Goal: Information Seeking & Learning: Check status

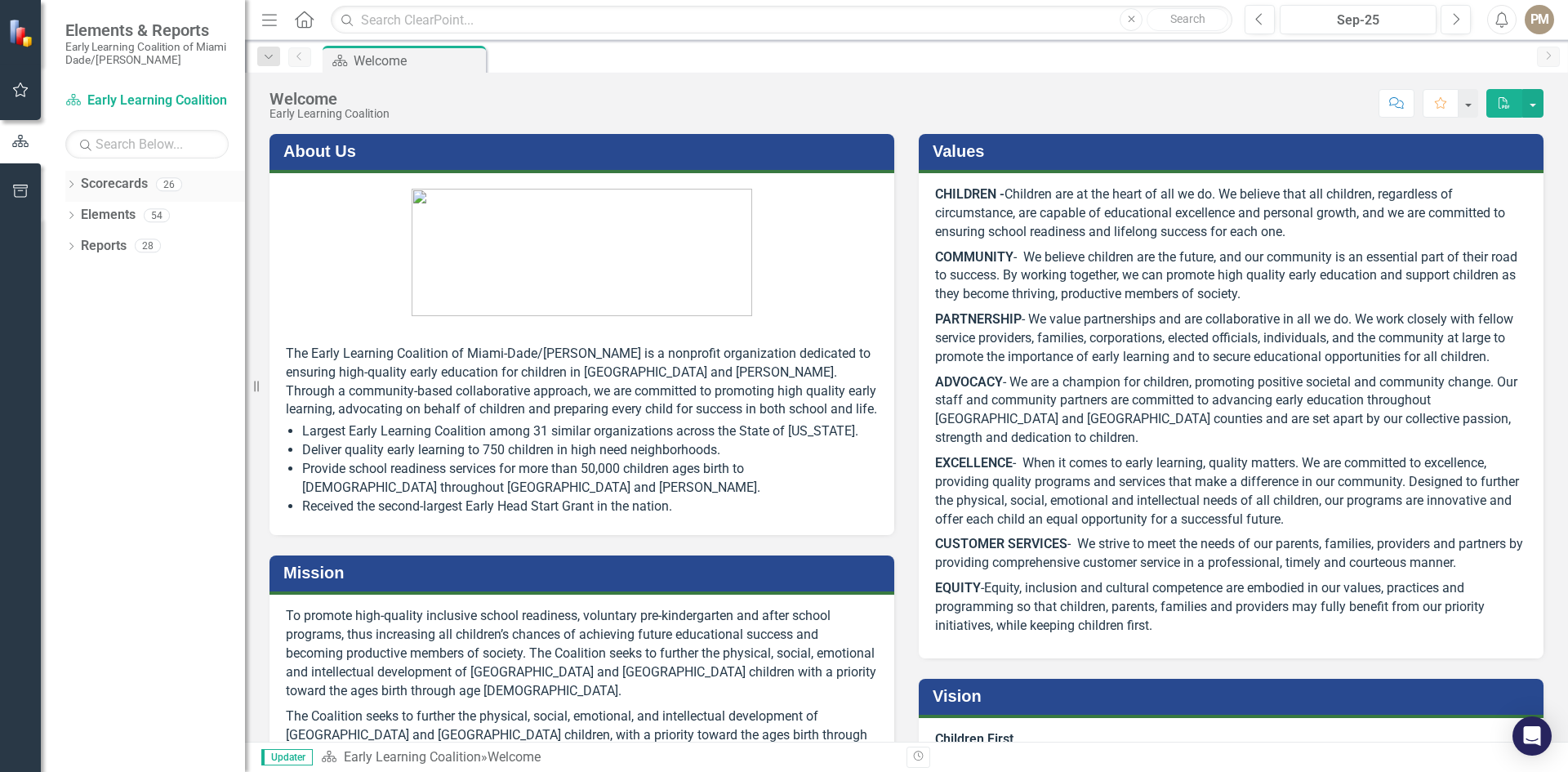
click at [68, 182] on icon "Dropdown" at bounding box center [71, 185] width 11 height 9
click at [75, 247] on icon "Dropdown" at bounding box center [71, 247] width 11 height 9
click at [75, 368] on icon "Dropdown" at bounding box center [71, 371] width 11 height 9
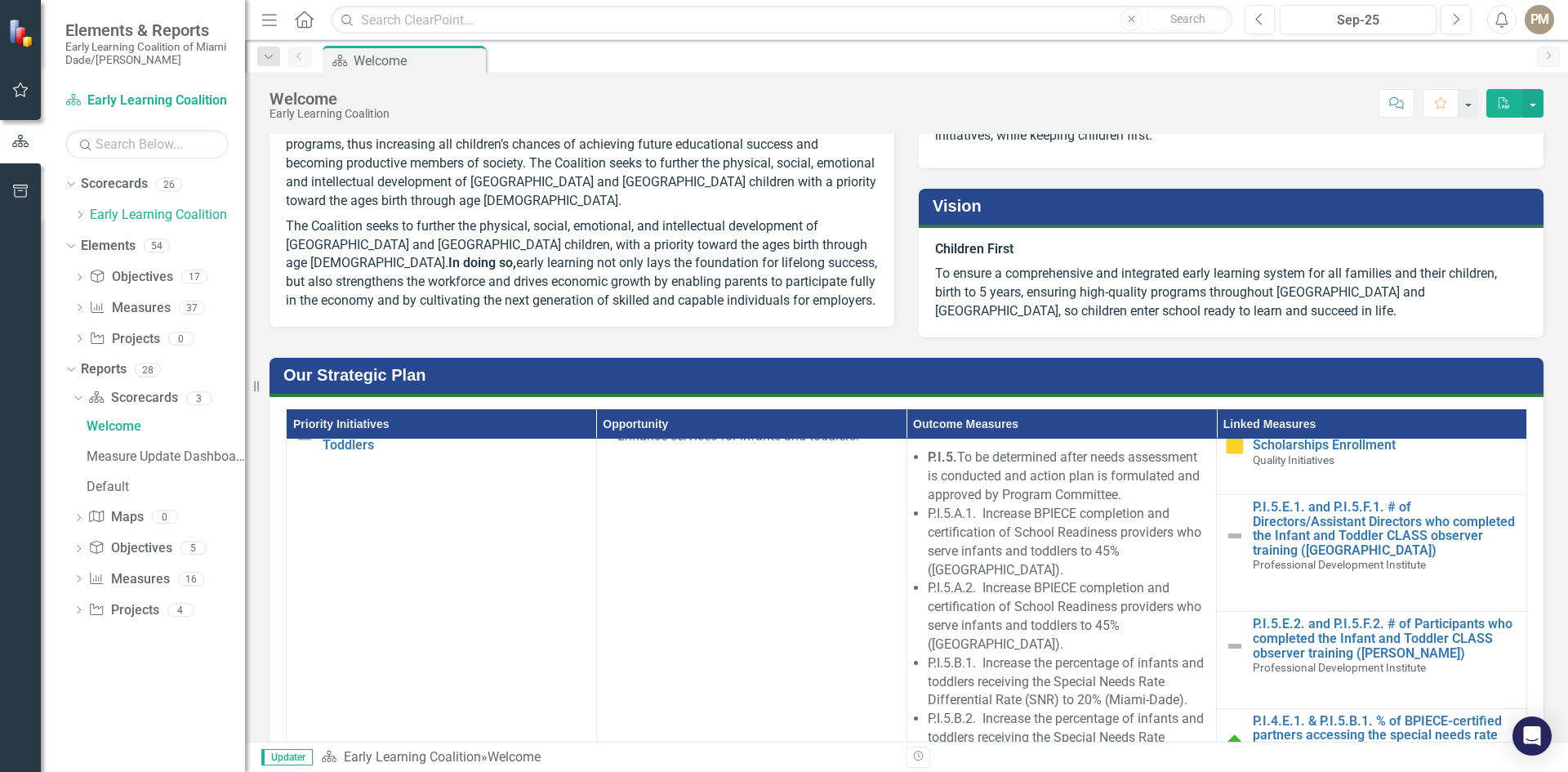
scroll to position [1389, 0]
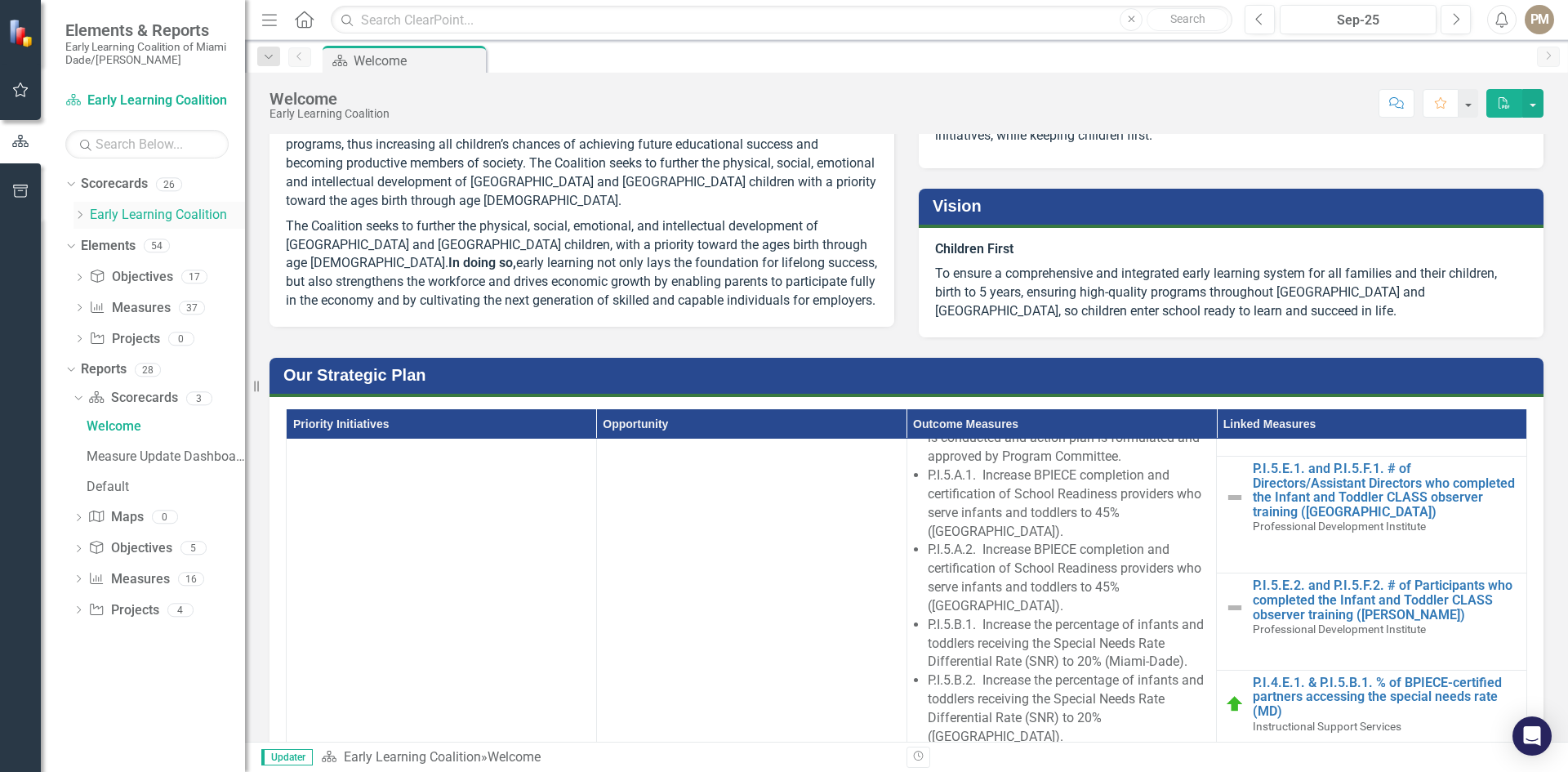
click at [75, 215] on icon "Dropdown" at bounding box center [79, 215] width 12 height 10
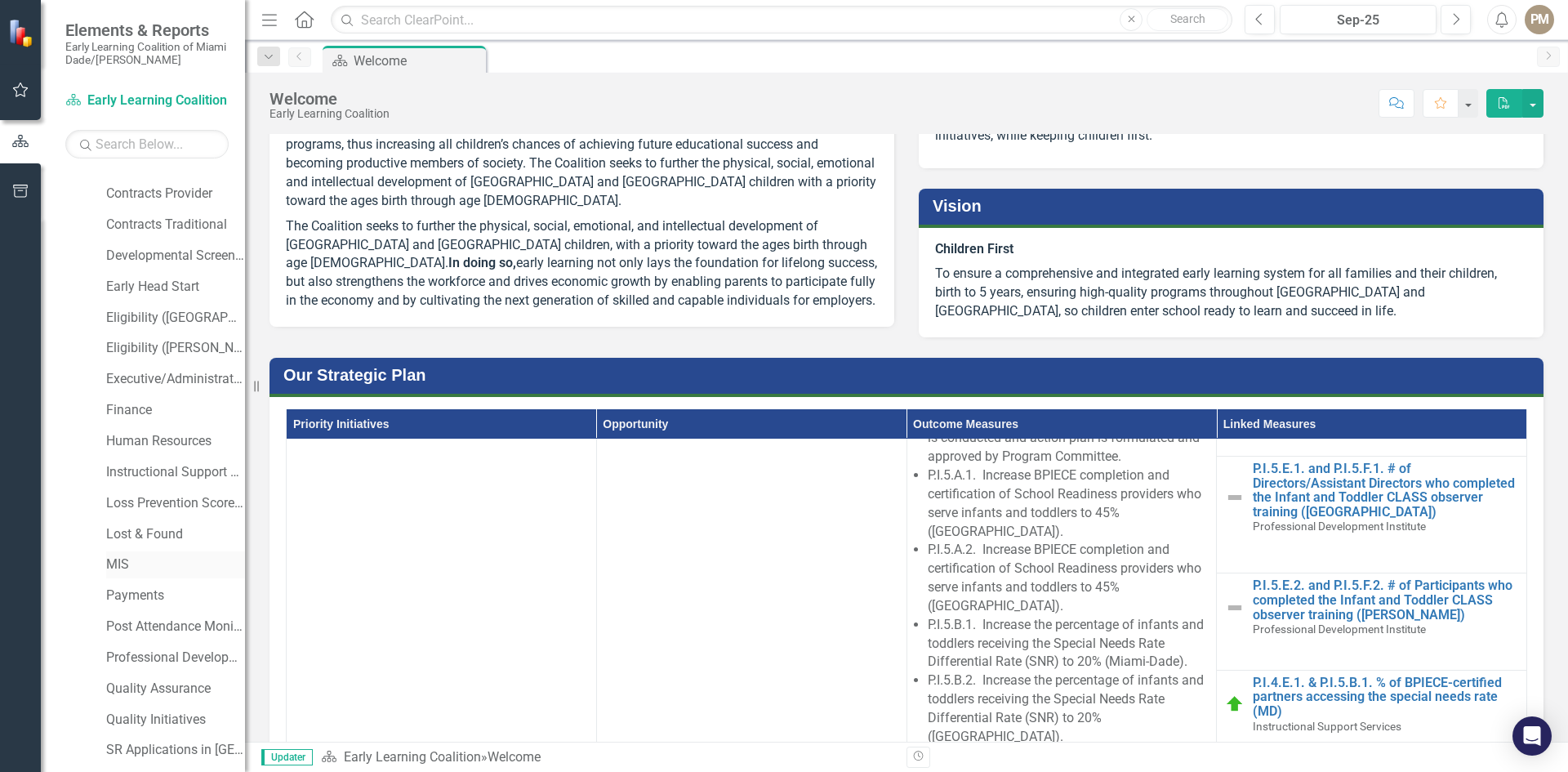
scroll to position [245, 0]
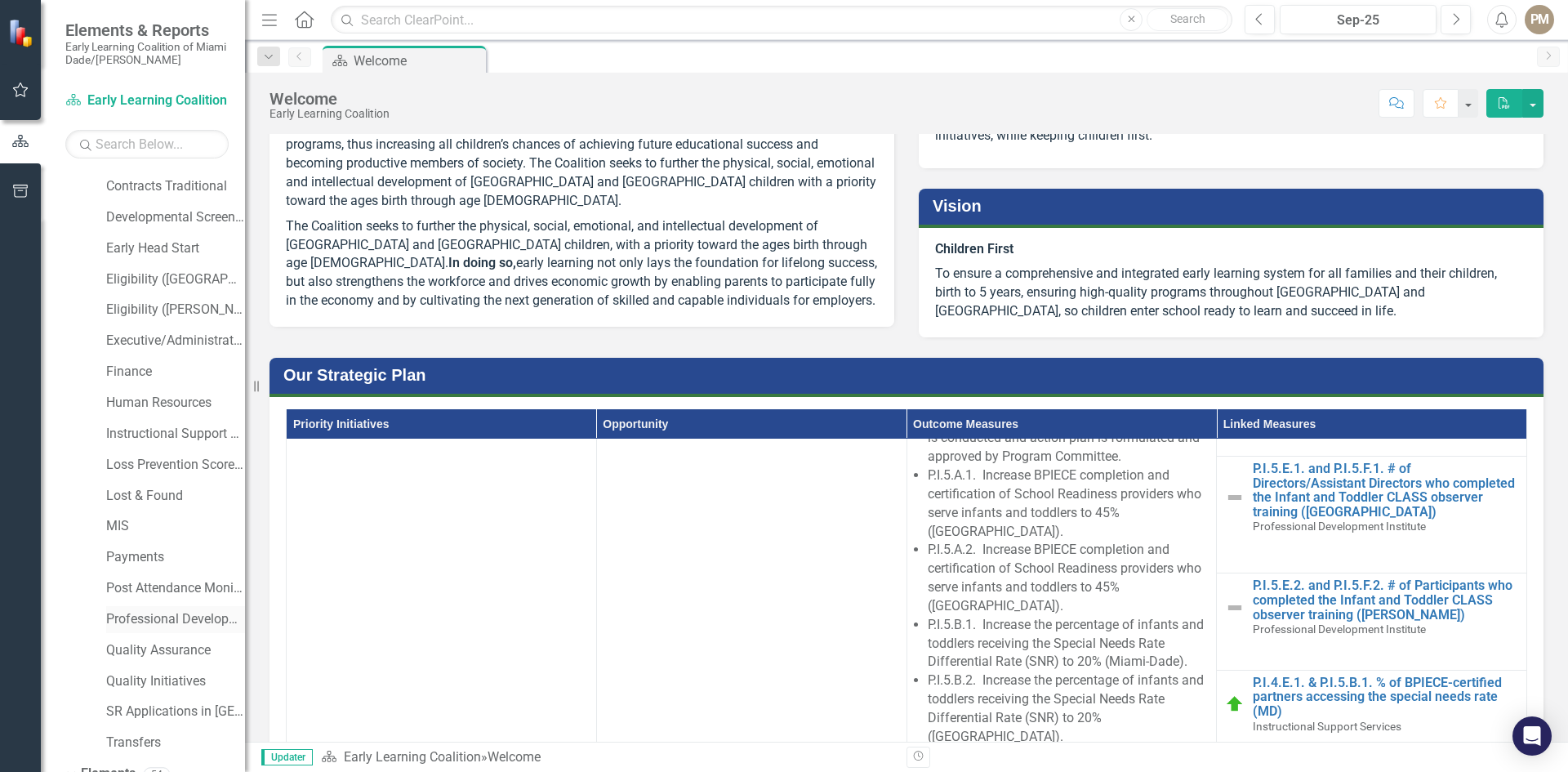
click at [178, 624] on link "Professional Development Institute" at bounding box center [175, 620] width 138 height 19
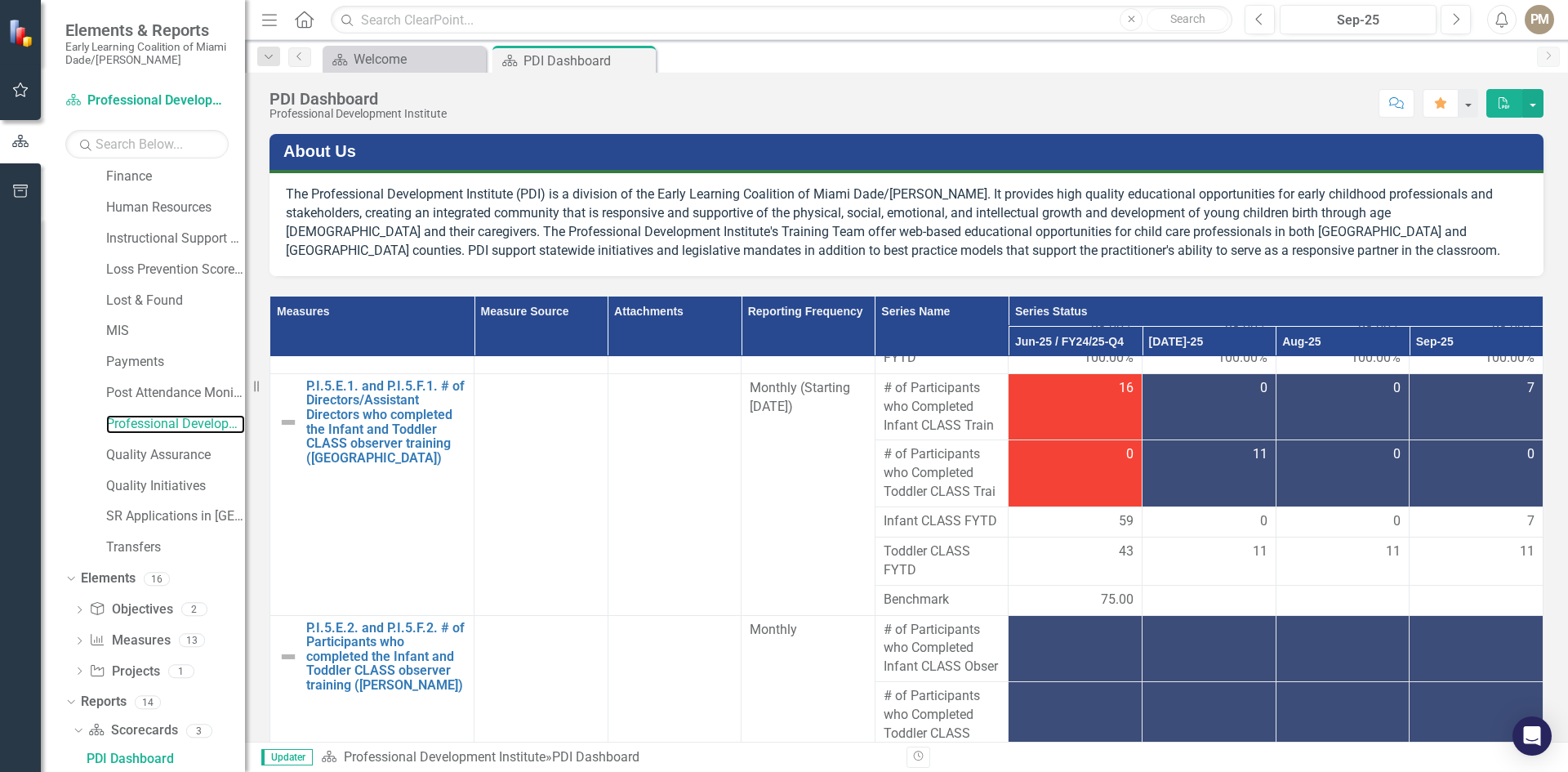
scroll to position [190, 0]
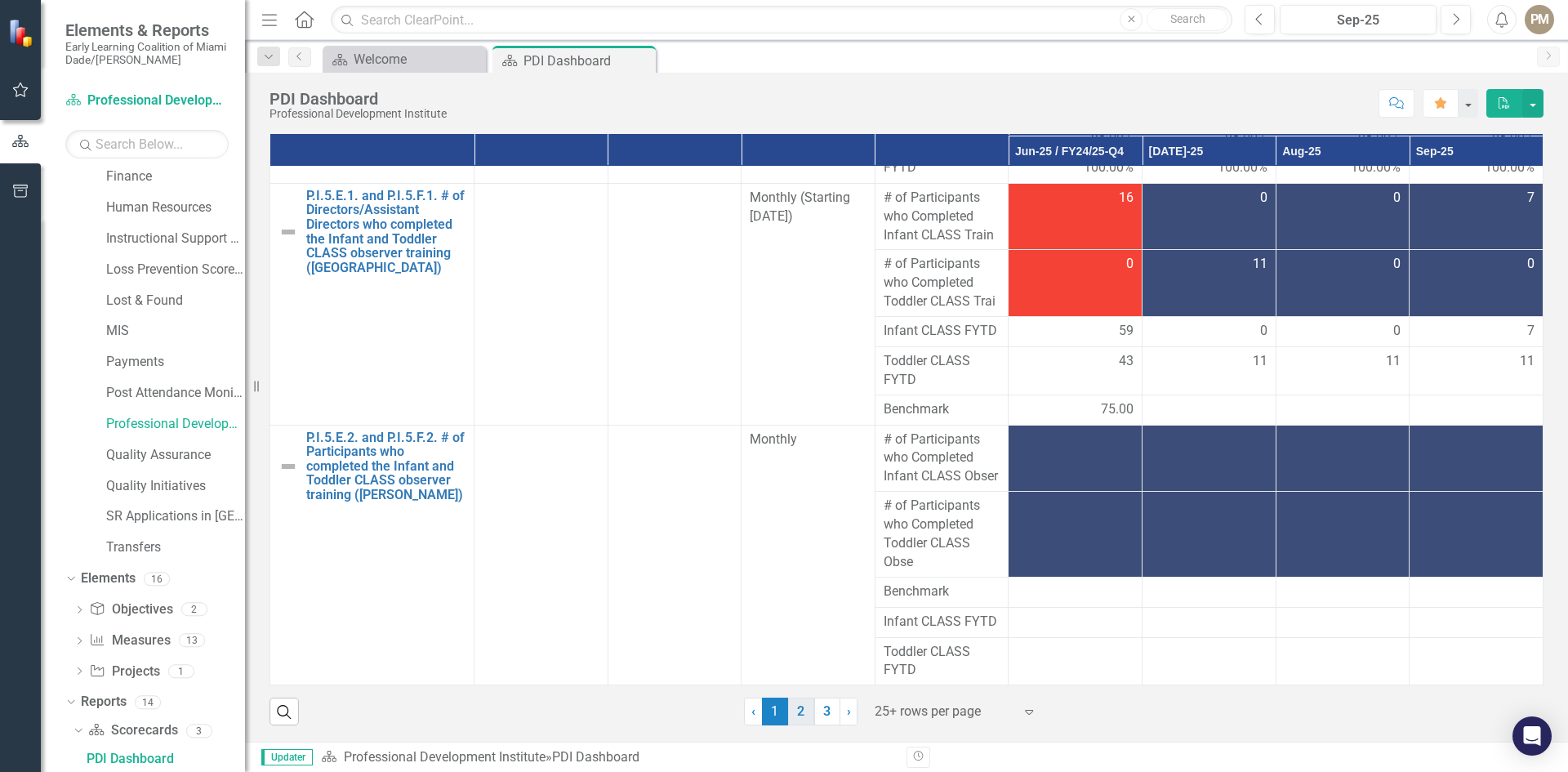
click at [799, 711] on link "2" at bounding box center [801, 711] width 26 height 28
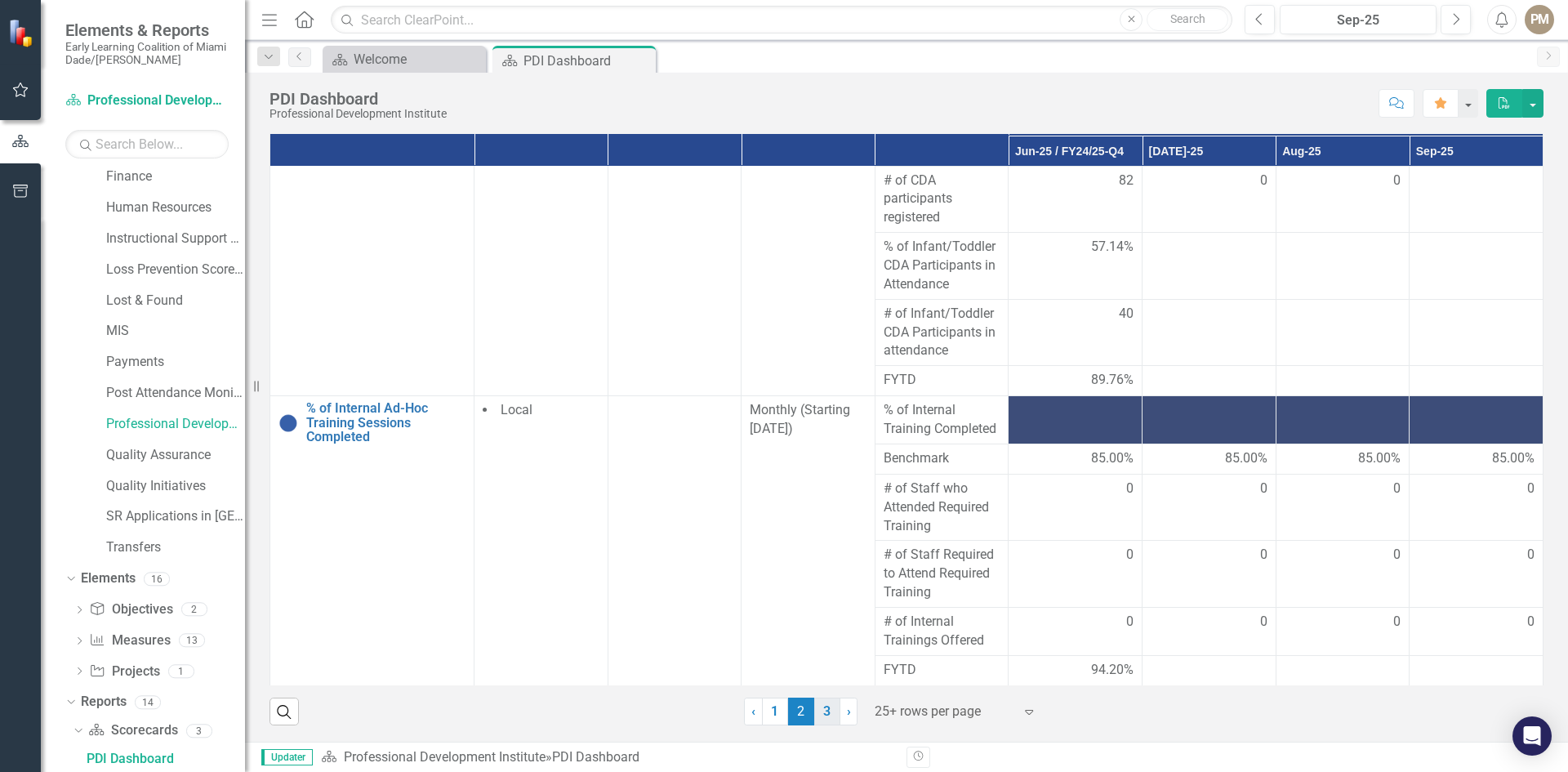
click at [824, 709] on link "3" at bounding box center [827, 711] width 26 height 28
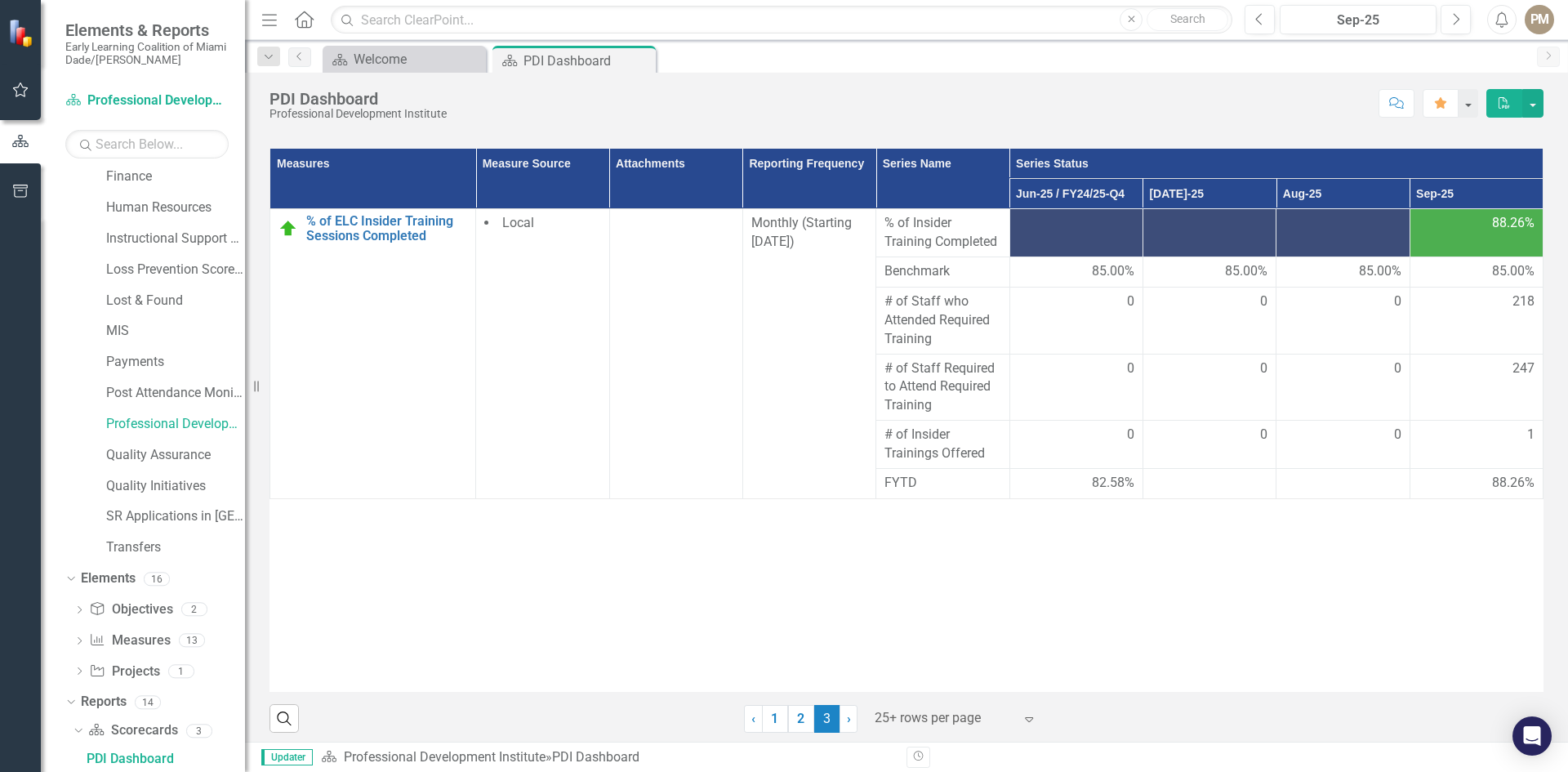
scroll to position [155, 0]
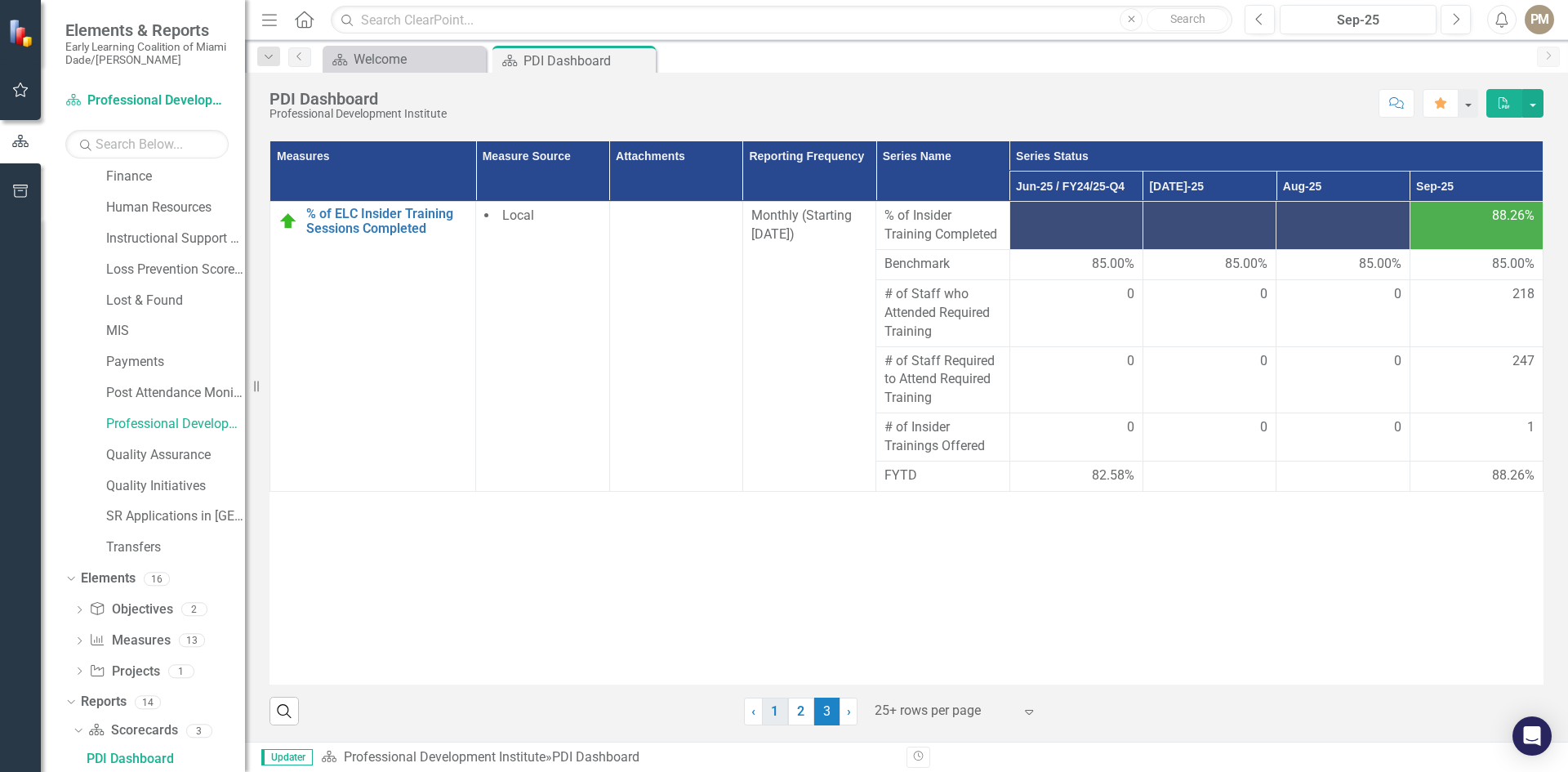
click at [772, 711] on link "1" at bounding box center [775, 711] width 26 height 28
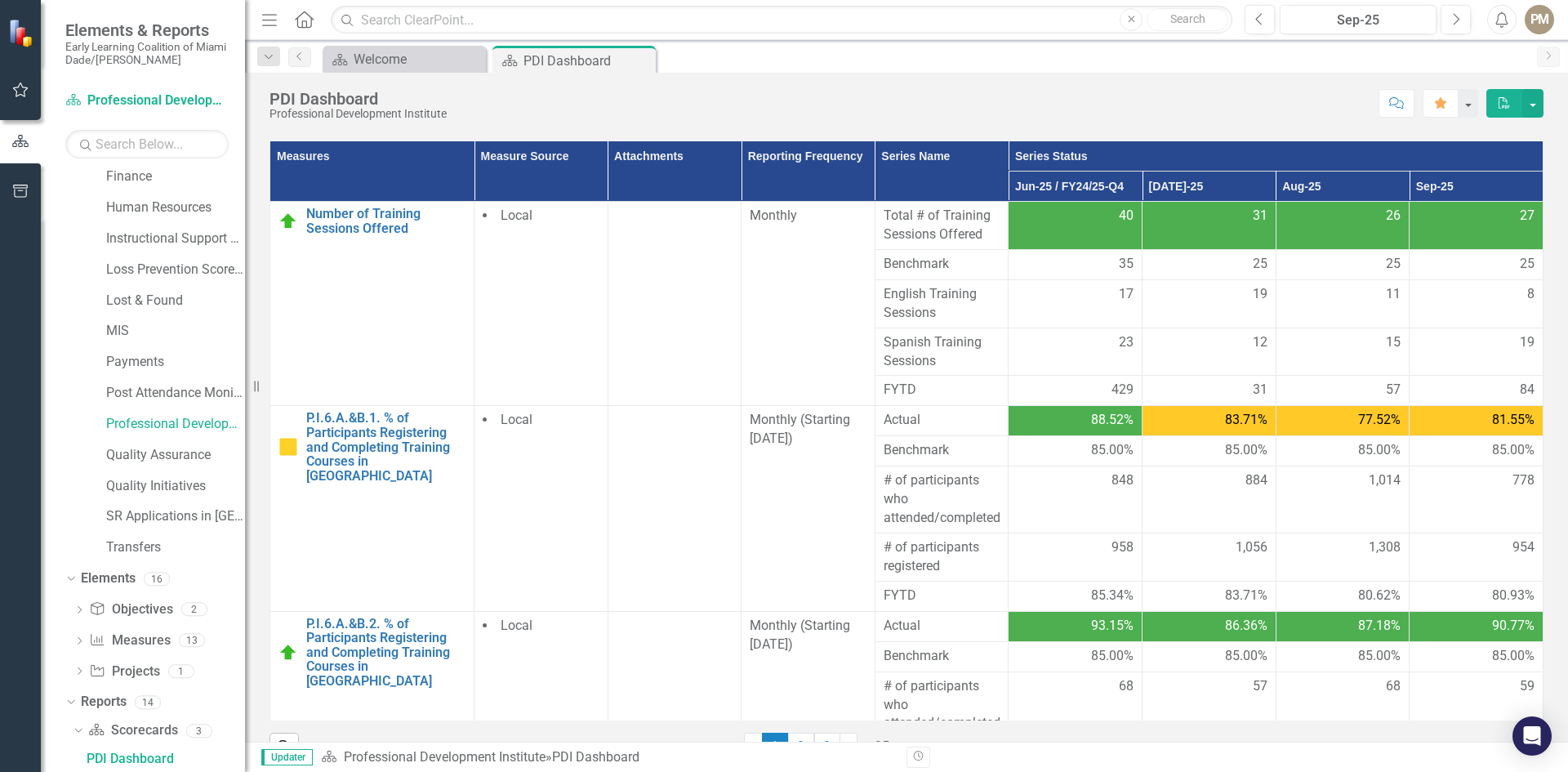
click at [1049, 180] on th "Jun-25 / FY24/25-Q4" at bounding box center [1075, 186] width 134 height 30
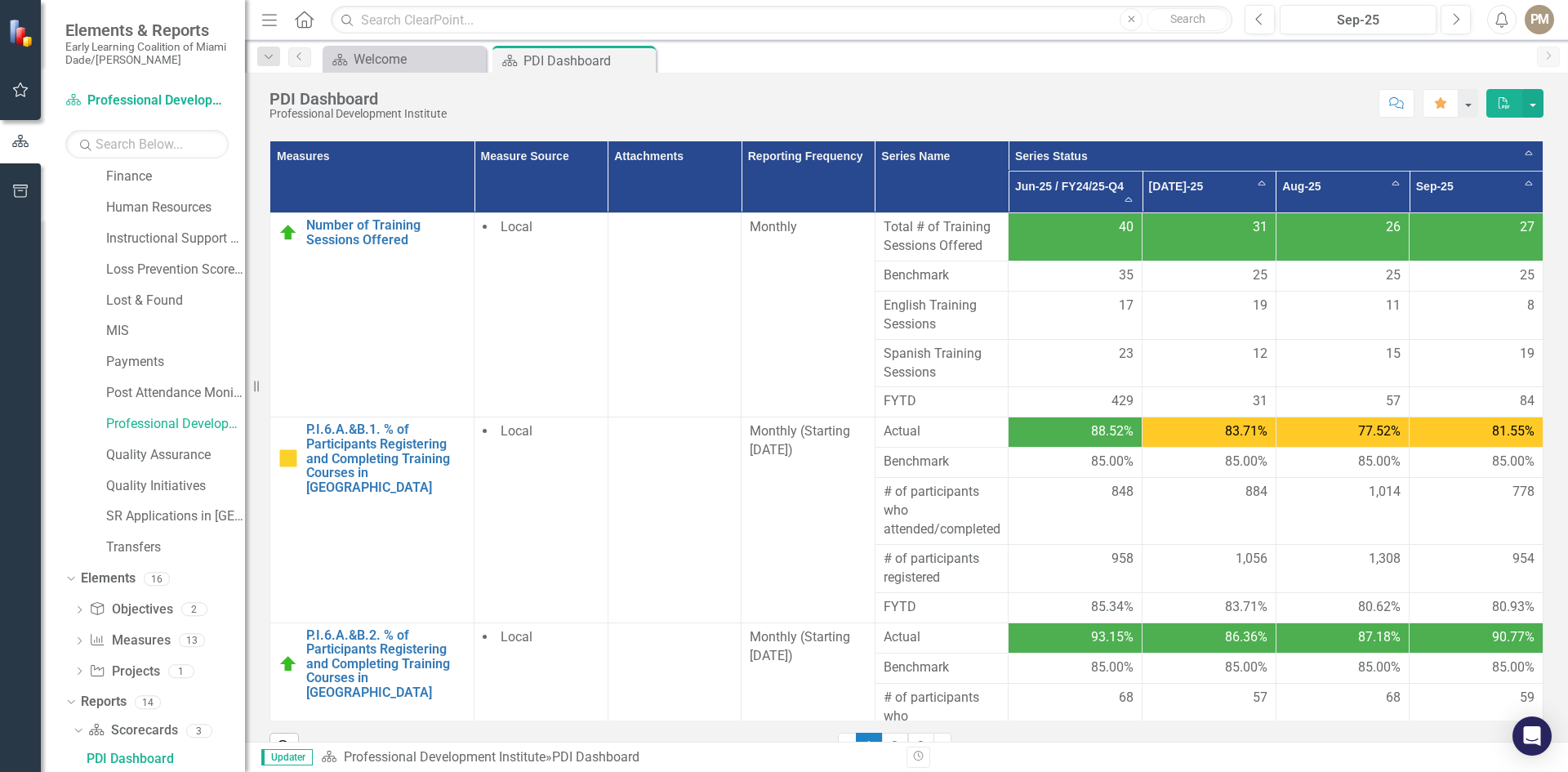
click at [1119, 225] on span "40" at bounding box center [1126, 227] width 15 height 19
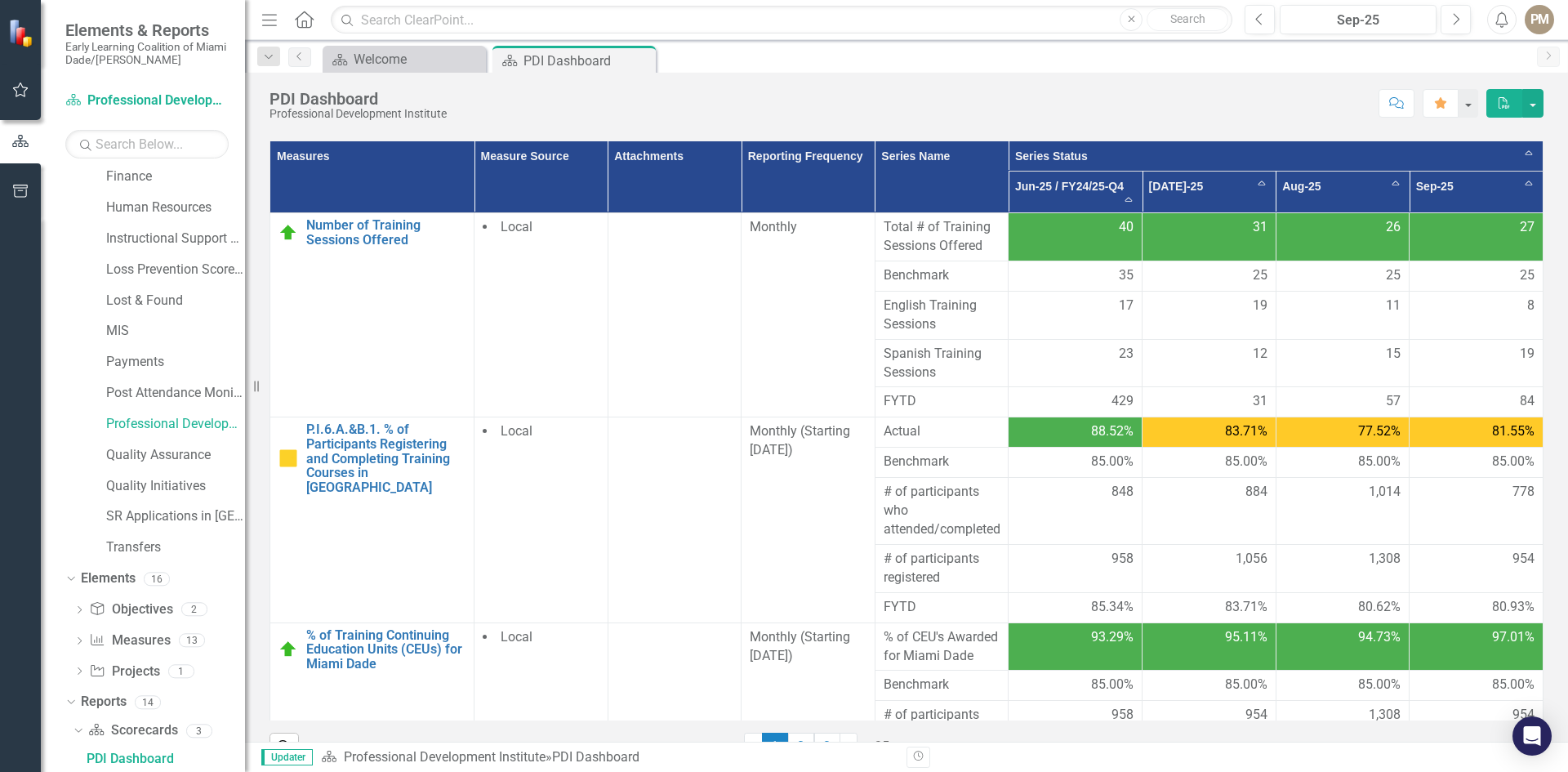
click at [1112, 402] on span "429" at bounding box center [1122, 401] width 22 height 19
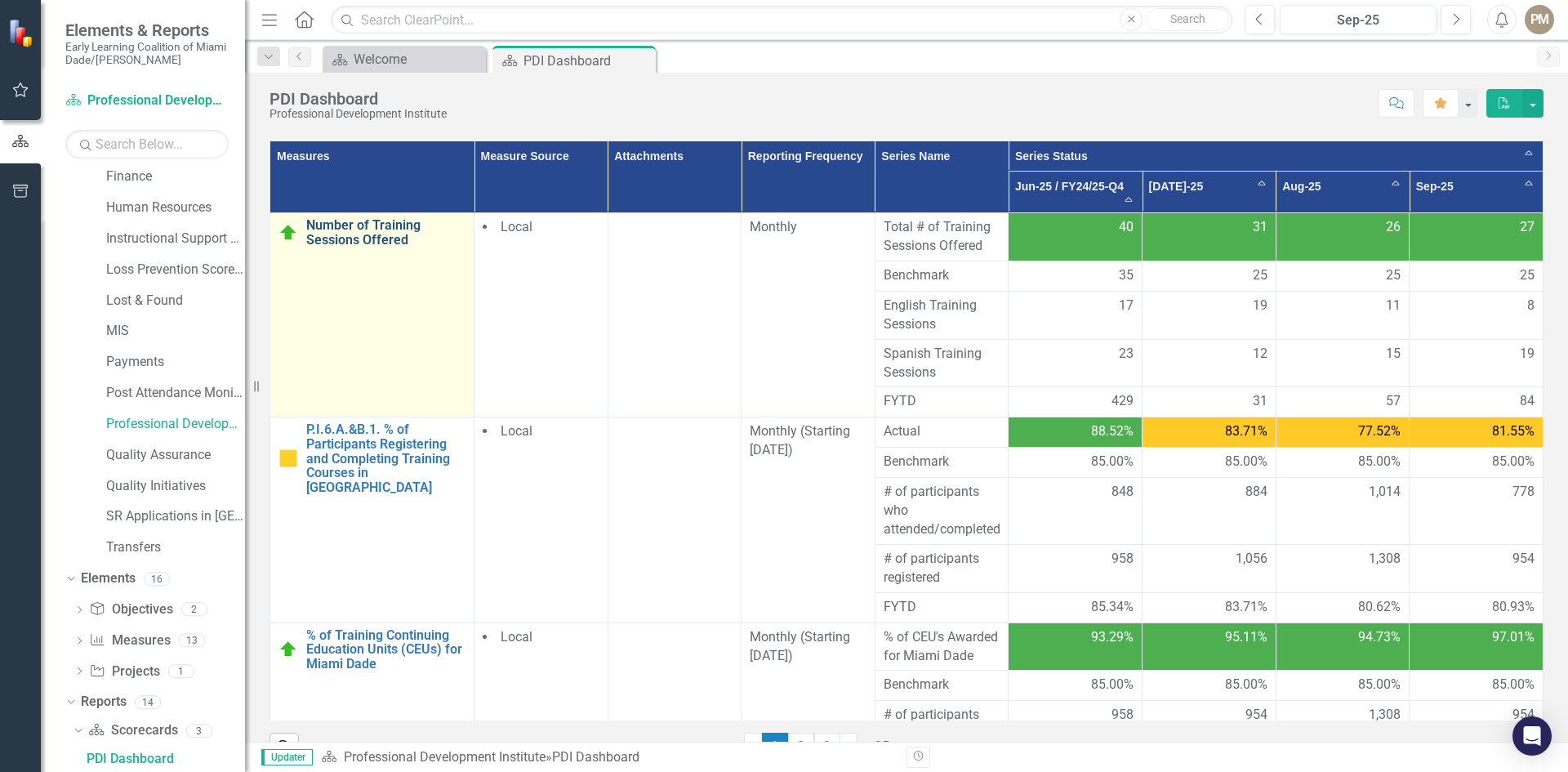
click at [344, 228] on link "Number of Training Sessions Offered" at bounding box center [386, 232] width 159 height 29
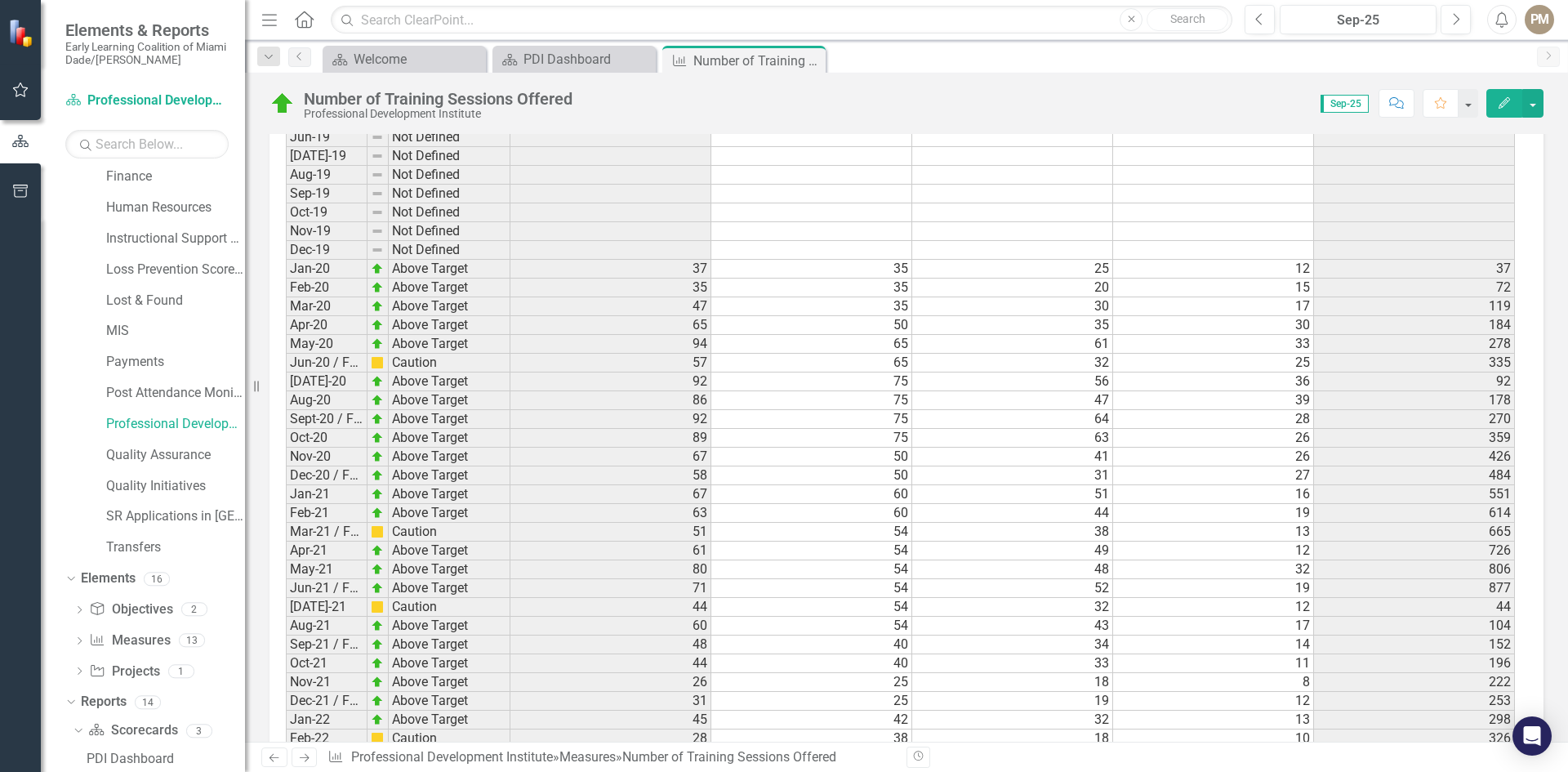
scroll to position [1715, 0]
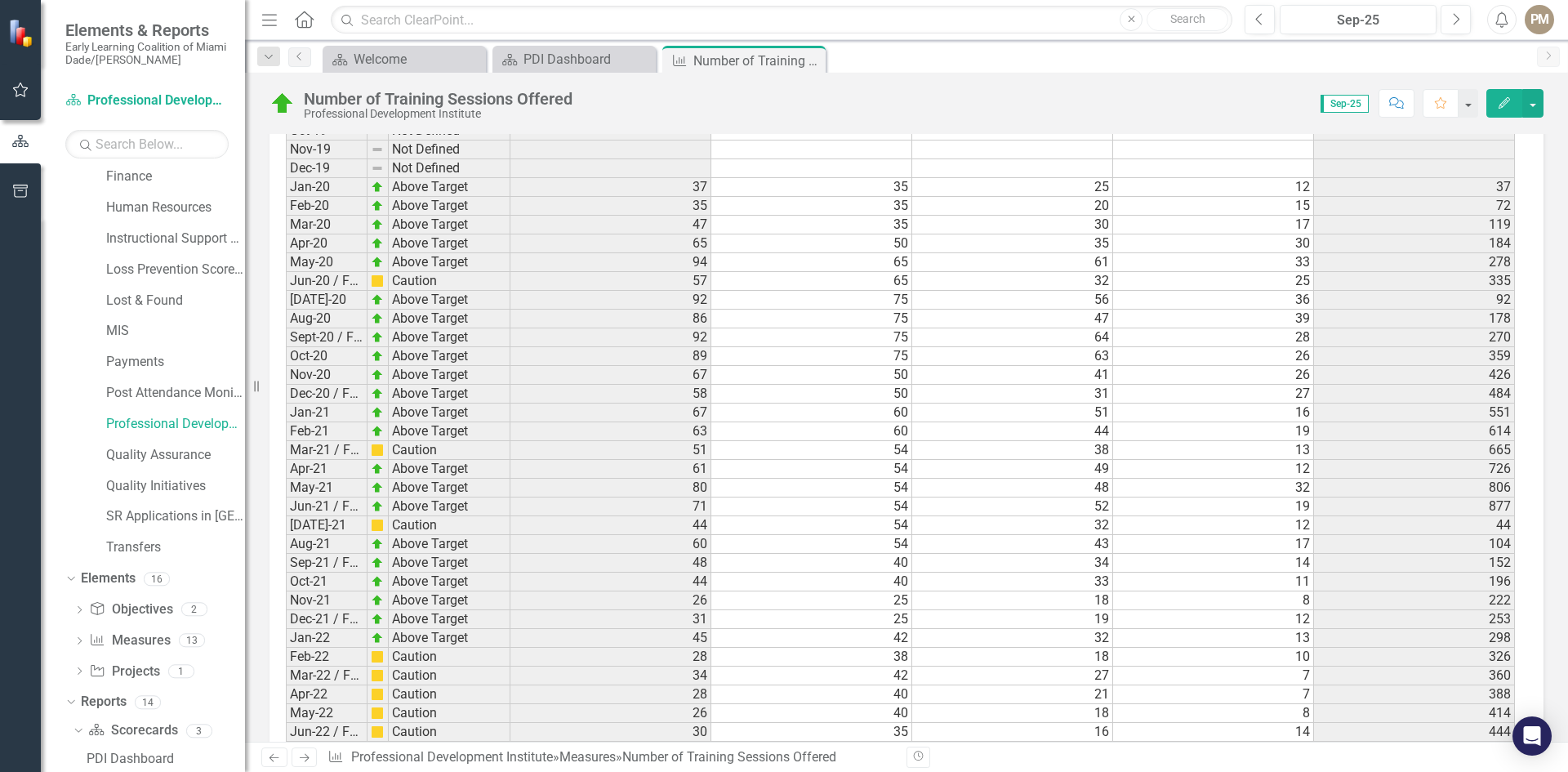
click at [363, 142] on td "Nov-19" at bounding box center [327, 149] width 82 height 19
click at [324, 168] on td "Dec-19" at bounding box center [327, 168] width 82 height 19
click at [326, 189] on td "Jan-20" at bounding box center [327, 187] width 82 height 19
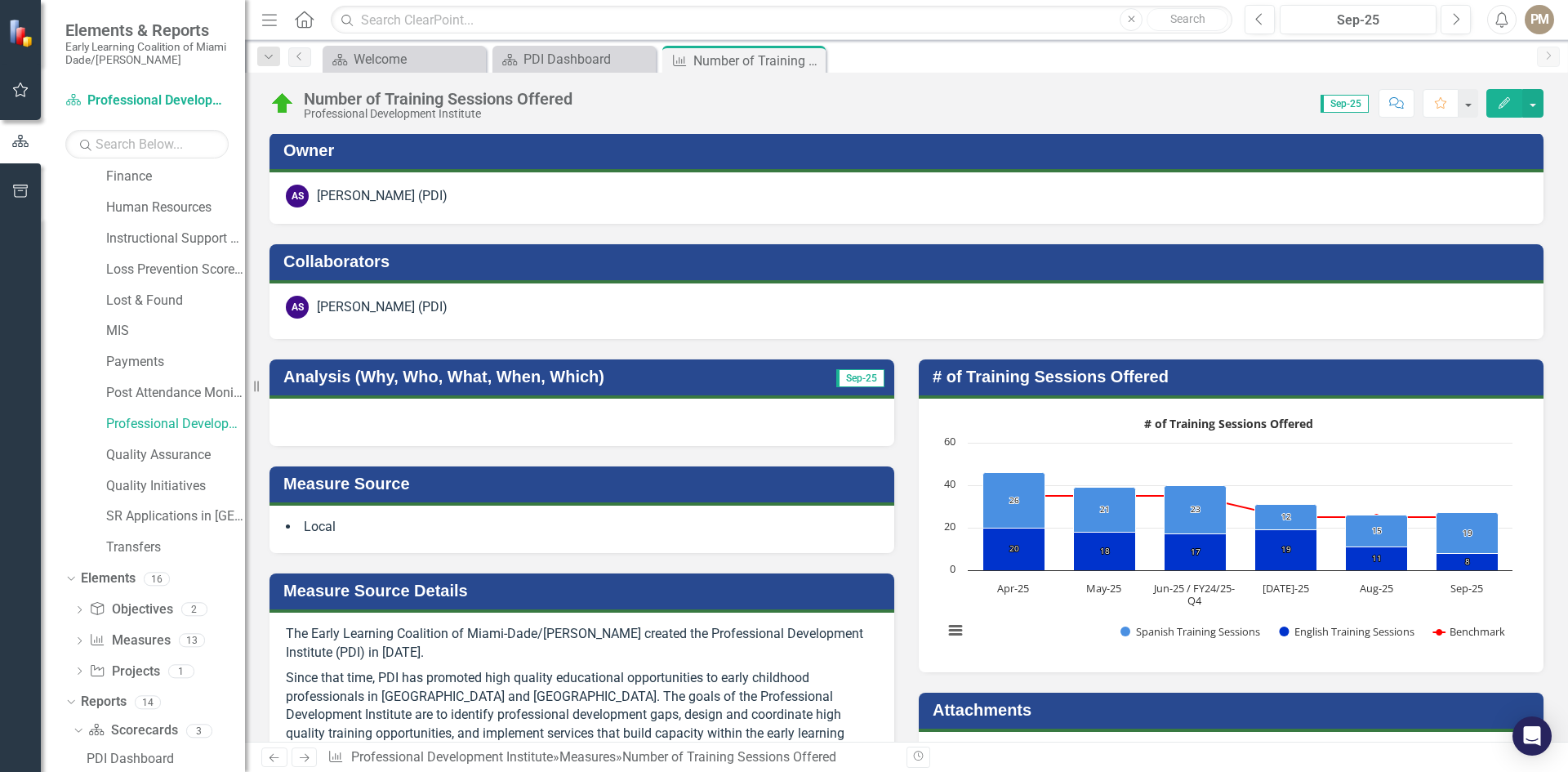
scroll to position [0, 0]
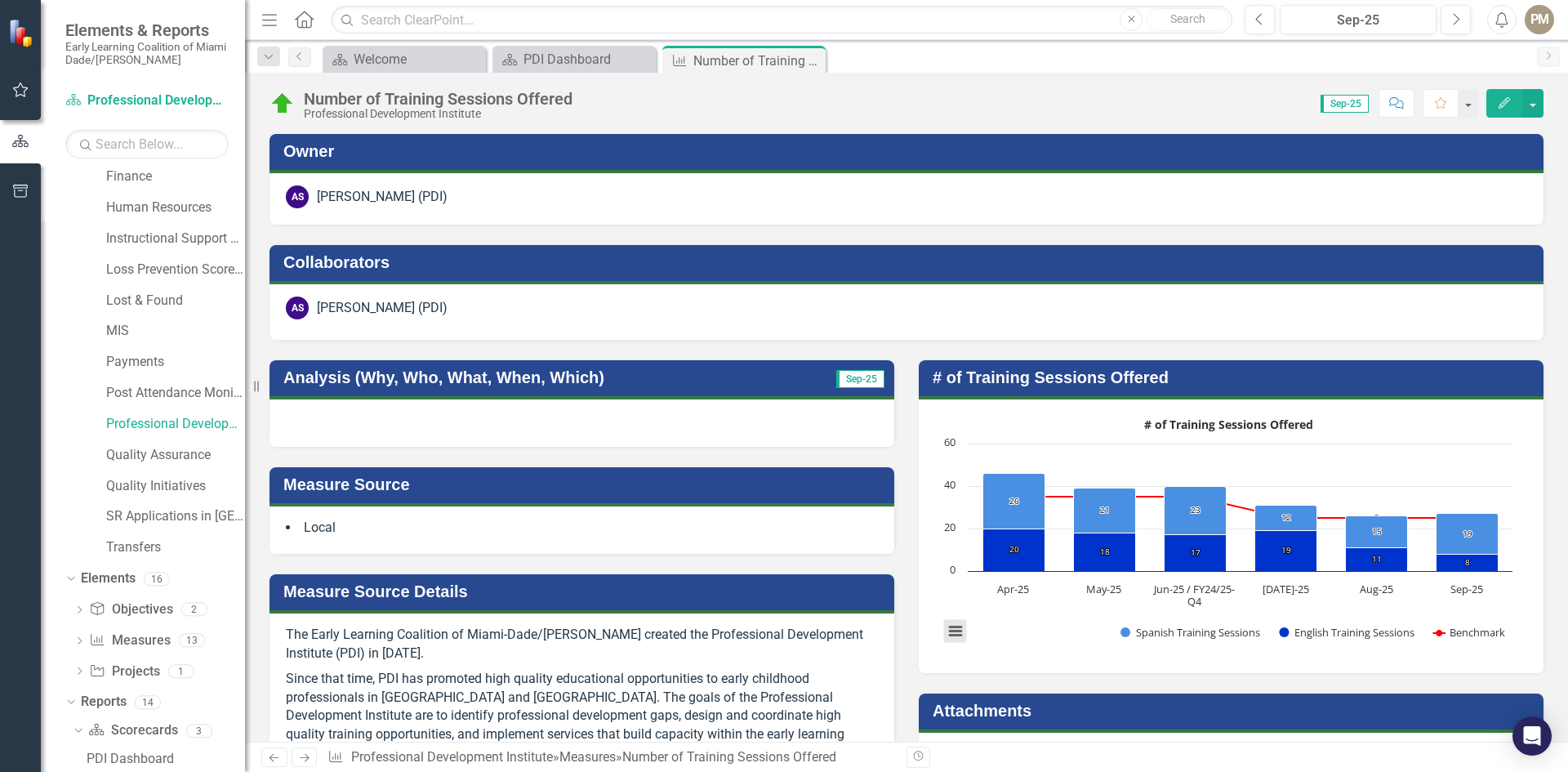
click at [948, 631] on button "View chart menu, # of Training Sessions Offered" at bounding box center [955, 632] width 23 height 23
click at [1359, 104] on span "Sep-25" at bounding box center [1344, 104] width 48 height 18
click at [1254, 16] on button "Previous" at bounding box center [1259, 20] width 30 height 30
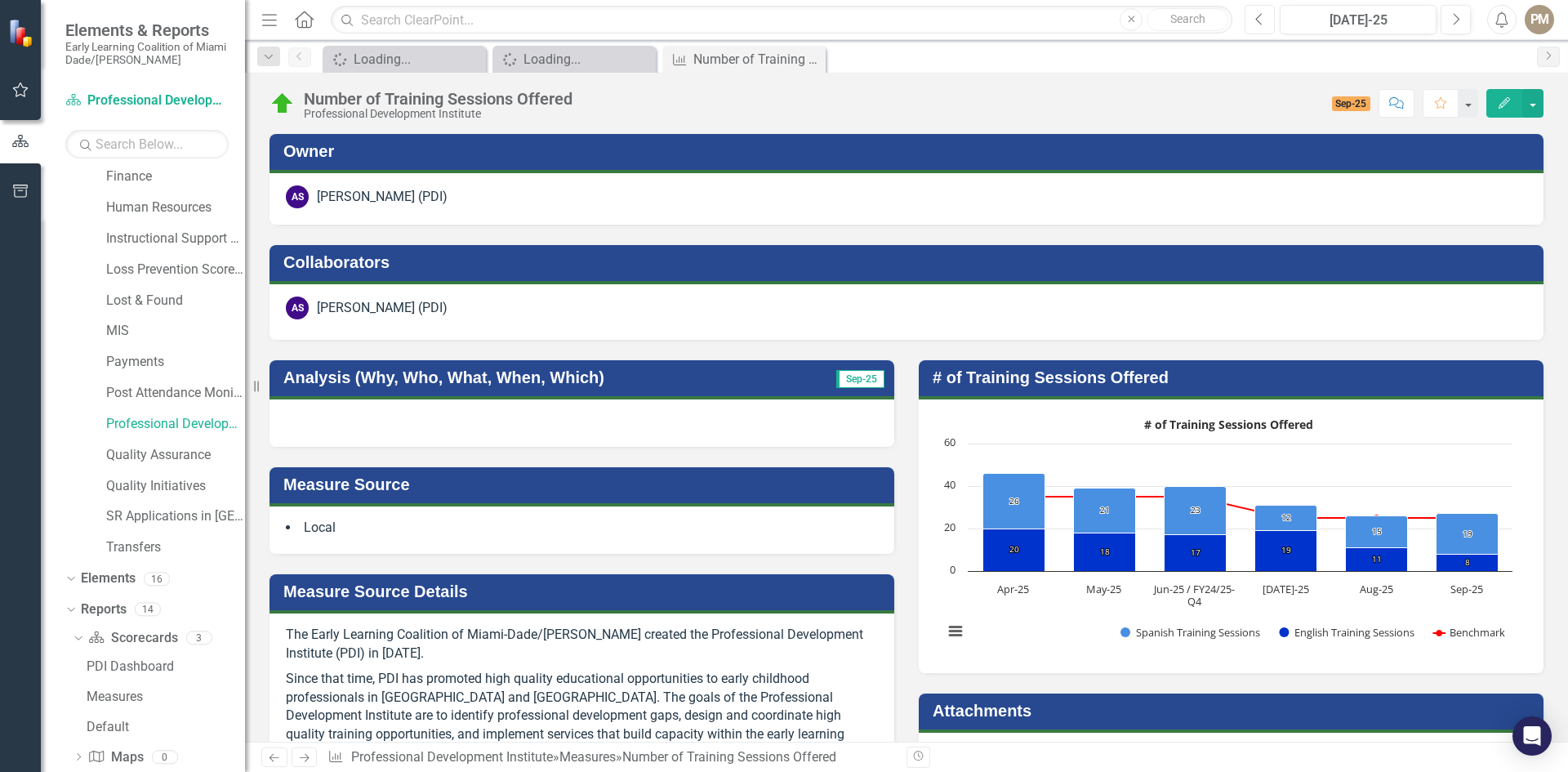
click at [1254, 16] on button "Previous" at bounding box center [1259, 20] width 30 height 30
click at [1353, 16] on div "[DATE]-25" at bounding box center [1357, 20] width 145 height 20
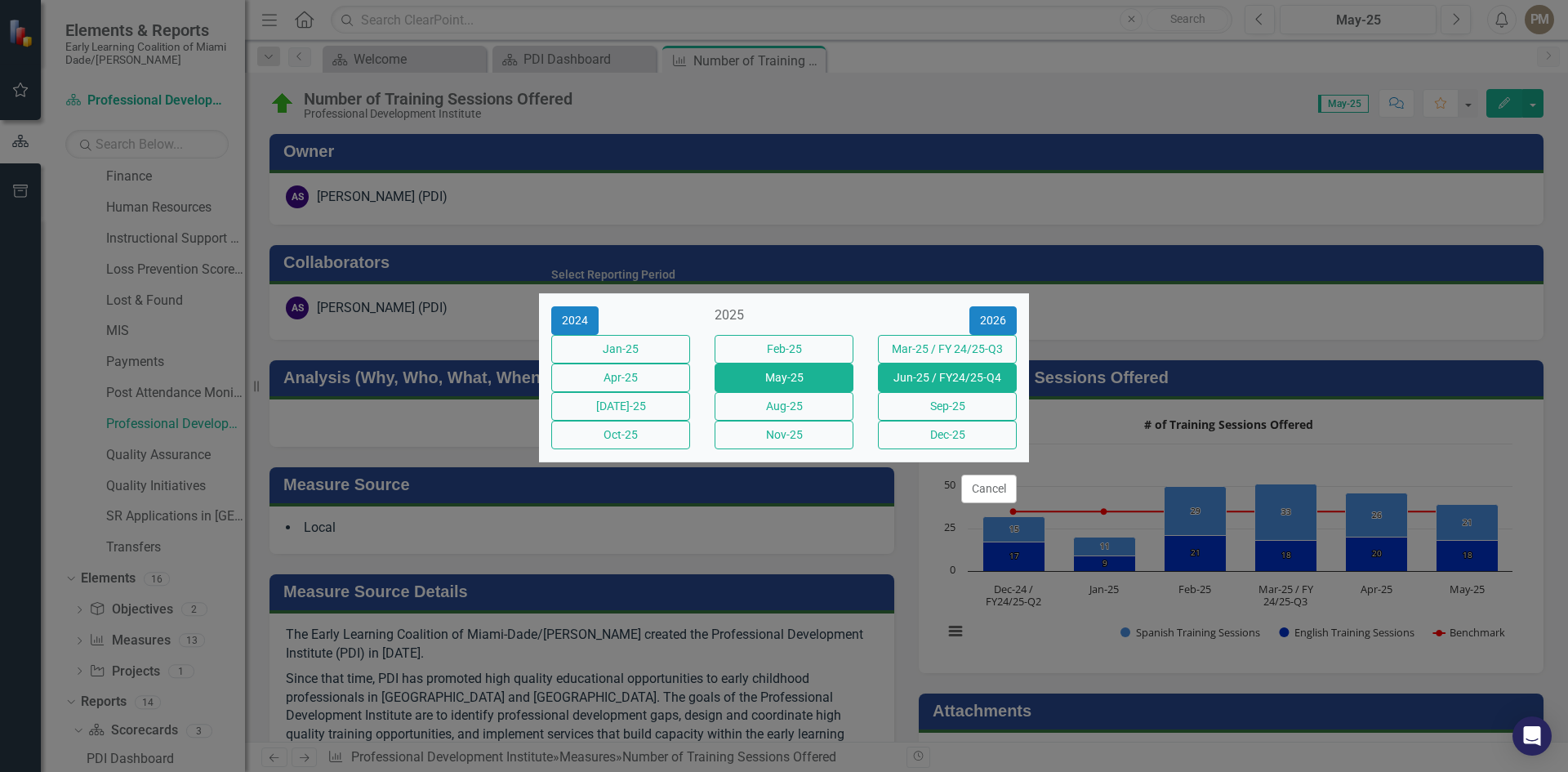
click at [948, 379] on button "Jun-25 / FY24/25-Q4" at bounding box center [947, 378] width 138 height 29
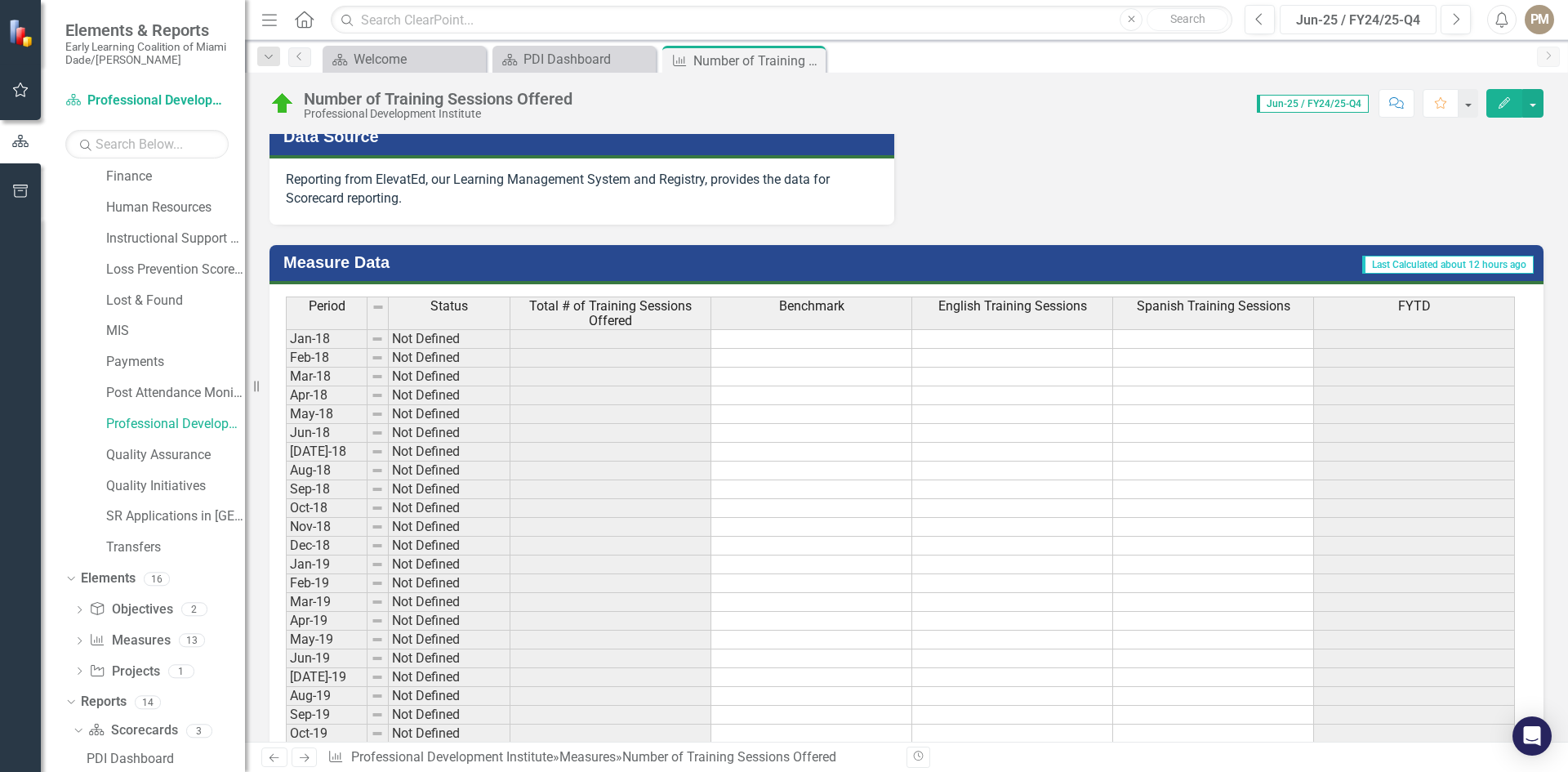
scroll to position [1074, 0]
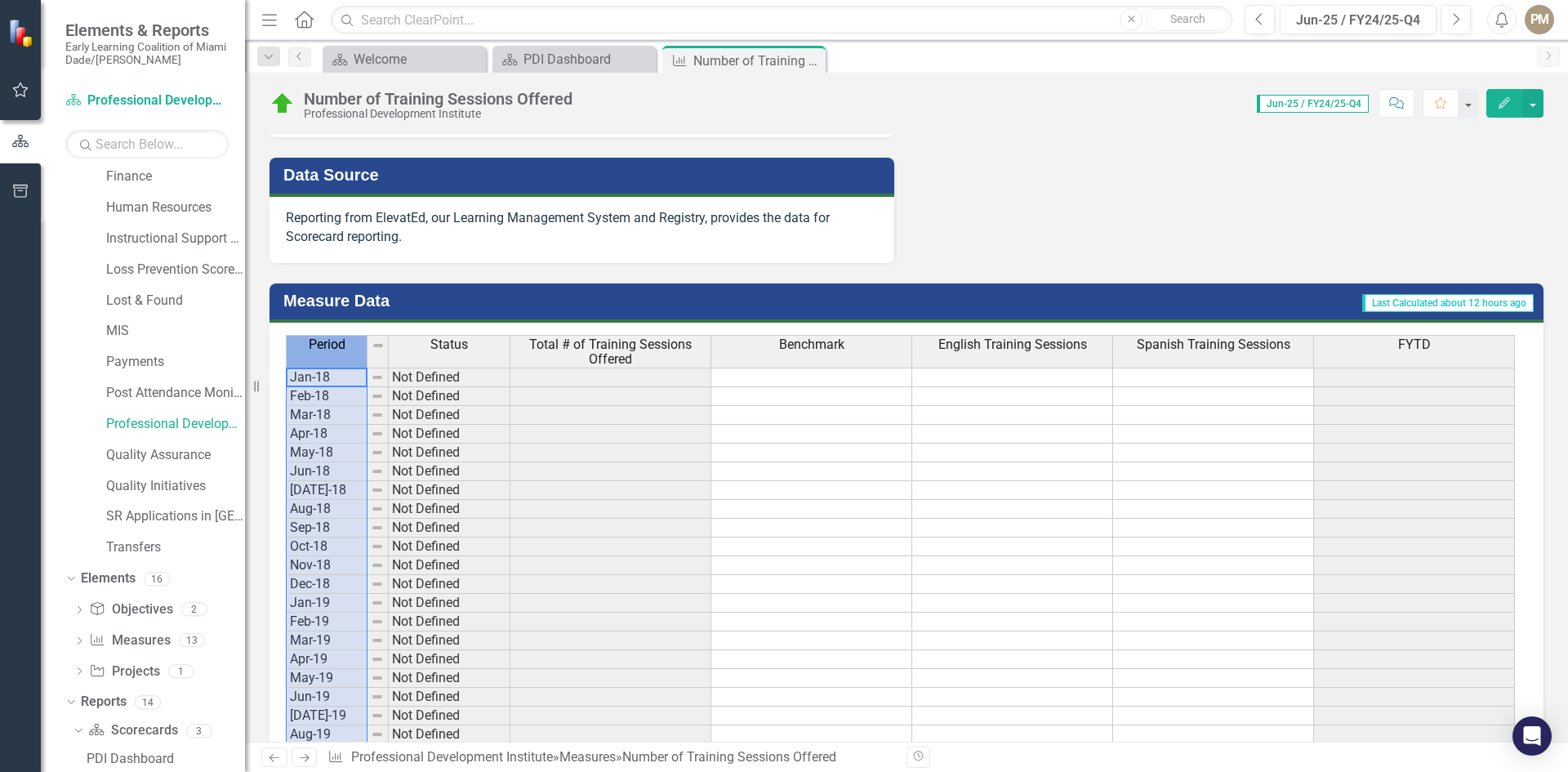
click at [312, 351] on span "Period" at bounding box center [327, 345] width 37 height 15
click at [329, 346] on span "Period" at bounding box center [327, 345] width 37 height 15
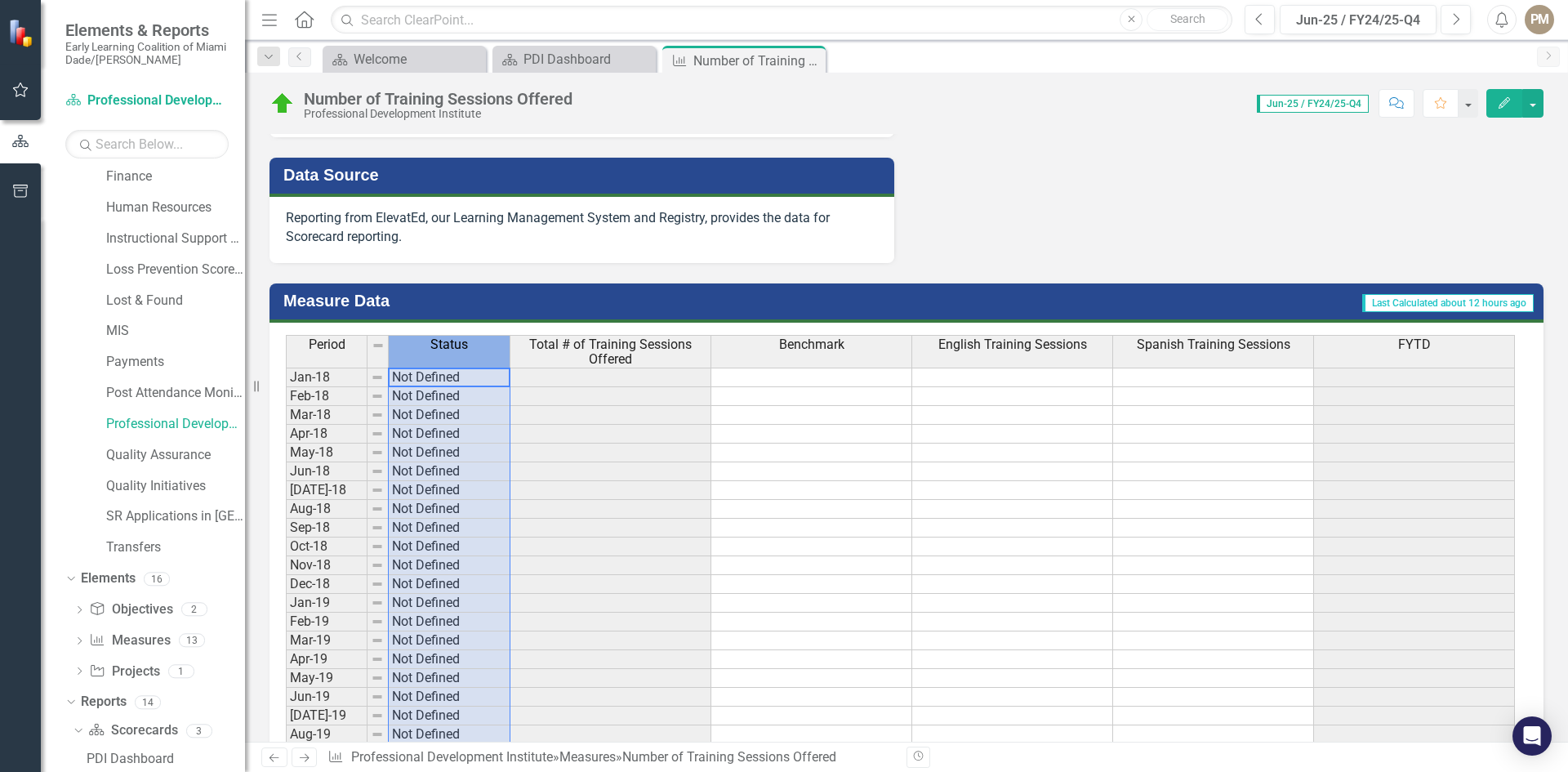
click at [470, 349] on div "Status" at bounding box center [450, 345] width 121 height 18
click at [641, 350] on span "Total # of Training Sessions Offered" at bounding box center [610, 352] width 193 height 29
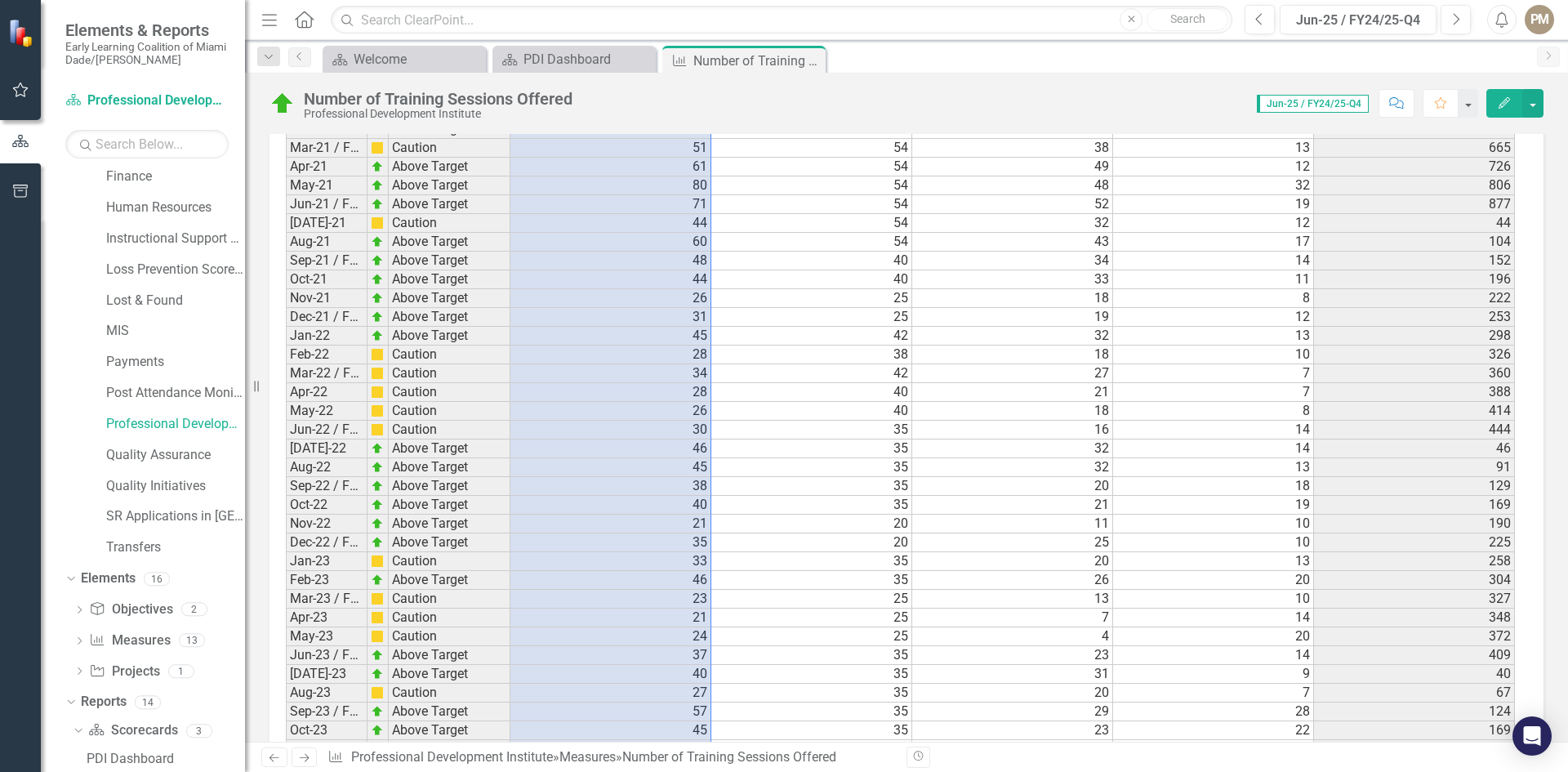
scroll to position [2055, 0]
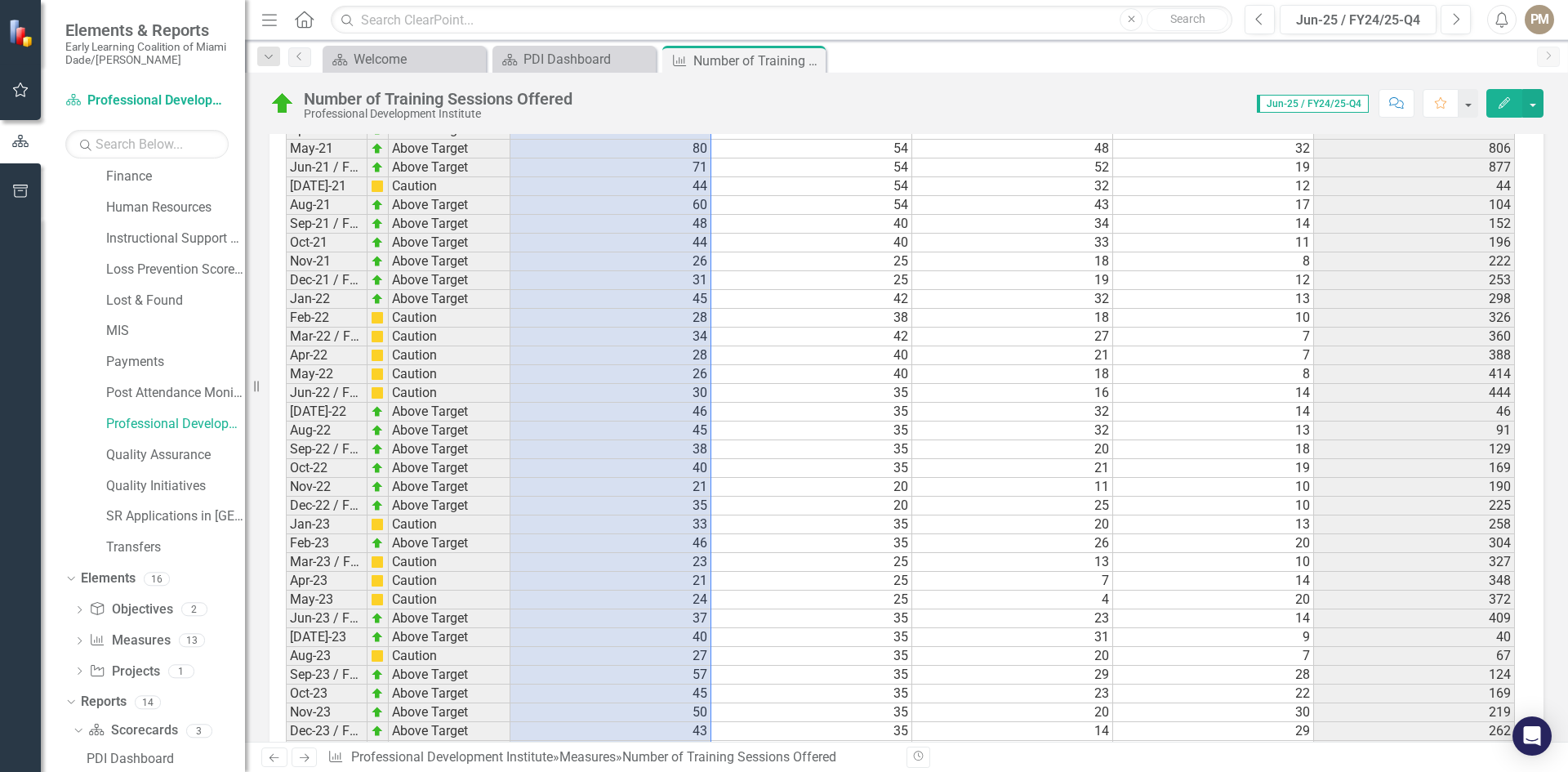
click at [340, 505] on td "Dec-22 / FY22-23,Q2" at bounding box center [327, 506] width 82 height 19
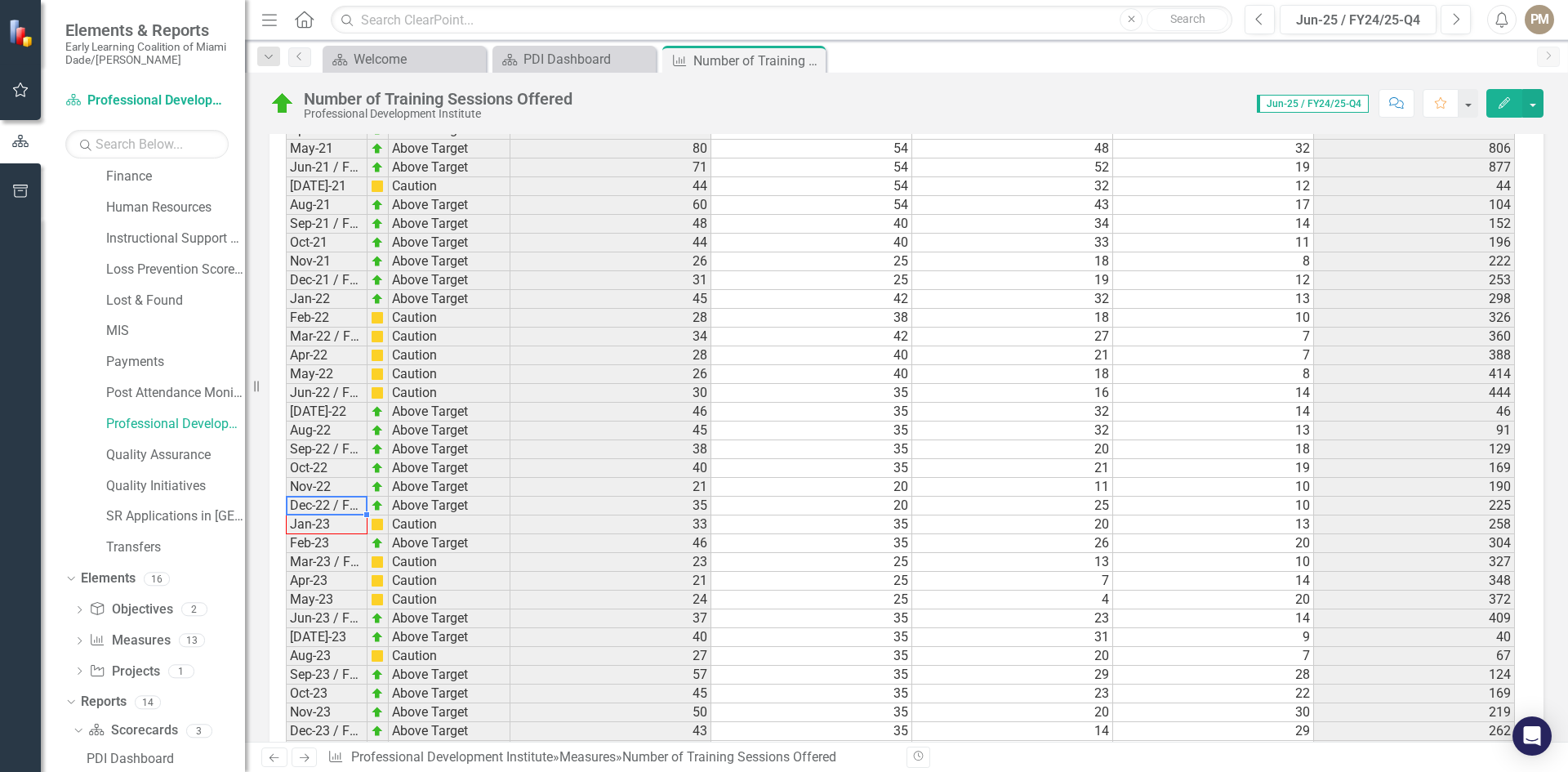
drag, startPoint x: 364, startPoint y: 513, endPoint x: 366, endPoint y: 525, distance: 12.2
click at [286, 525] on div "Period Status Jan-18 Not Defined Feb-18 Not Defined Mar-18 Not Defined Apr-18 N…" at bounding box center [286, 273] width 0 height 1837
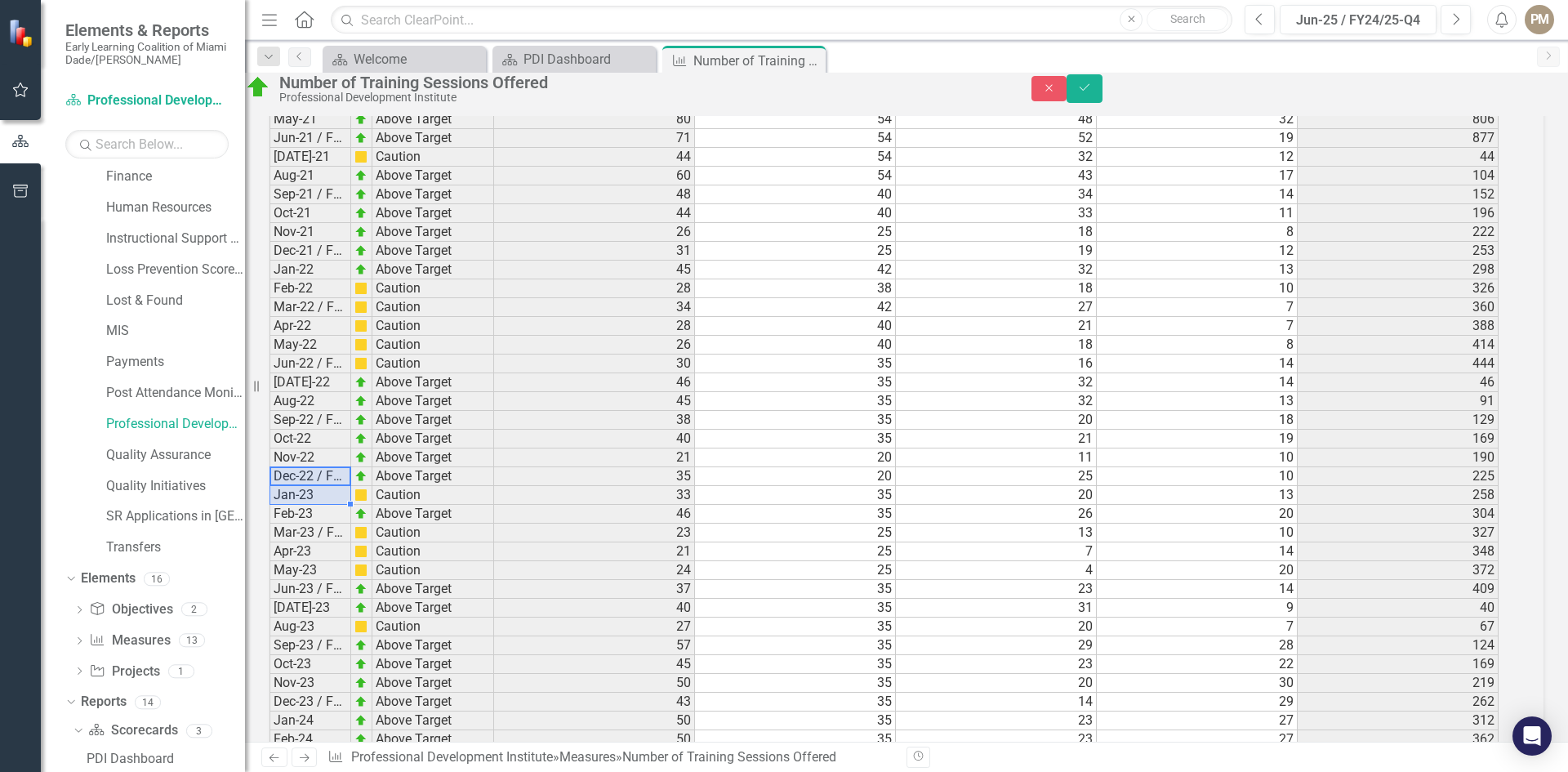
scroll to position [2055, 0]
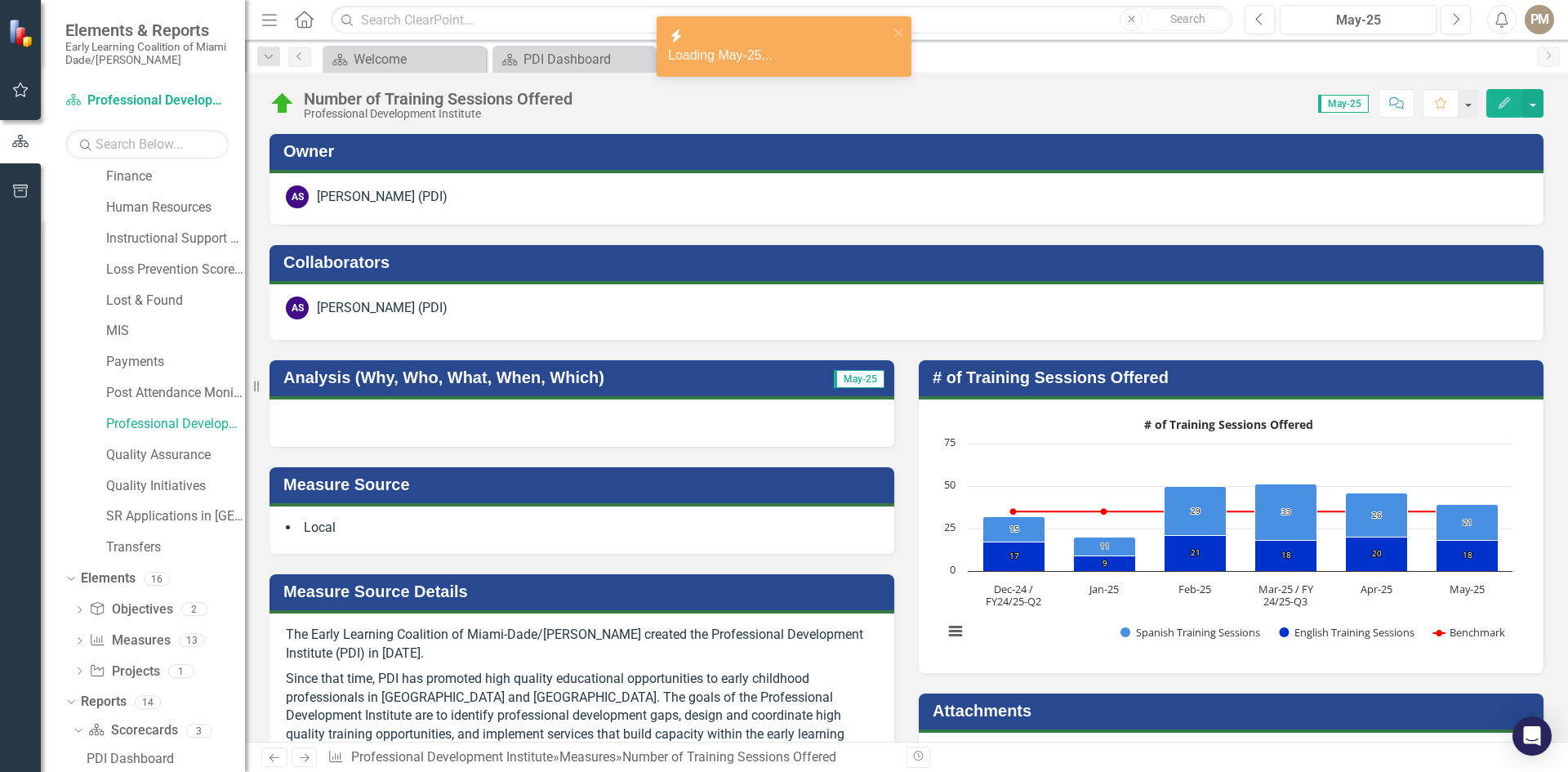
click at [1335, 102] on span "May-25" at bounding box center [1344, 104] width 51 height 18
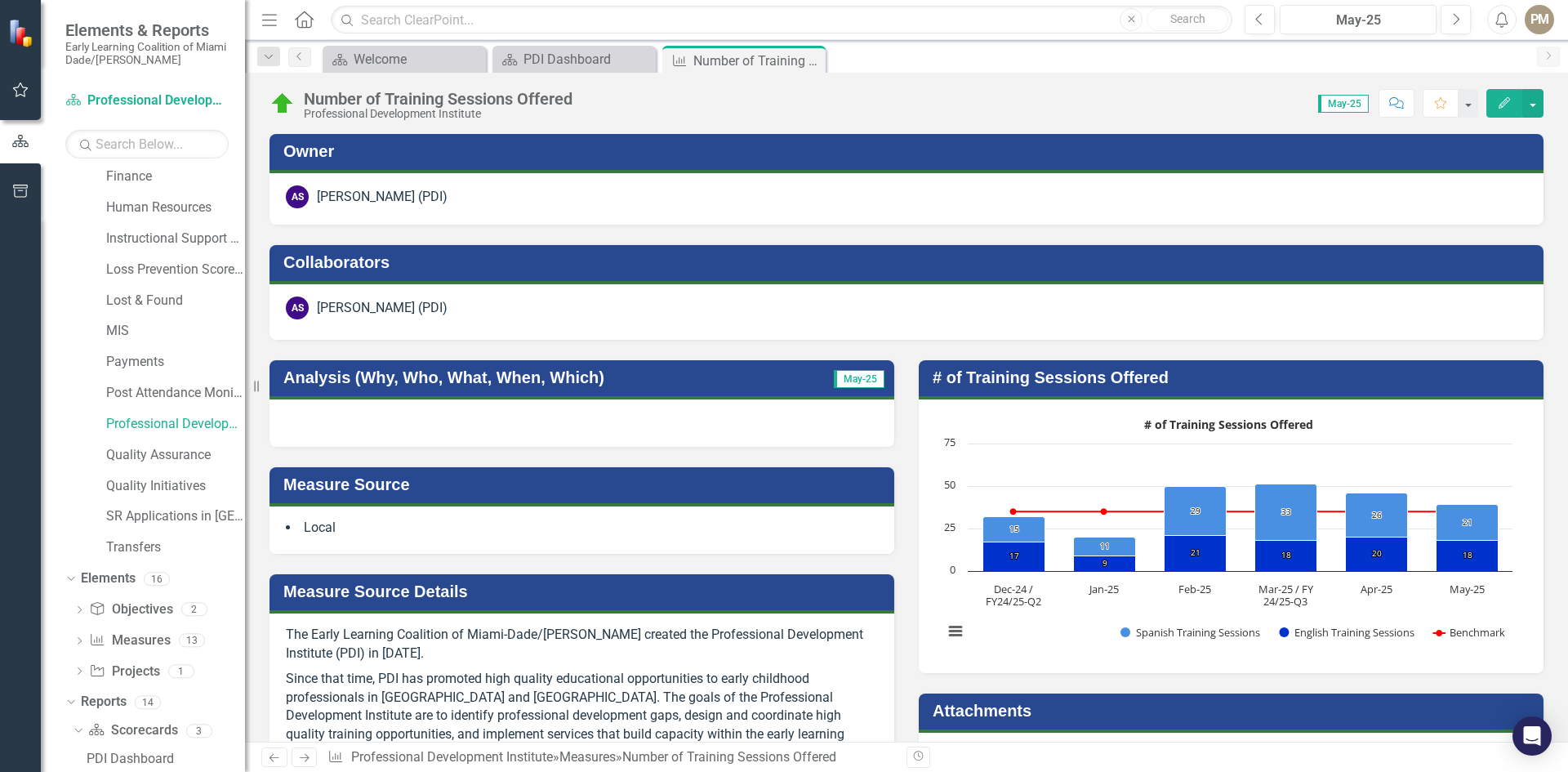
click at [1335, 101] on span "May-25" at bounding box center [1344, 104] width 51 height 18
click at [1348, 14] on div "May-25" at bounding box center [1357, 20] width 145 height 20
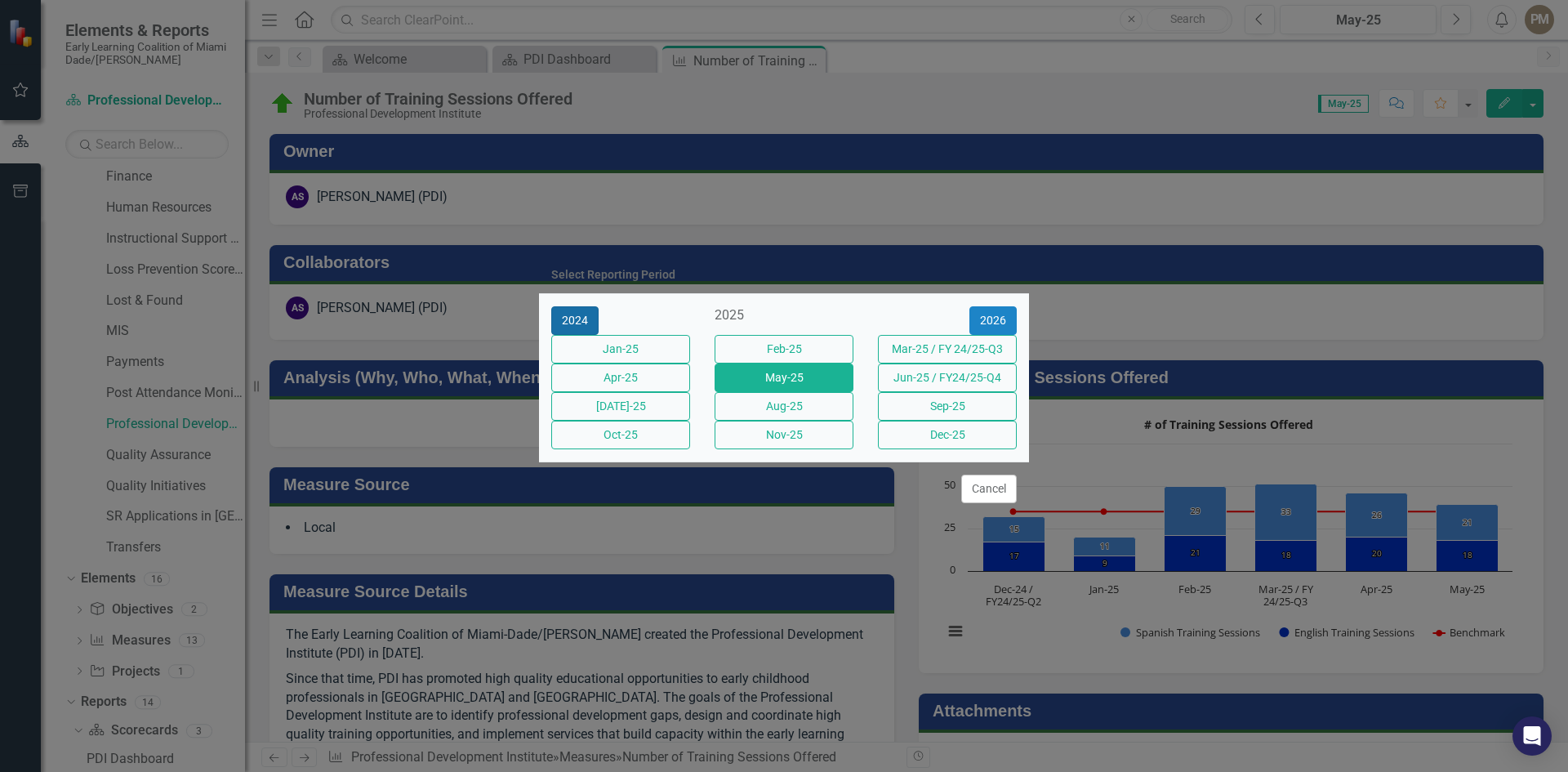
click at [570, 308] on button "2024" at bounding box center [575, 320] width 48 height 29
click at [782, 307] on div "2024" at bounding box center [783, 316] width 138 height 19
click at [796, 307] on div "2024" at bounding box center [783, 316] width 138 height 19
click at [785, 307] on div "2024" at bounding box center [783, 316] width 138 height 19
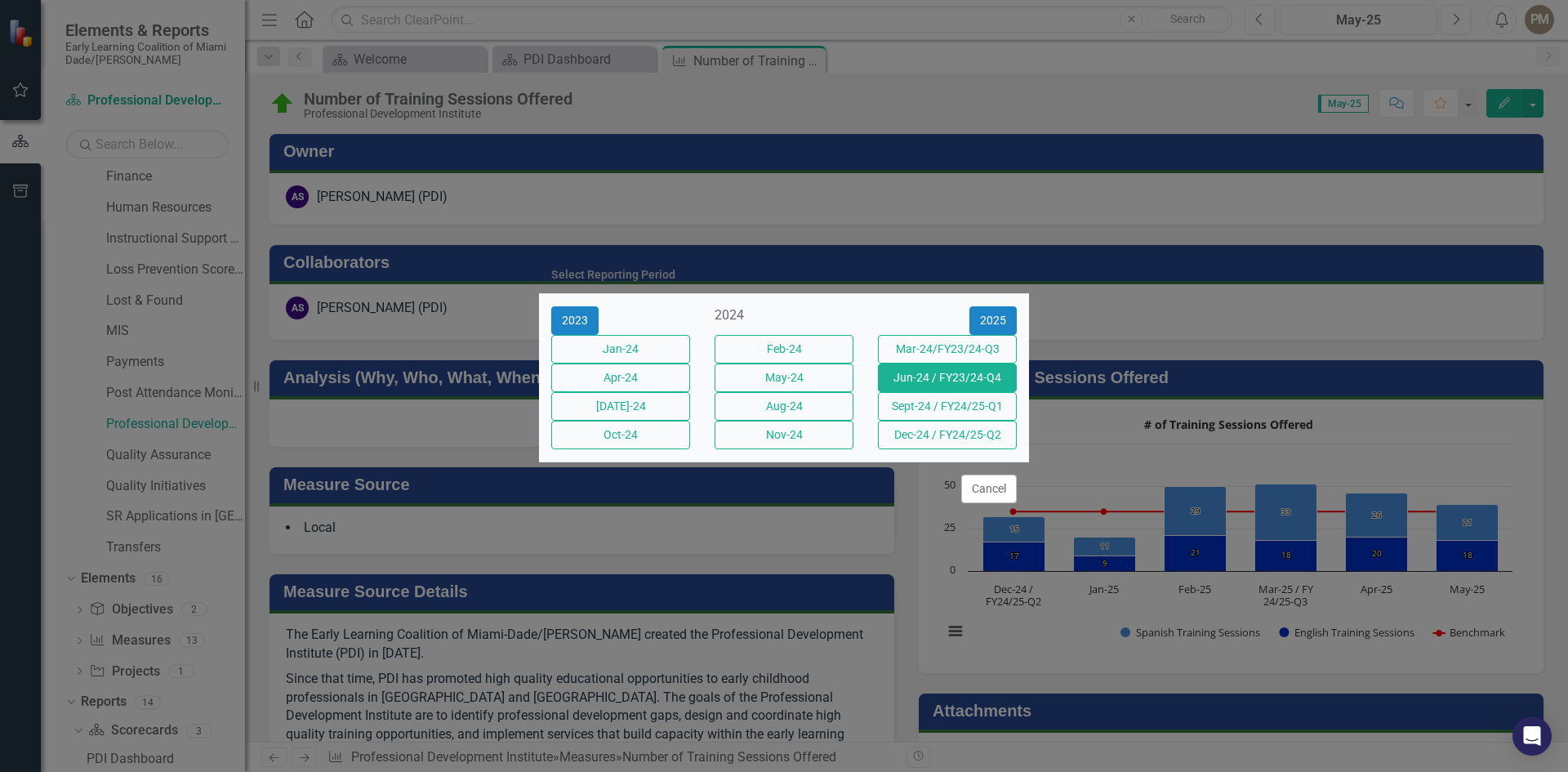
click at [957, 379] on button "Jun-24 / FY23/24-Q4" at bounding box center [947, 378] width 138 height 29
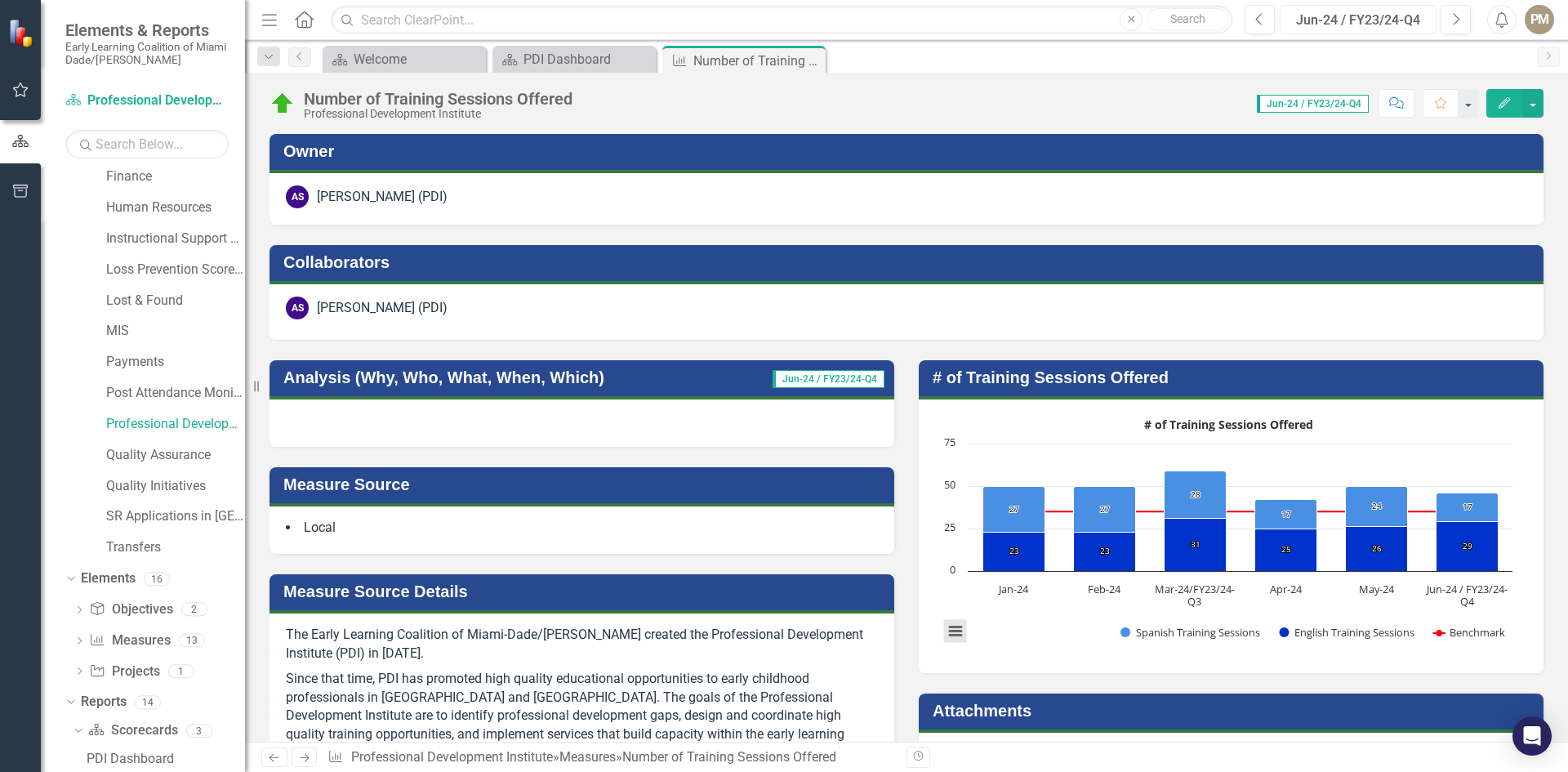
click at [944, 636] on button "View chart menu, # of Training Sessions Offered" at bounding box center [955, 632] width 23 height 23
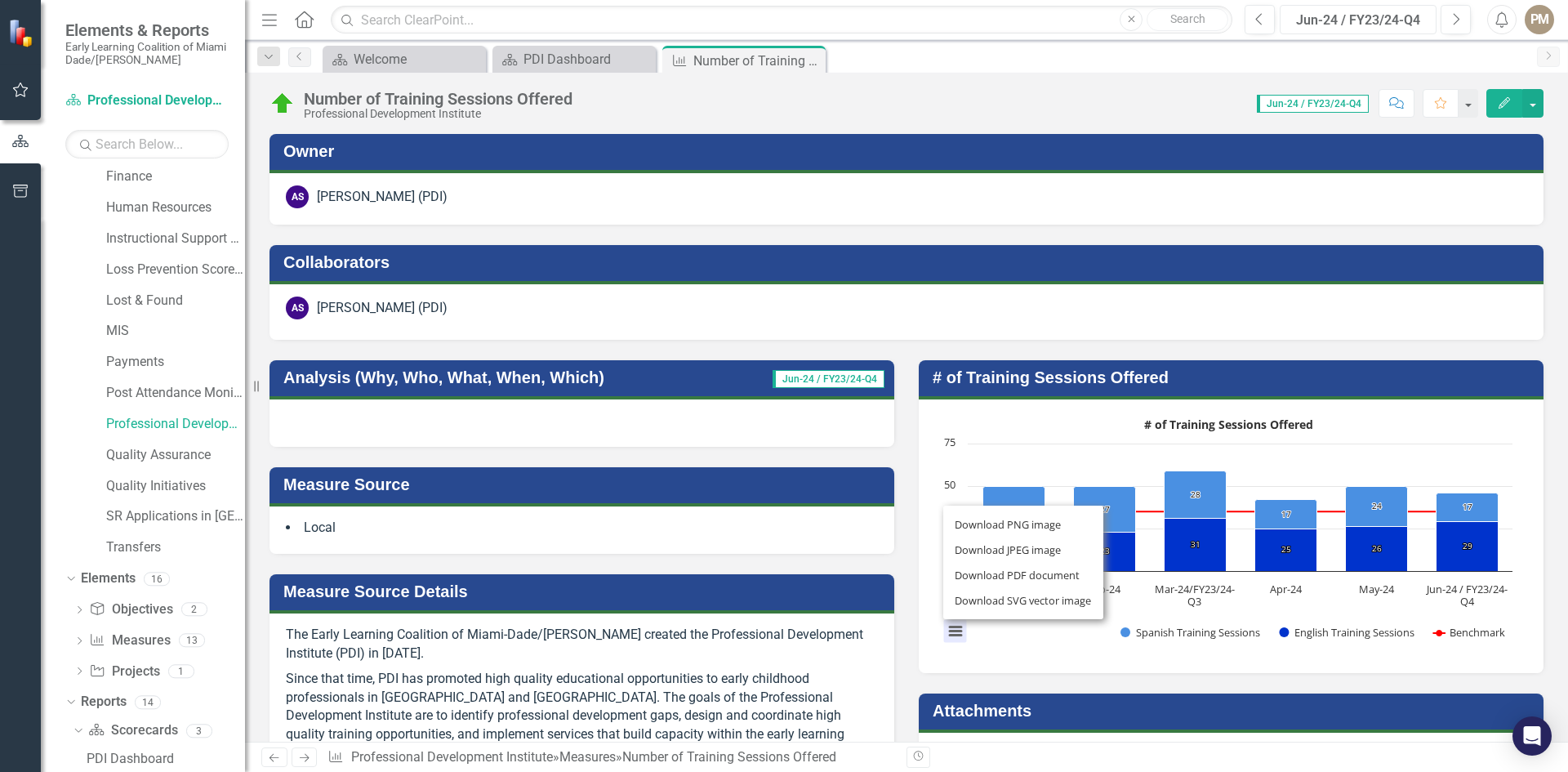
click at [941, 636] on div "Download PNG image Download JPEG image Download PDF document Download SVG vecto…" at bounding box center [1022, 562] width 206 height 159
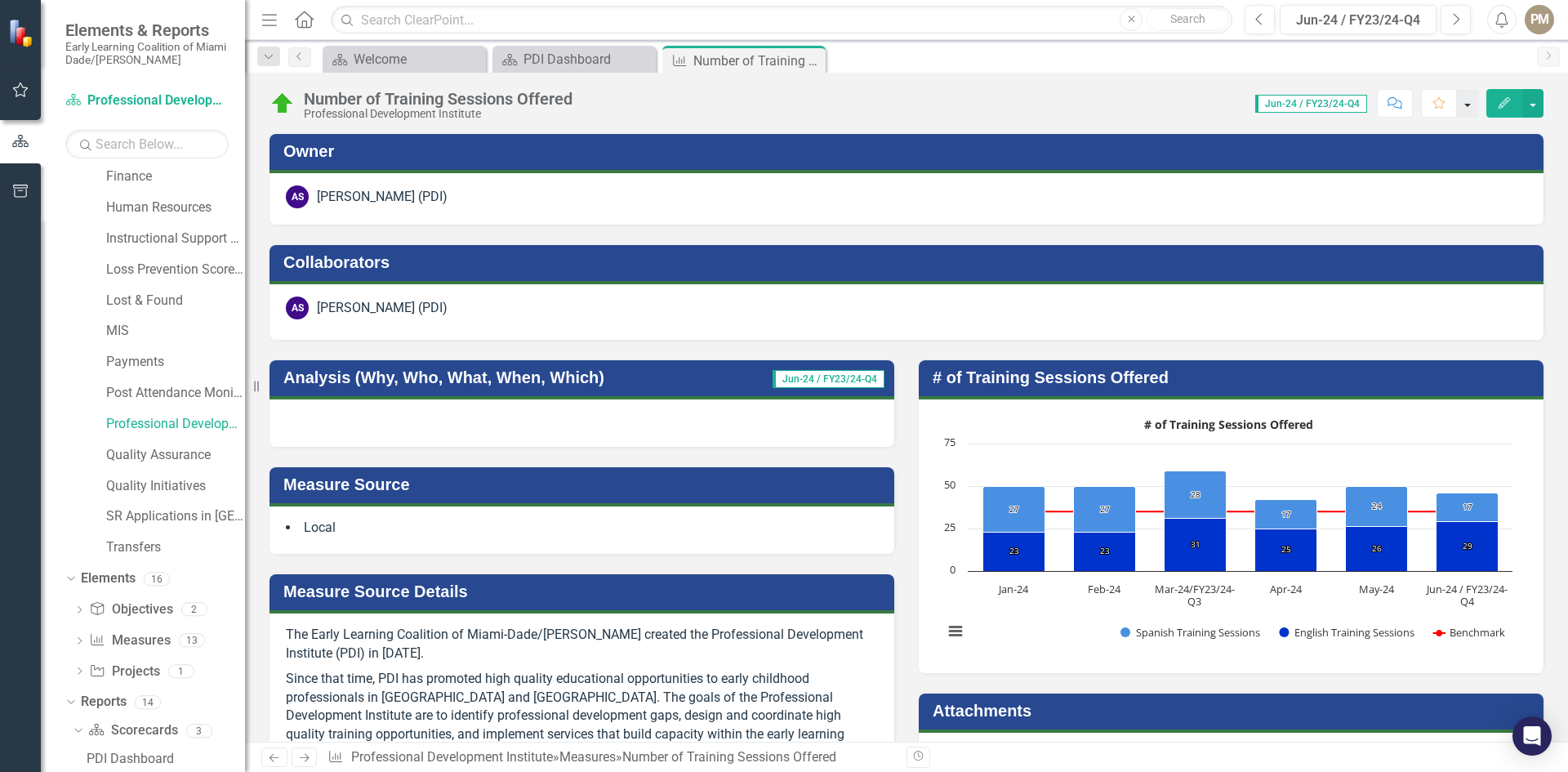
click at [1471, 104] on button "button" at bounding box center [1467, 103] width 21 height 29
click at [1539, 104] on button "button" at bounding box center [1533, 103] width 21 height 29
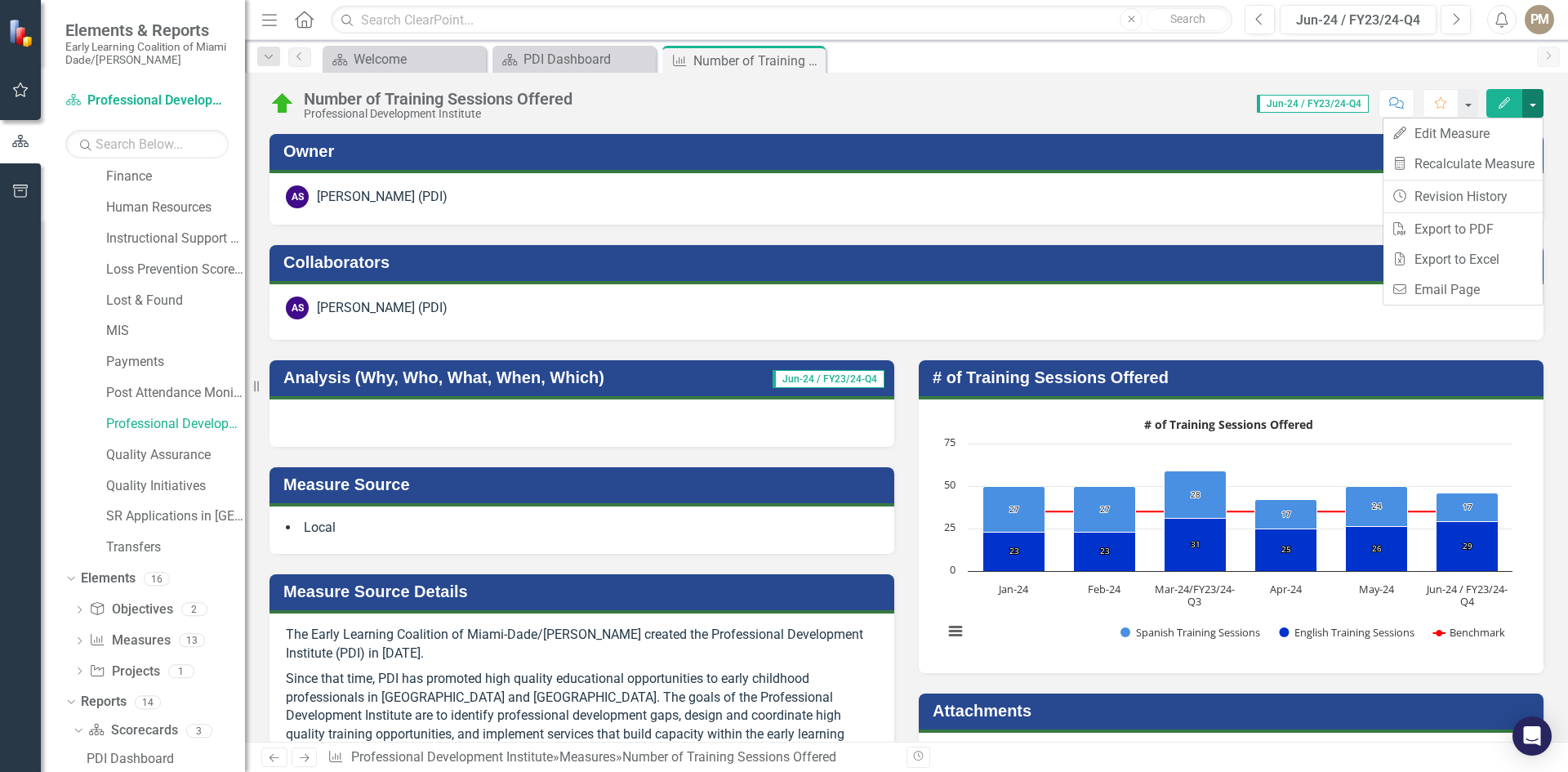
click at [1539, 104] on button "button" at bounding box center [1533, 103] width 21 height 29
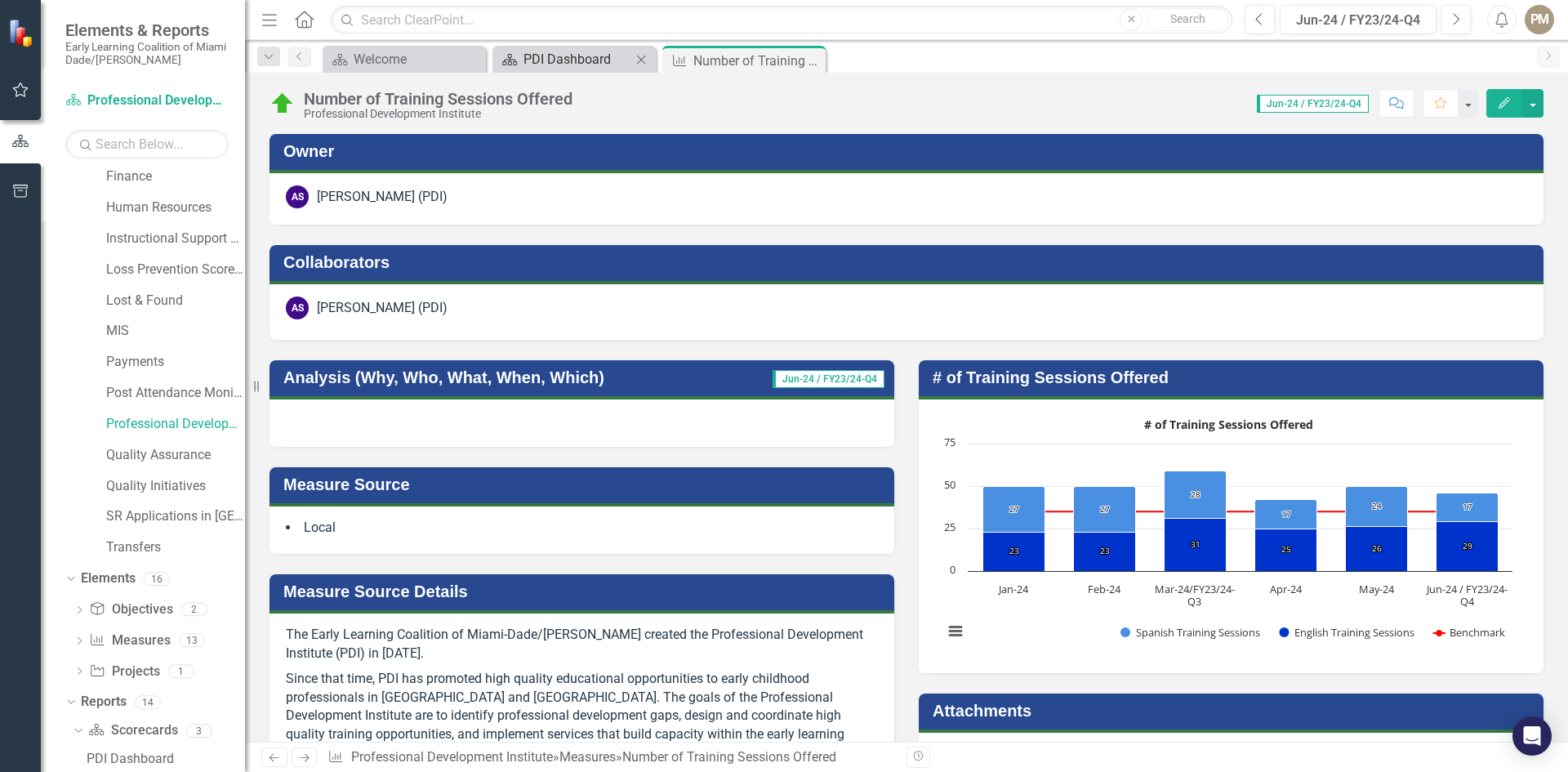
click at [589, 57] on div "PDI Dashboard" at bounding box center [578, 59] width 108 height 20
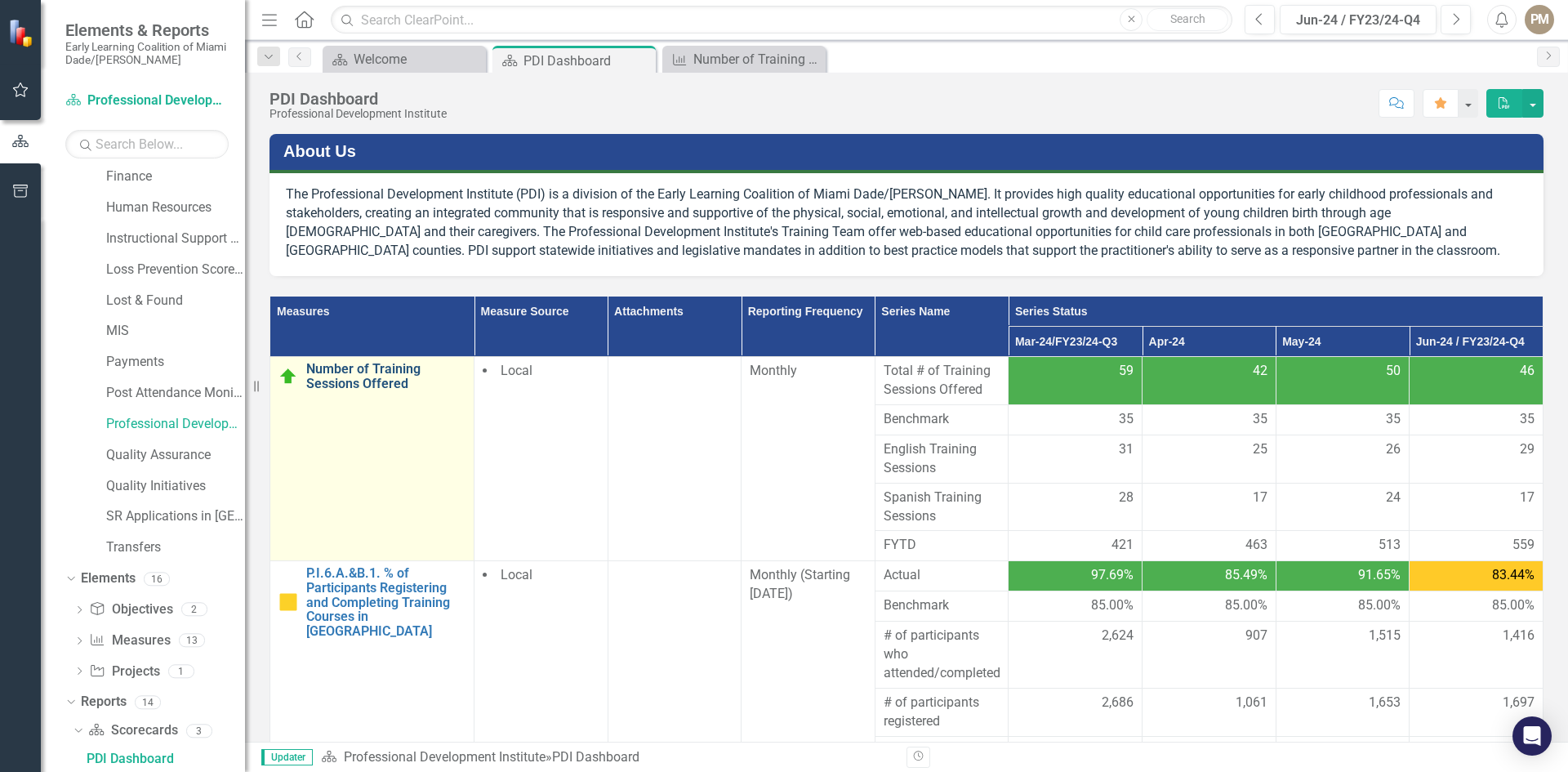
click at [361, 384] on link "Number of Training Sessions Offered" at bounding box center [386, 376] width 159 height 29
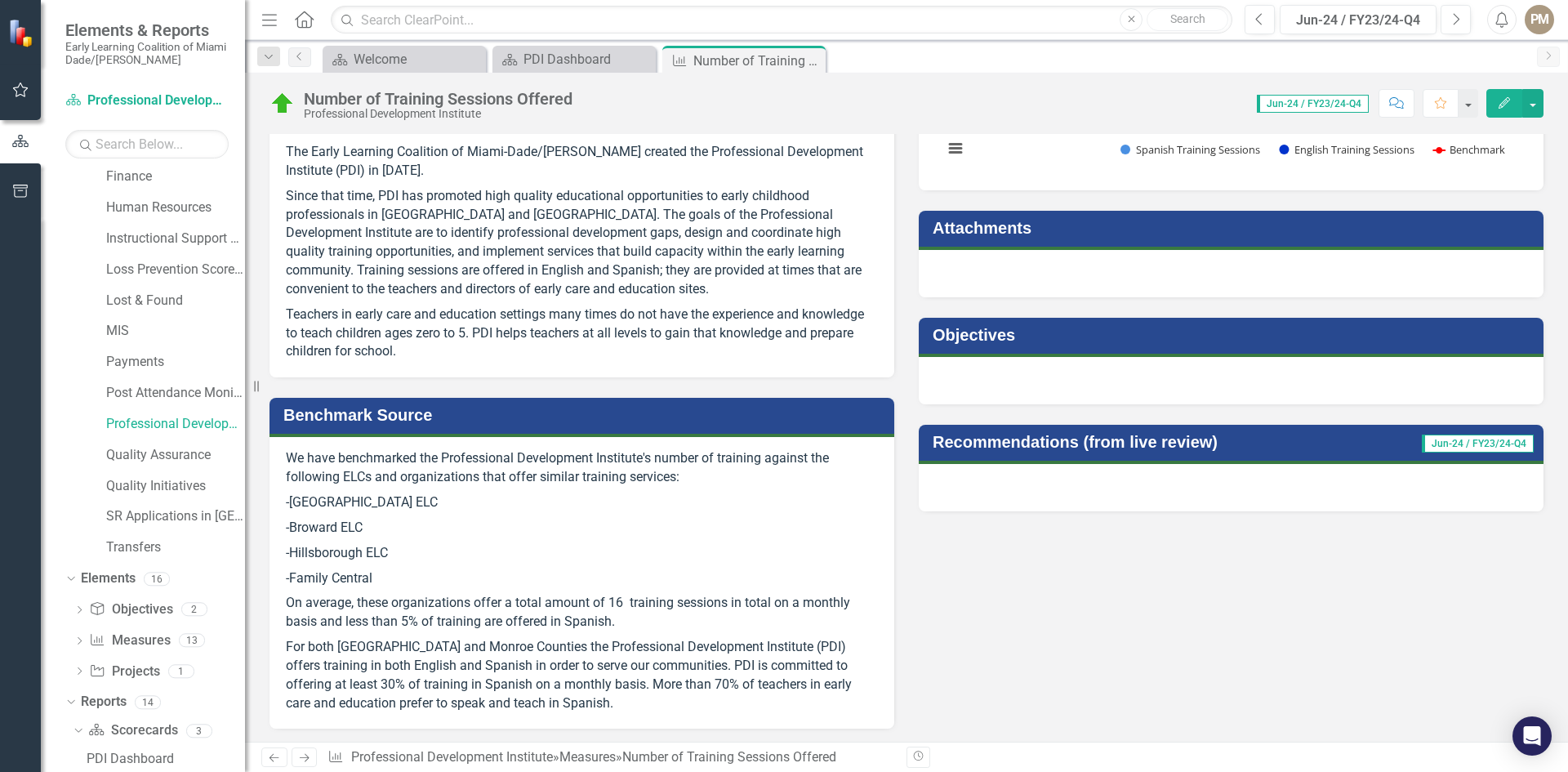
scroll to position [490, 0]
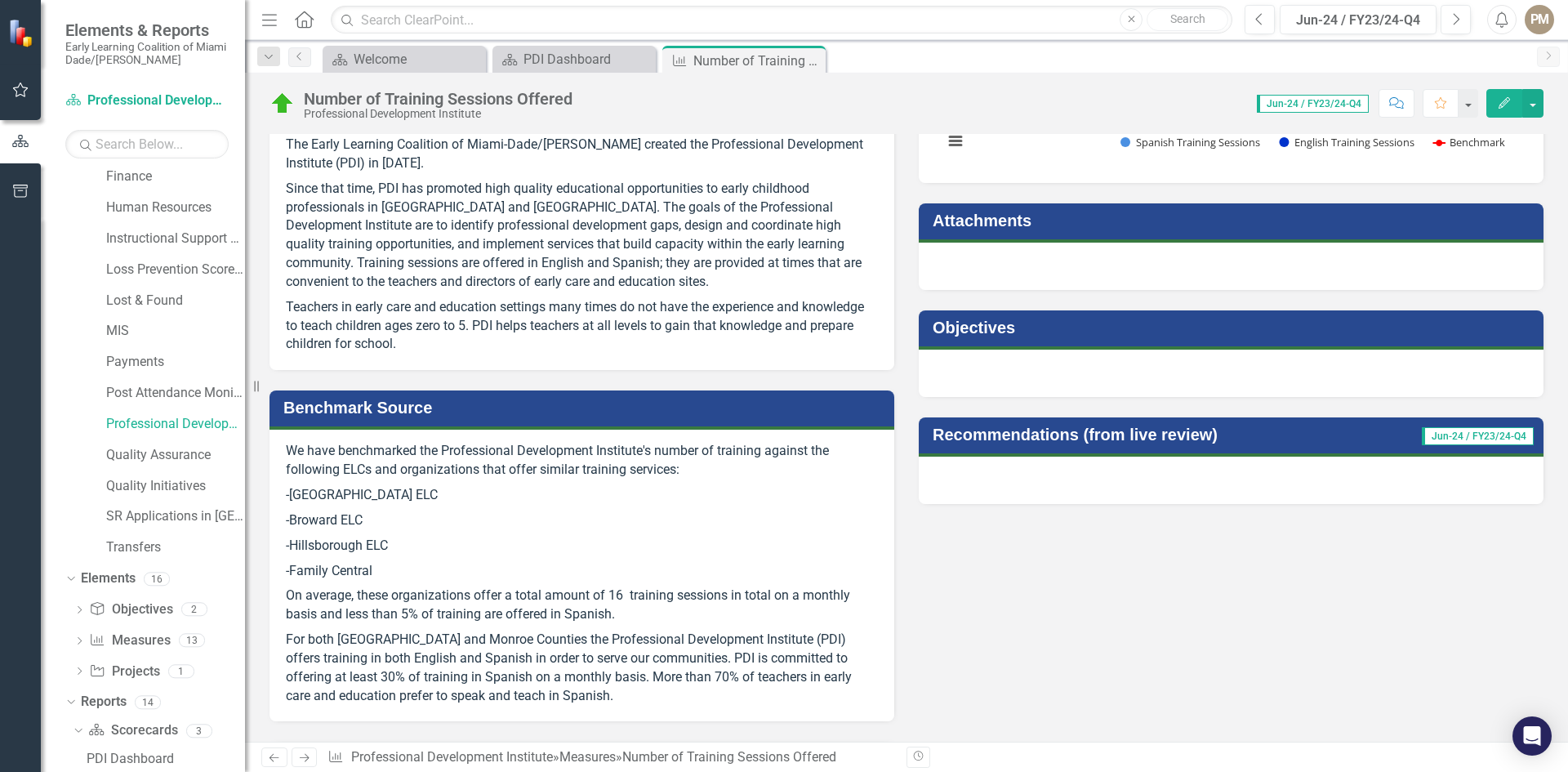
click at [1427, 432] on span "Jun-24 / FY23/24-Q4" at bounding box center [1478, 436] width 112 height 18
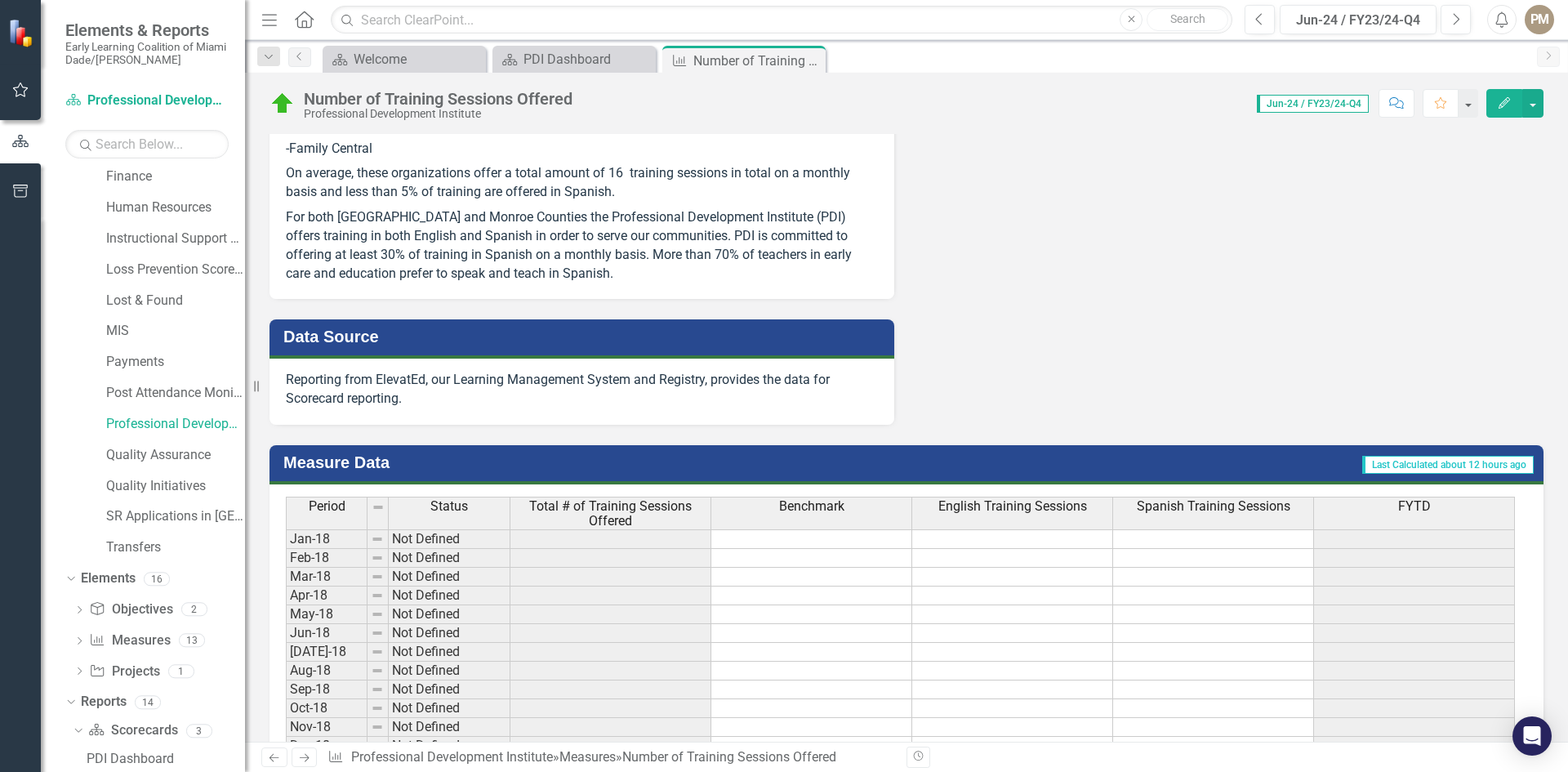
scroll to position [911, 0]
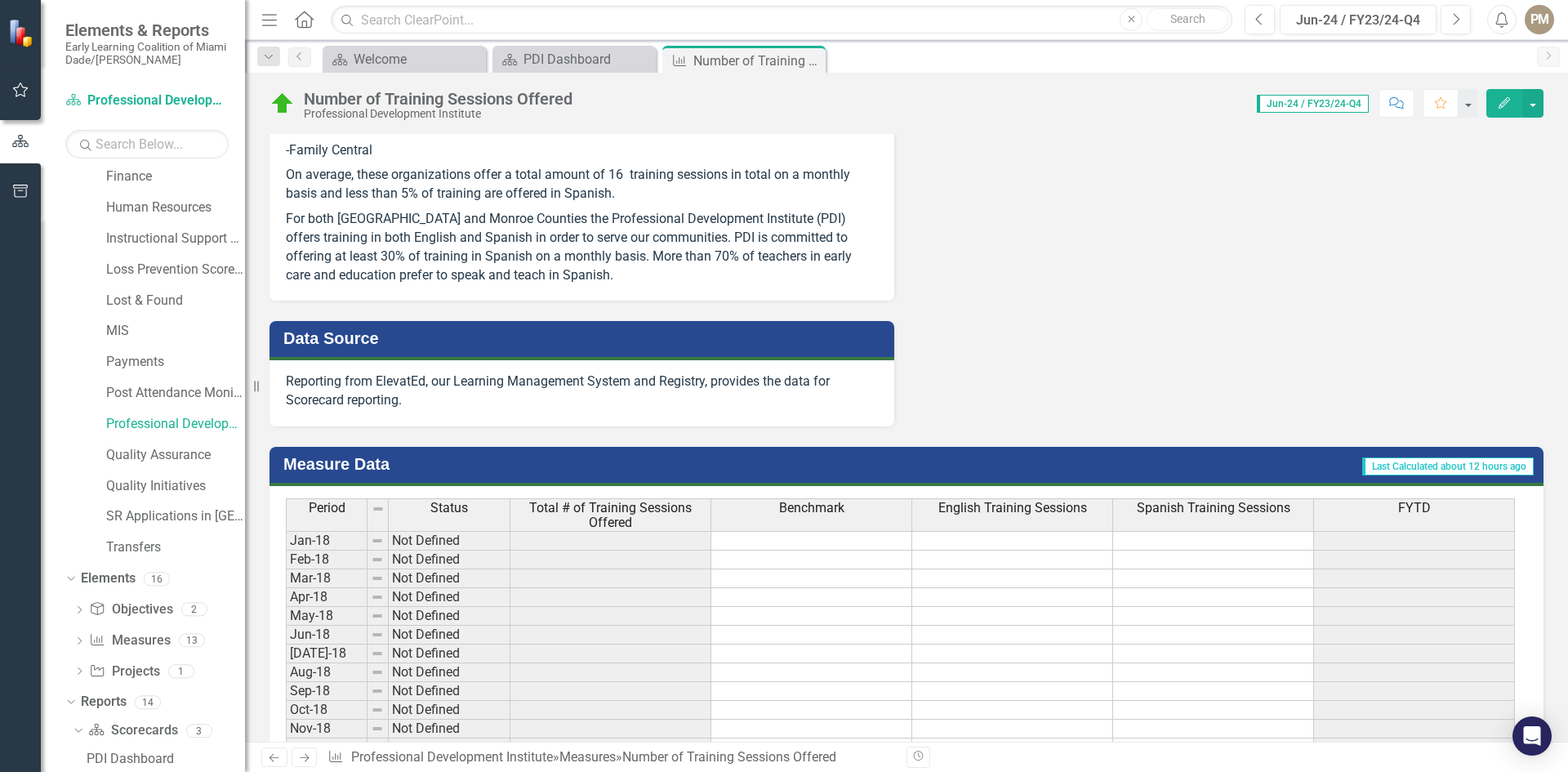
click at [1412, 465] on span "Last Calculated about 12 hours ago" at bounding box center [1448, 466] width 171 height 18
click at [330, 458] on h3 "Measure Data" at bounding box center [521, 464] width 476 height 18
click at [323, 510] on span "Period" at bounding box center [327, 508] width 37 height 15
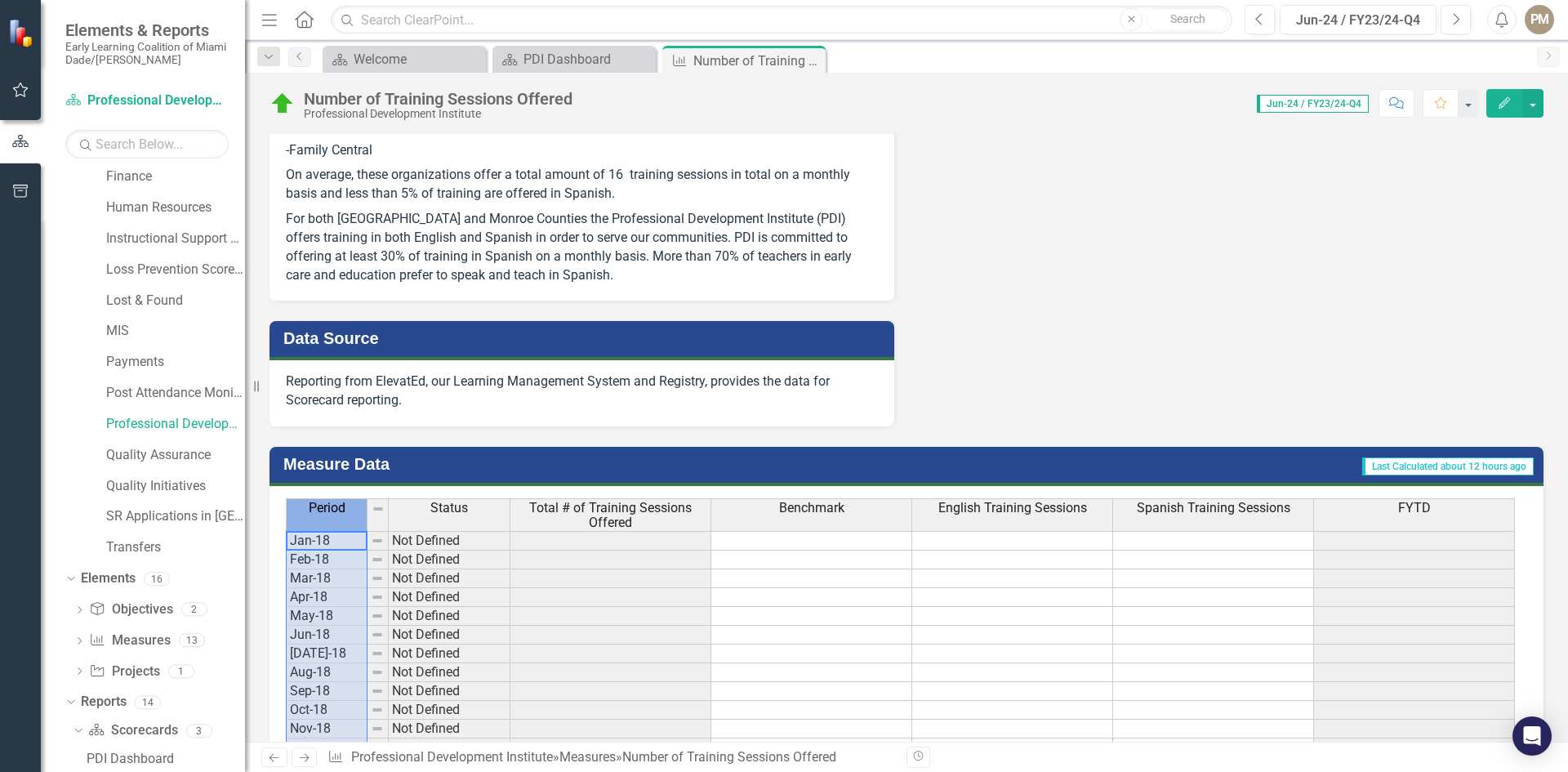
click at [301, 461] on h3 "Measure Data" at bounding box center [521, 464] width 476 height 18
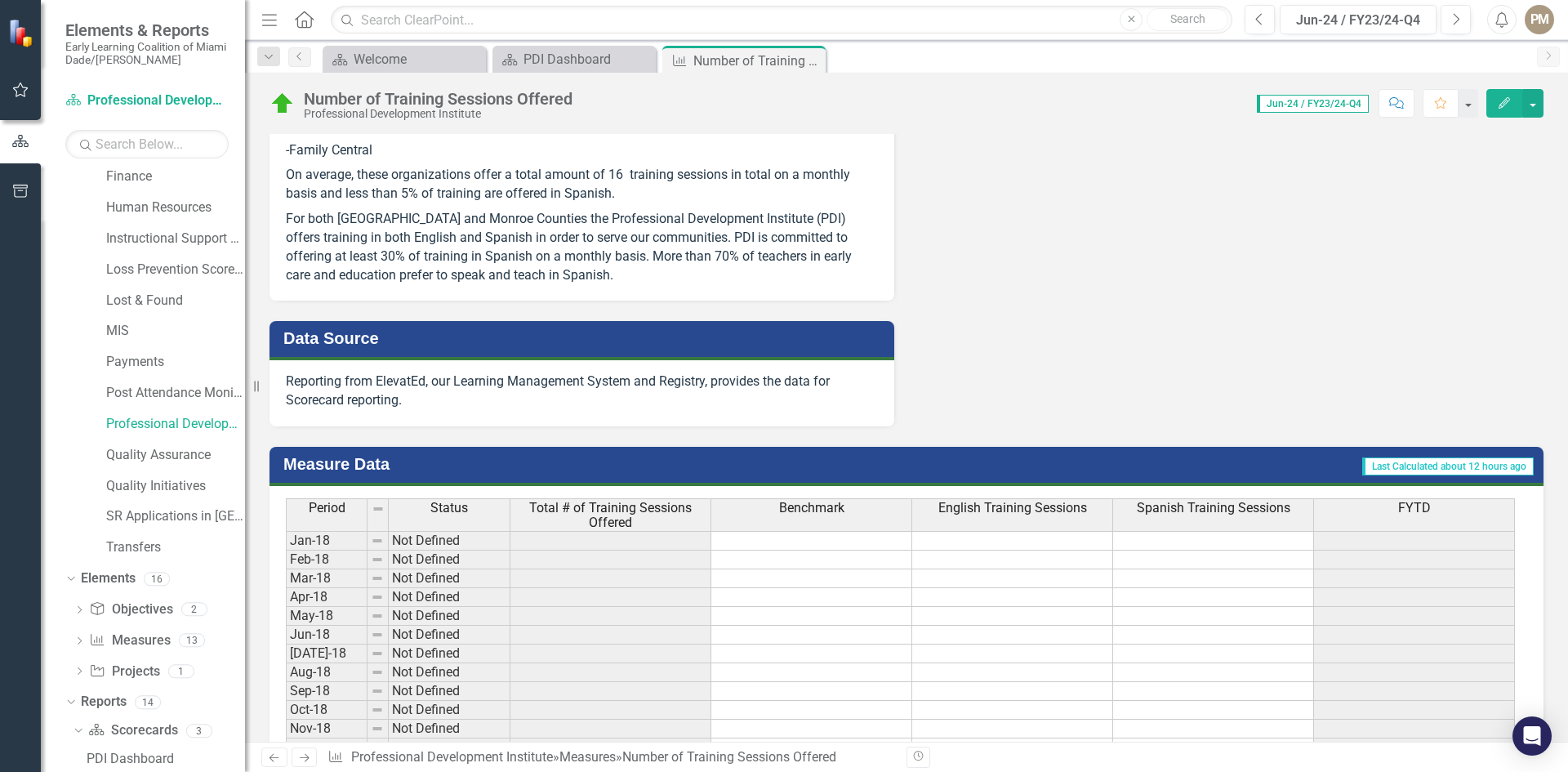
click at [326, 515] on span "Period" at bounding box center [327, 508] width 37 height 15
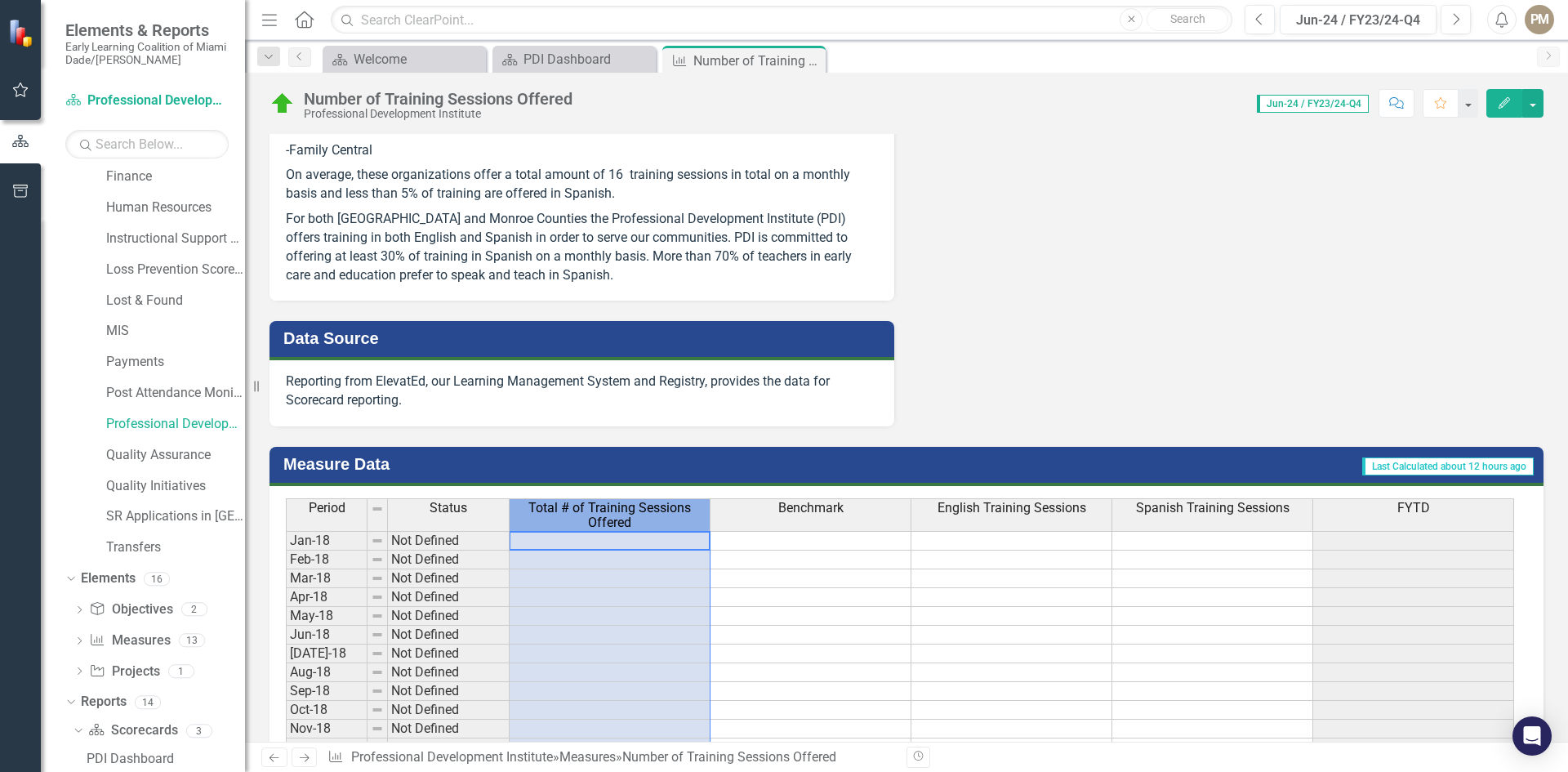
click at [596, 511] on span "Total # of Training Sessions Offered" at bounding box center [610, 515] width 193 height 29
click at [408, 63] on div "Welcome" at bounding box center [408, 59] width 108 height 20
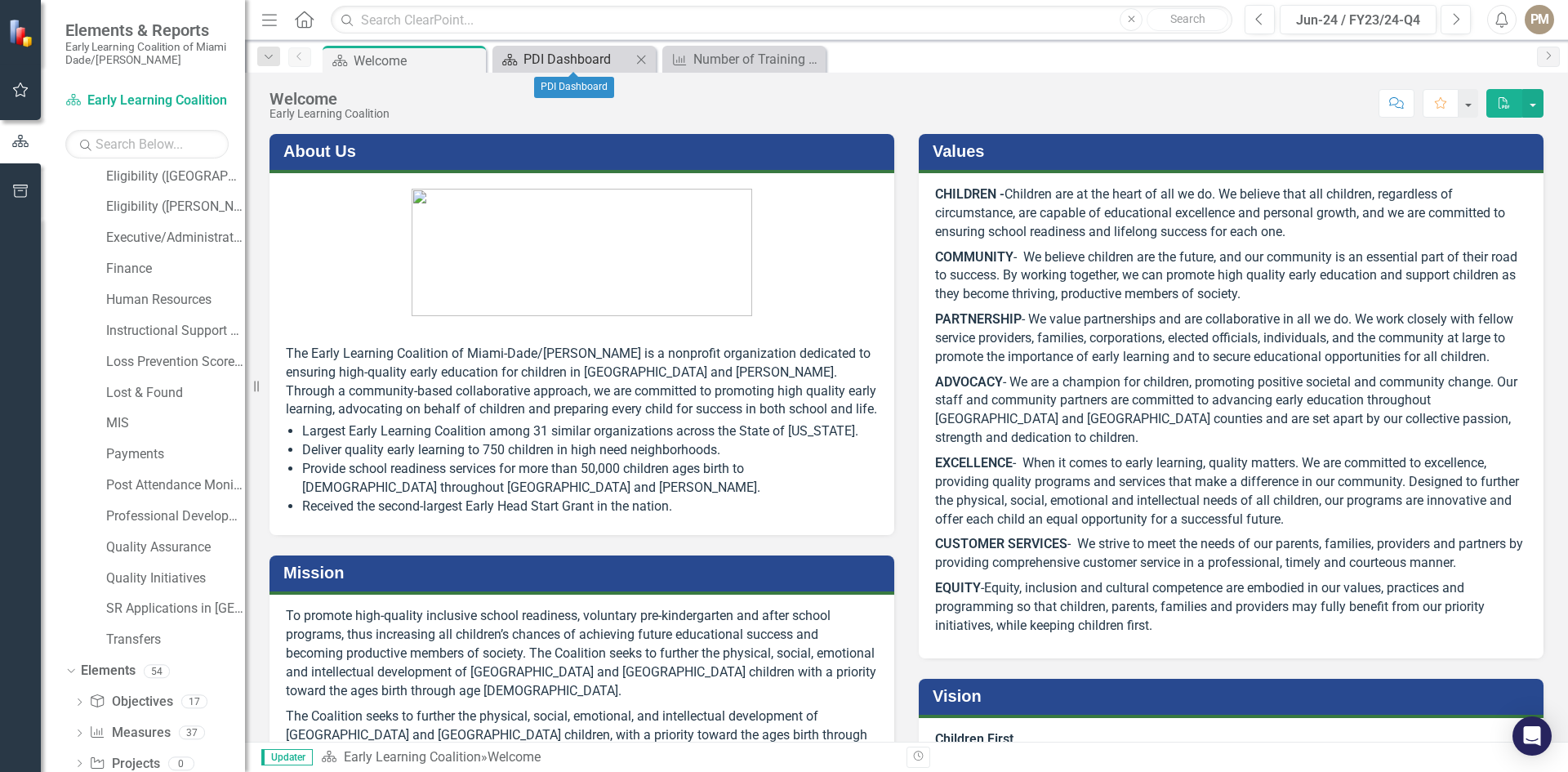
scroll to position [440, 0]
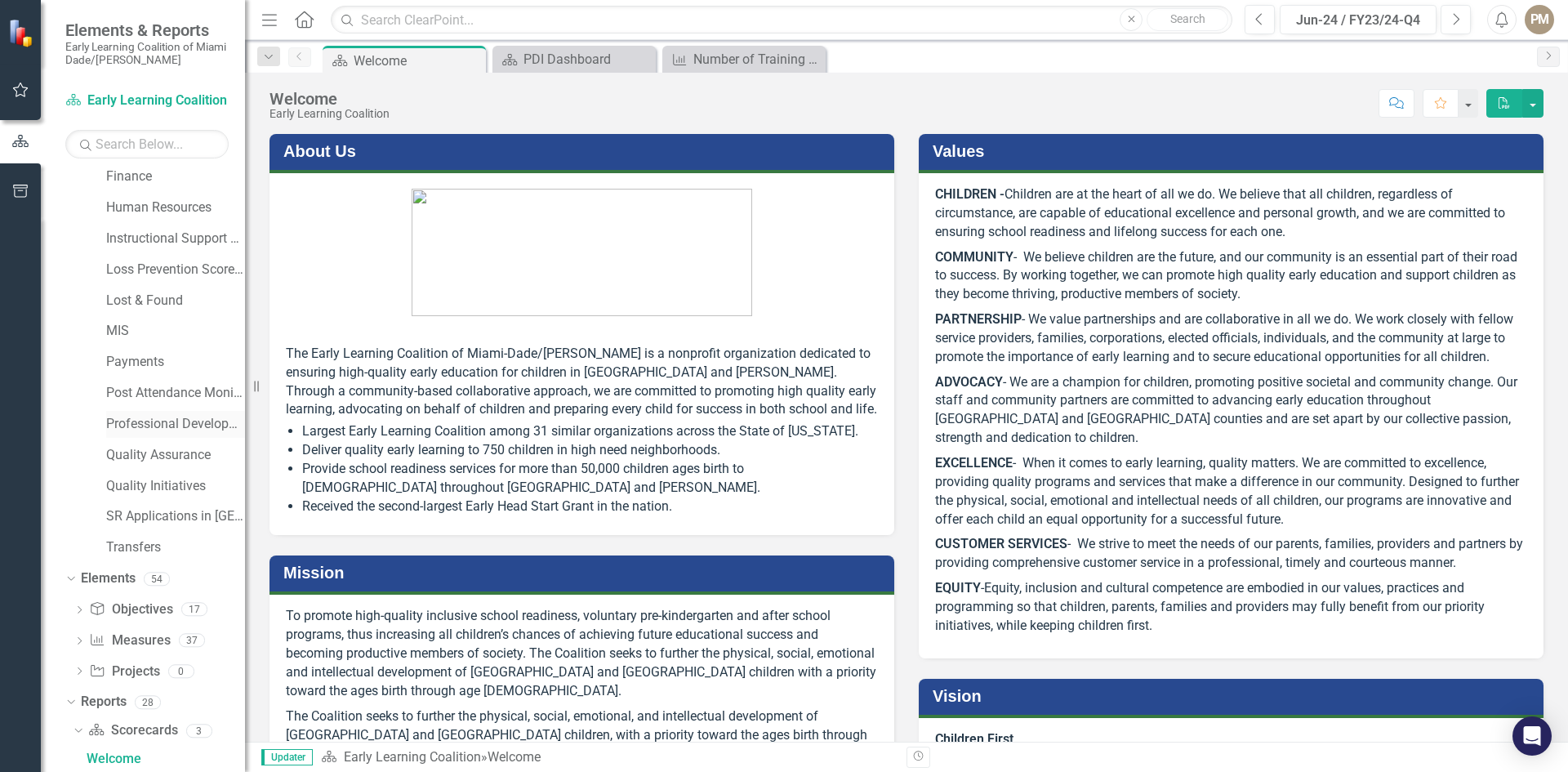
click at [148, 419] on link "Professional Development Institute" at bounding box center [175, 424] width 138 height 19
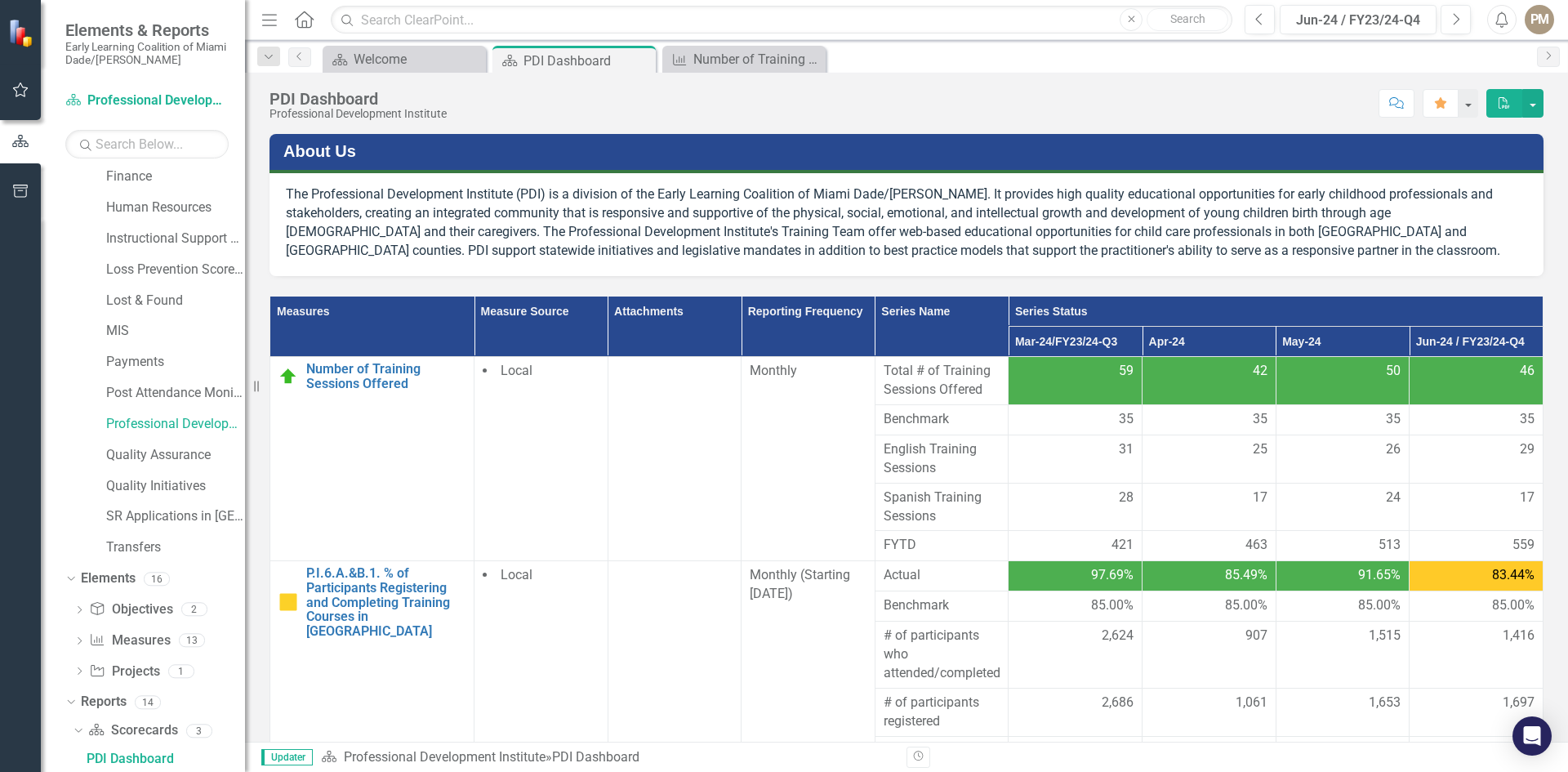
click at [925, 377] on span "Total # of Training Sessions Offered" at bounding box center [942, 381] width 117 height 38
click at [928, 391] on span "Total # of Training Sessions Offered" at bounding box center [942, 381] width 117 height 38
click at [1035, 375] on div "59" at bounding box center [1075, 371] width 117 height 19
click at [1050, 335] on th "Mar-24/FY23/24-Q3" at bounding box center [1075, 342] width 134 height 30
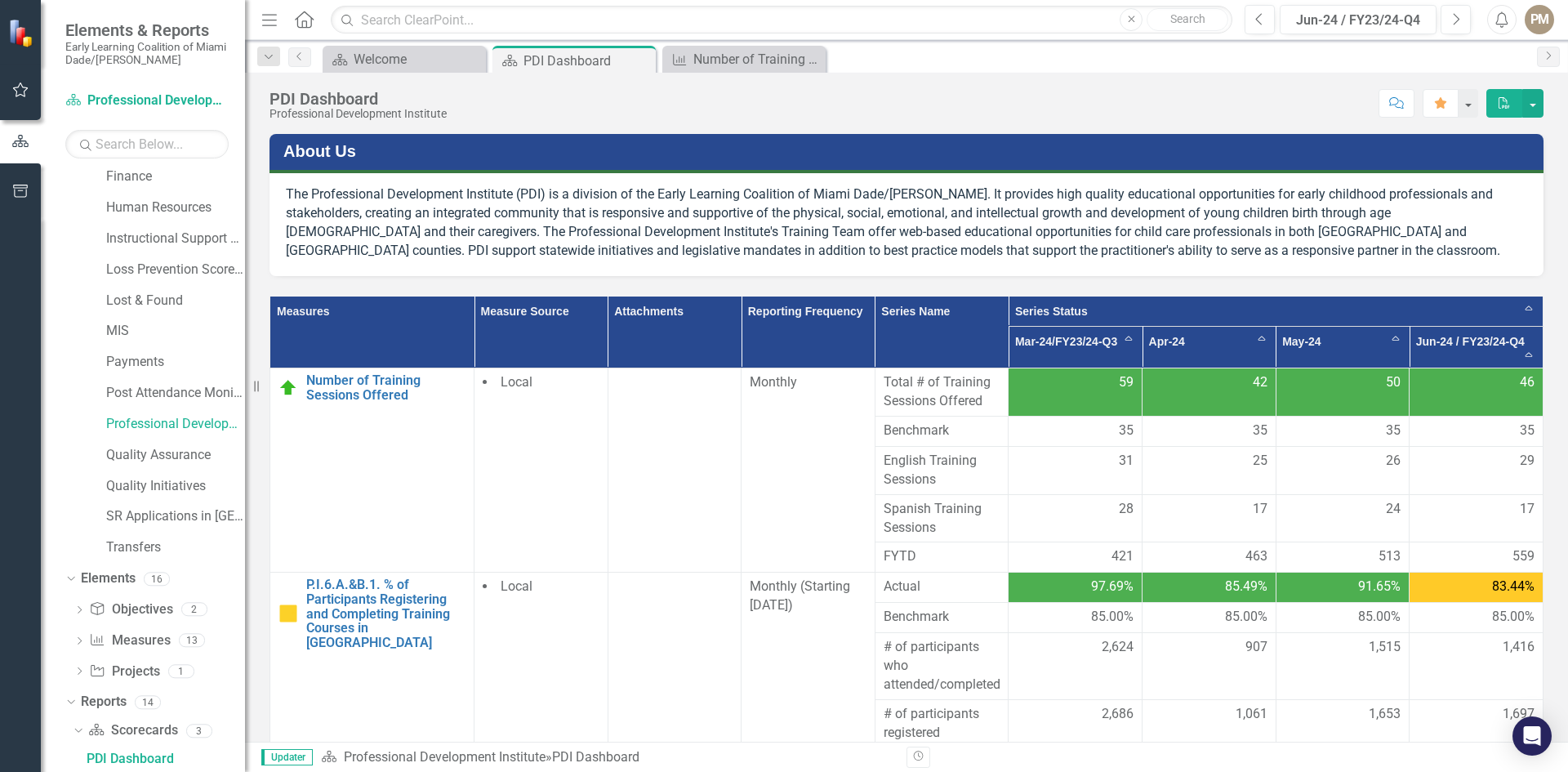
click at [1113, 337] on th "Mar-24/FY23/24-Q3 Sort Ascending" at bounding box center [1075, 347] width 134 height 42
click at [1111, 341] on th "Mar-24/FY23/24-Q3 Sort Descending" at bounding box center [1075, 347] width 134 height 42
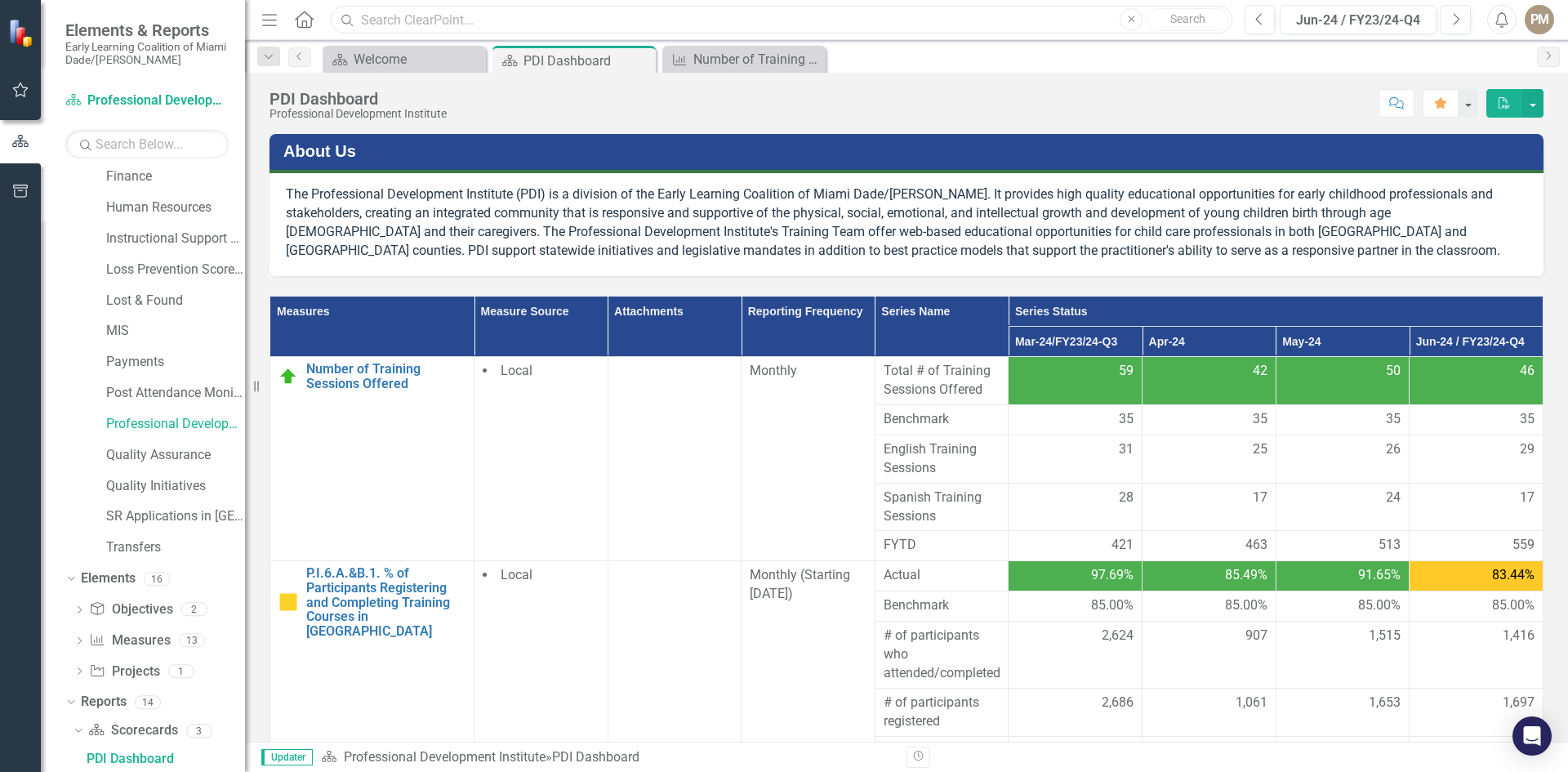
click at [496, 16] on input "text" at bounding box center [782, 20] width 902 height 29
click at [763, 362] on div "Monthly" at bounding box center [808, 371] width 117 height 19
click at [766, 379] on div "Monthly" at bounding box center [808, 371] width 117 height 19
click at [785, 570] on div "Monthly (Starting [DATE])" at bounding box center [808, 585] width 117 height 38
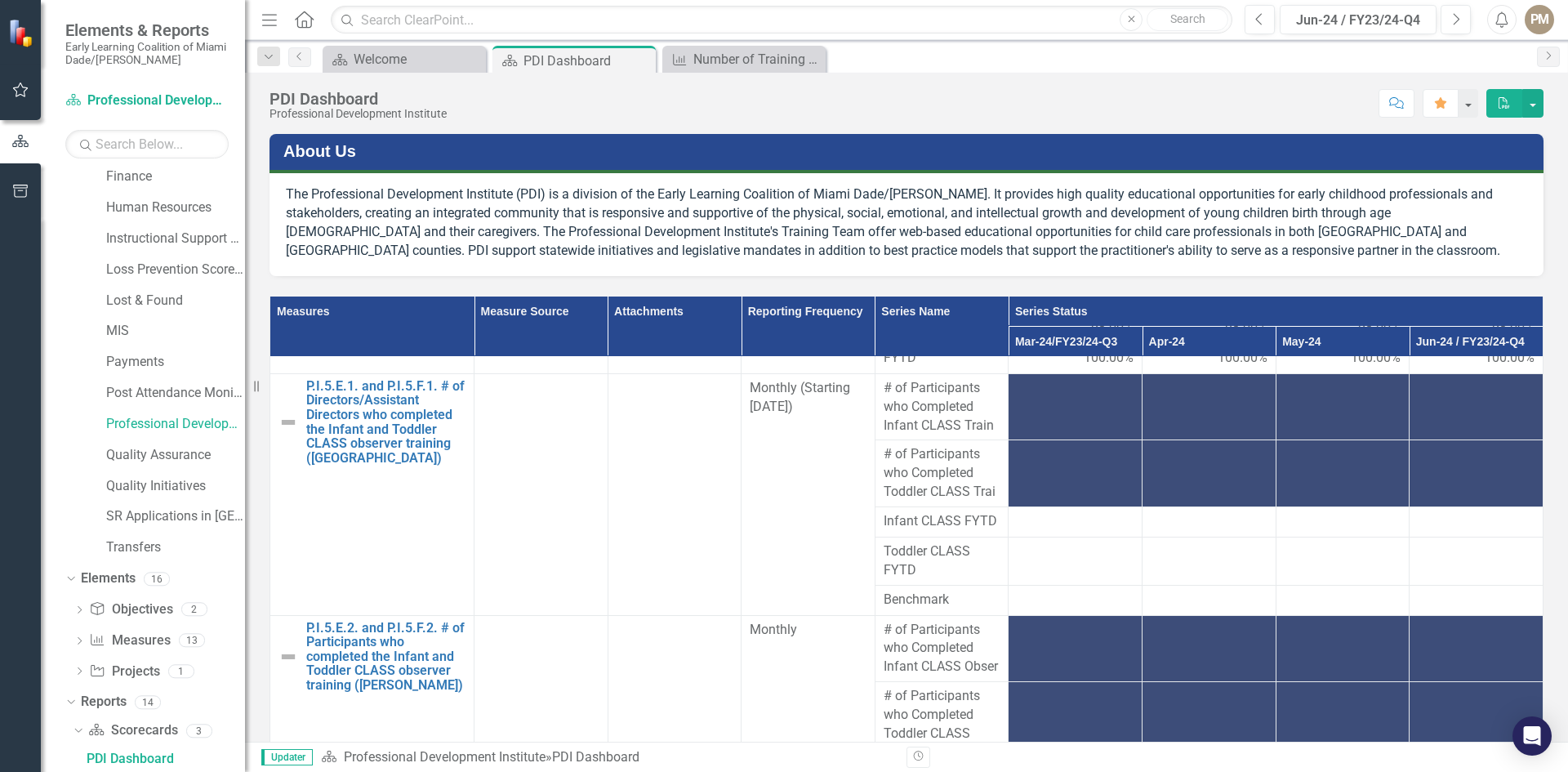
scroll to position [707, 0]
click at [132, 757] on div "PDI Dashboard" at bounding box center [165, 759] width 158 height 15
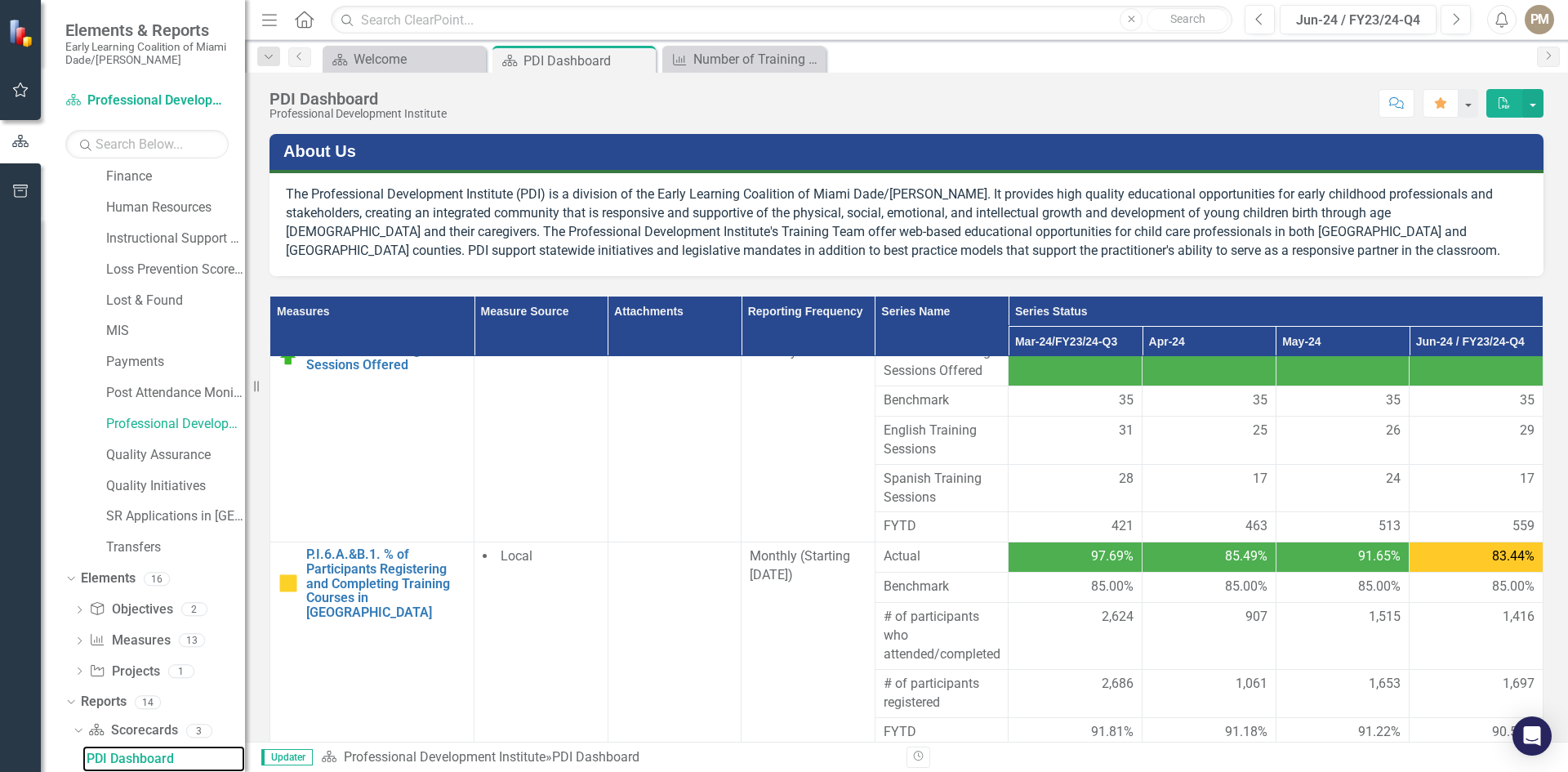
scroll to position [0, 0]
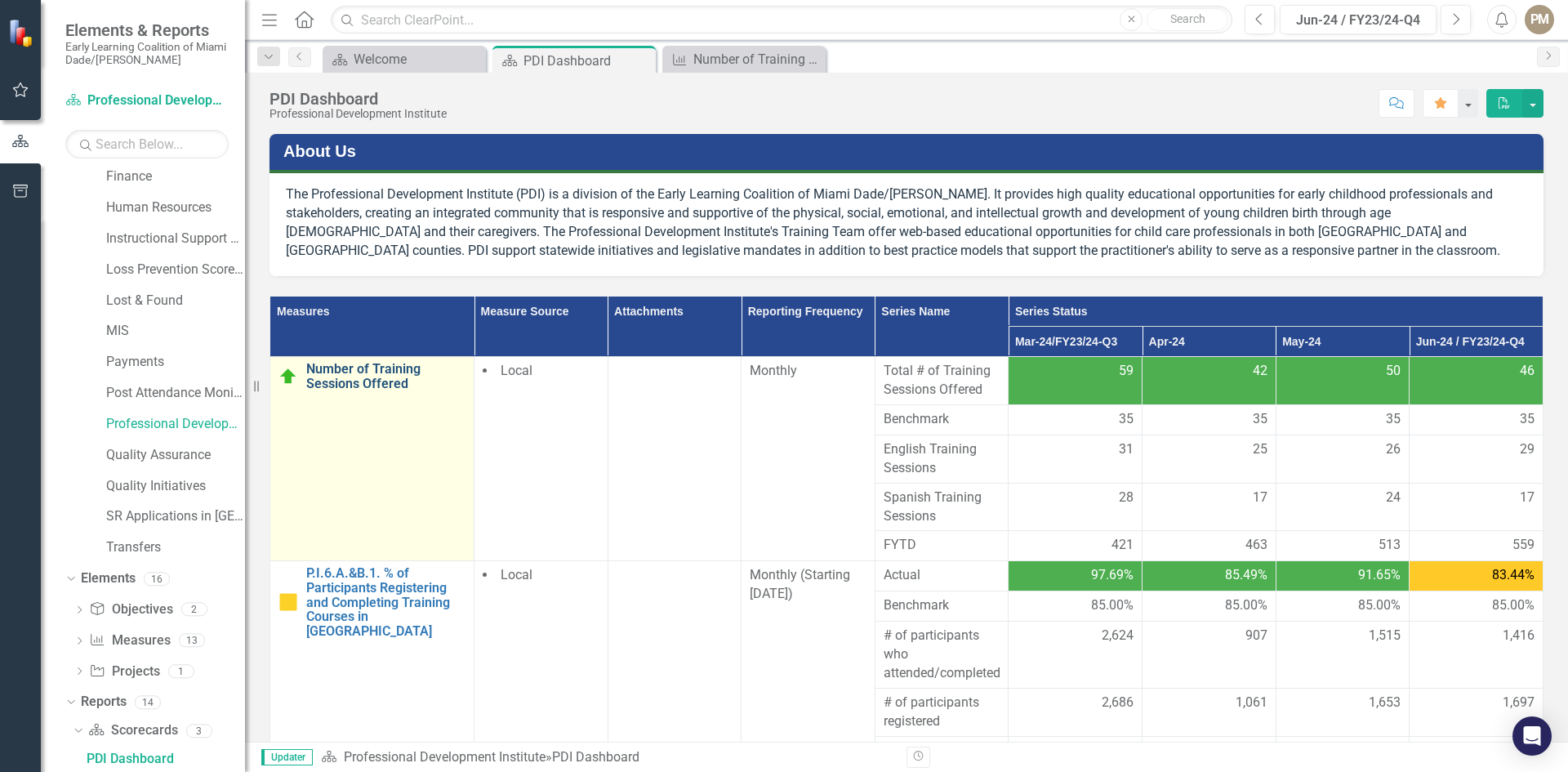
click at [324, 373] on link "Number of Training Sessions Offered" at bounding box center [386, 376] width 159 height 29
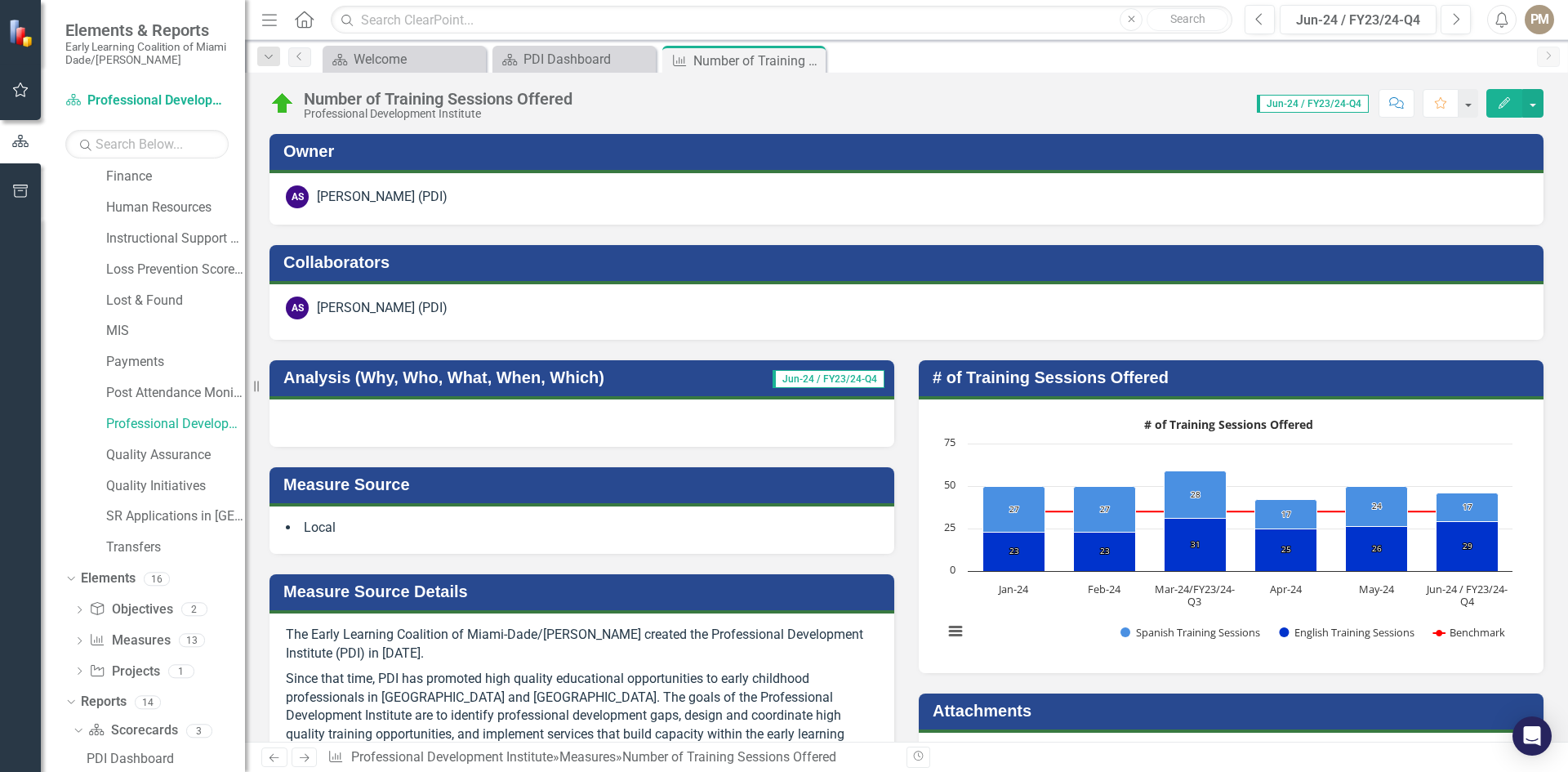
click at [822, 377] on span "Jun-24 / FY23/24-Q4" at bounding box center [828, 379] width 112 height 18
click at [820, 375] on span "Jun-24 / FY23/24-Q4" at bounding box center [828, 379] width 112 height 18
click at [1469, 108] on button "button" at bounding box center [1467, 103] width 21 height 29
click at [1470, 110] on button "button" at bounding box center [1467, 103] width 21 height 29
click at [1303, 109] on span "Jun-24 / FY23/24-Q4" at bounding box center [1312, 104] width 112 height 18
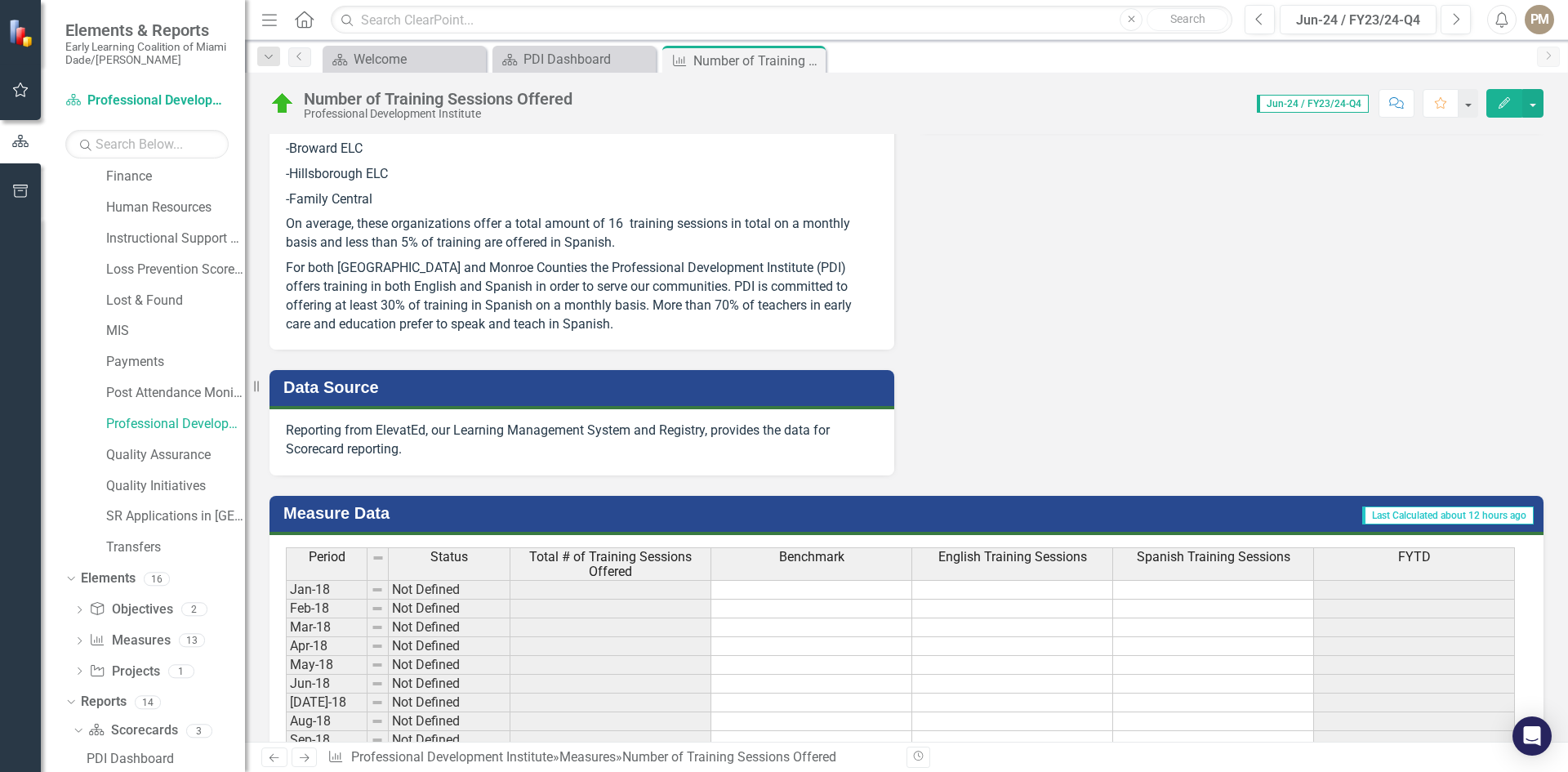
scroll to position [899, 0]
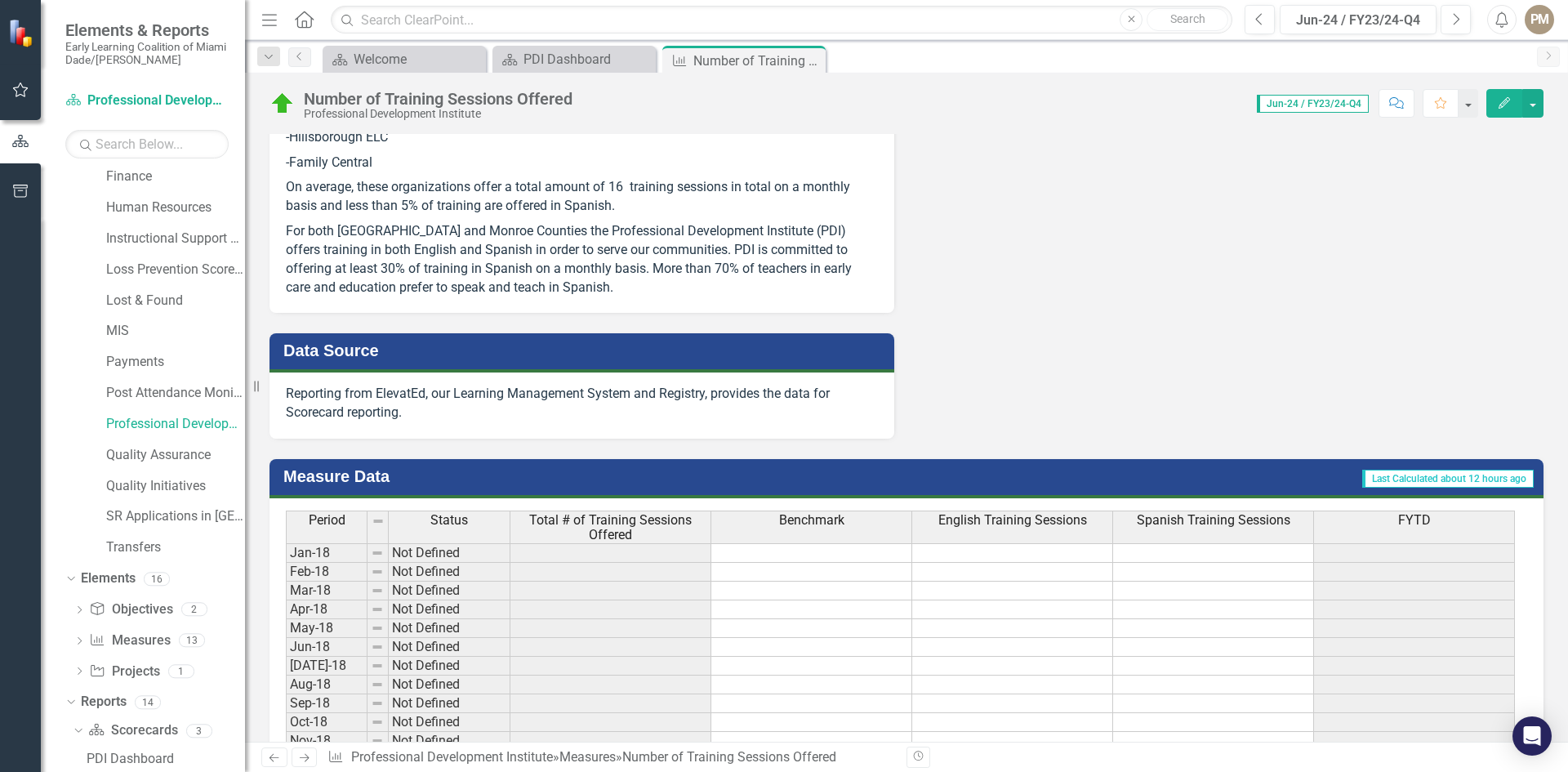
click at [1489, 471] on span "Last Calculated about 12 hours ago" at bounding box center [1448, 479] width 171 height 18
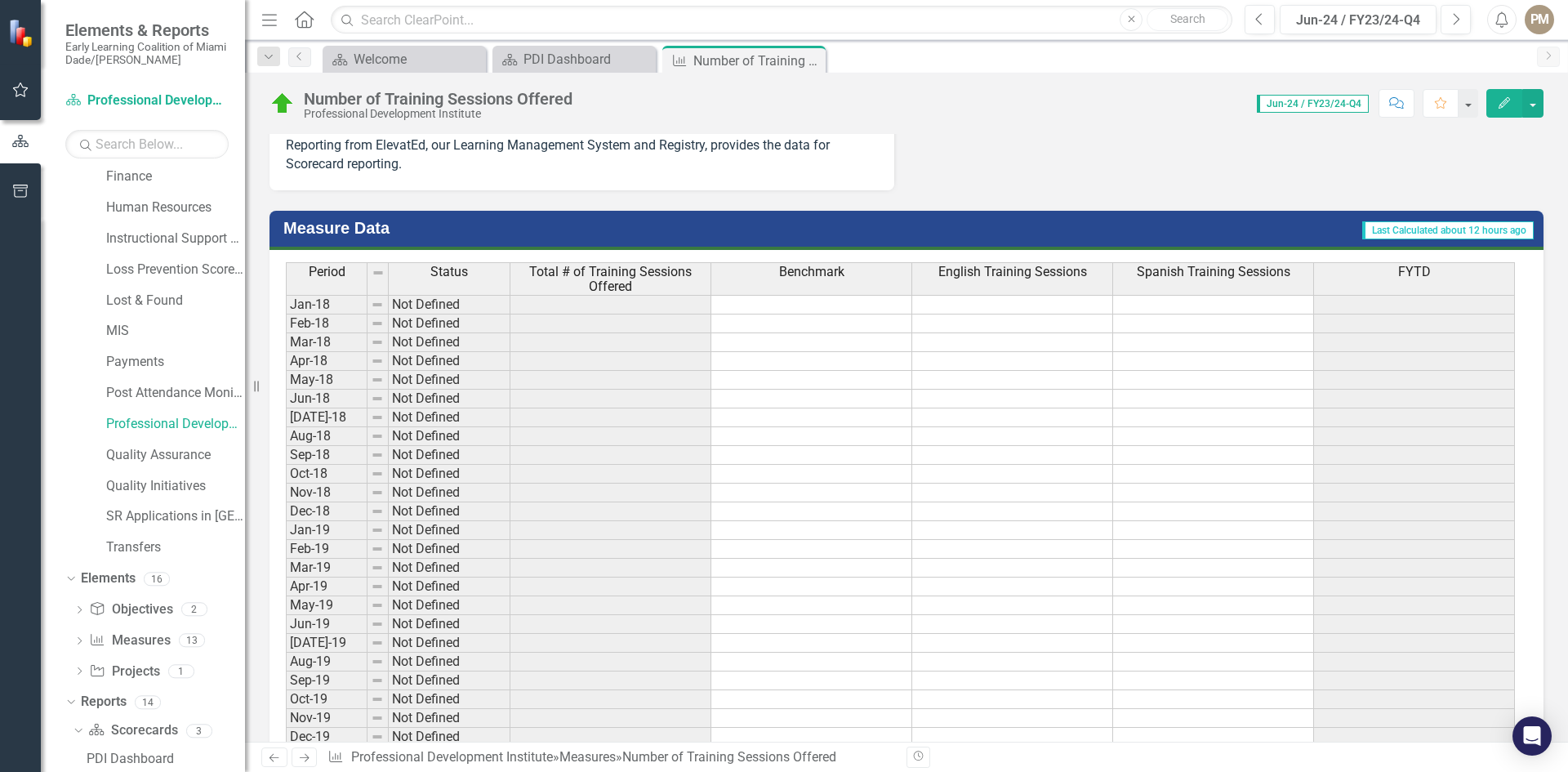
scroll to position [1144, 0]
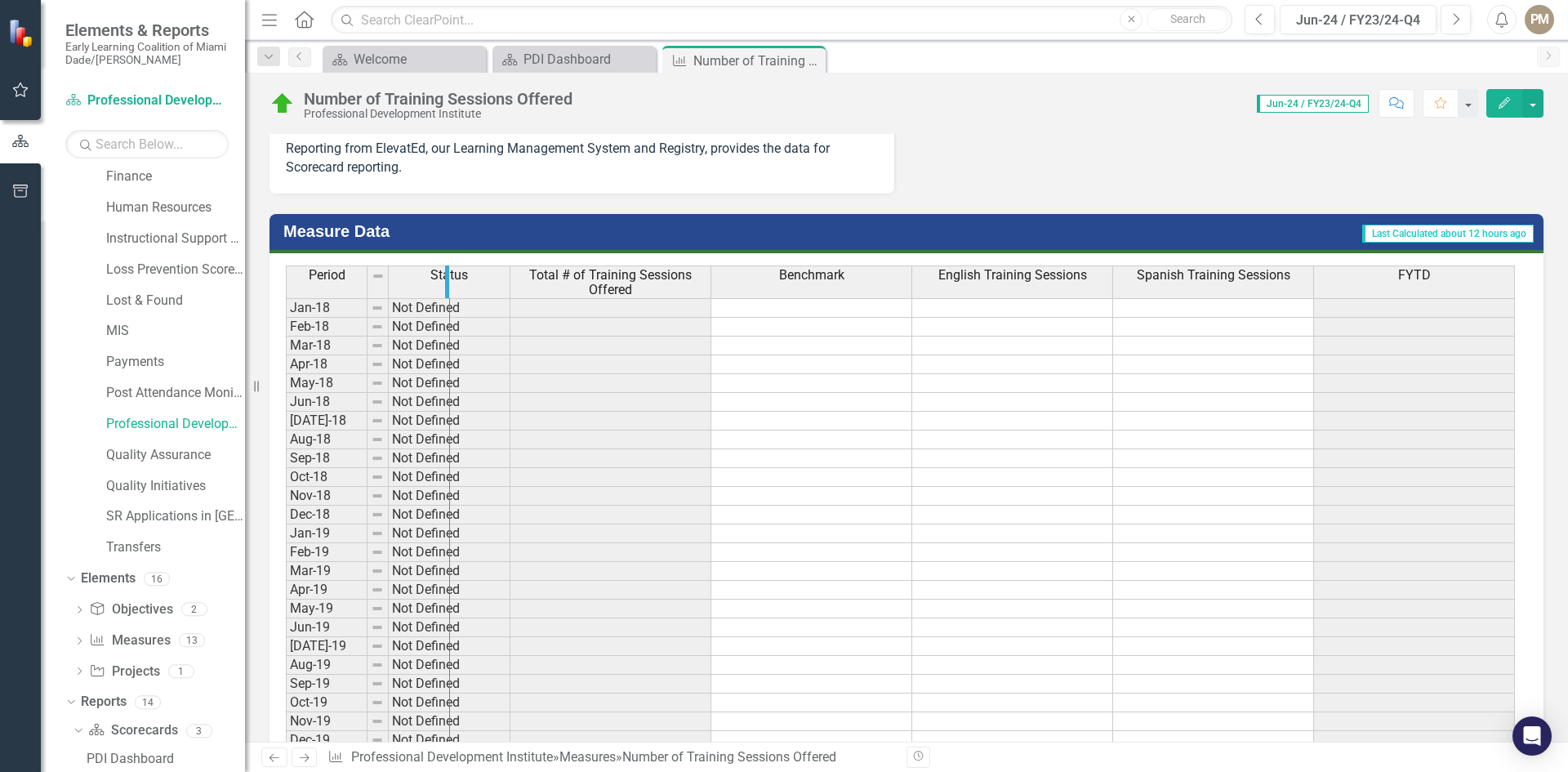
drag, startPoint x: 365, startPoint y: 279, endPoint x: 447, endPoint y: 286, distance: 82.3
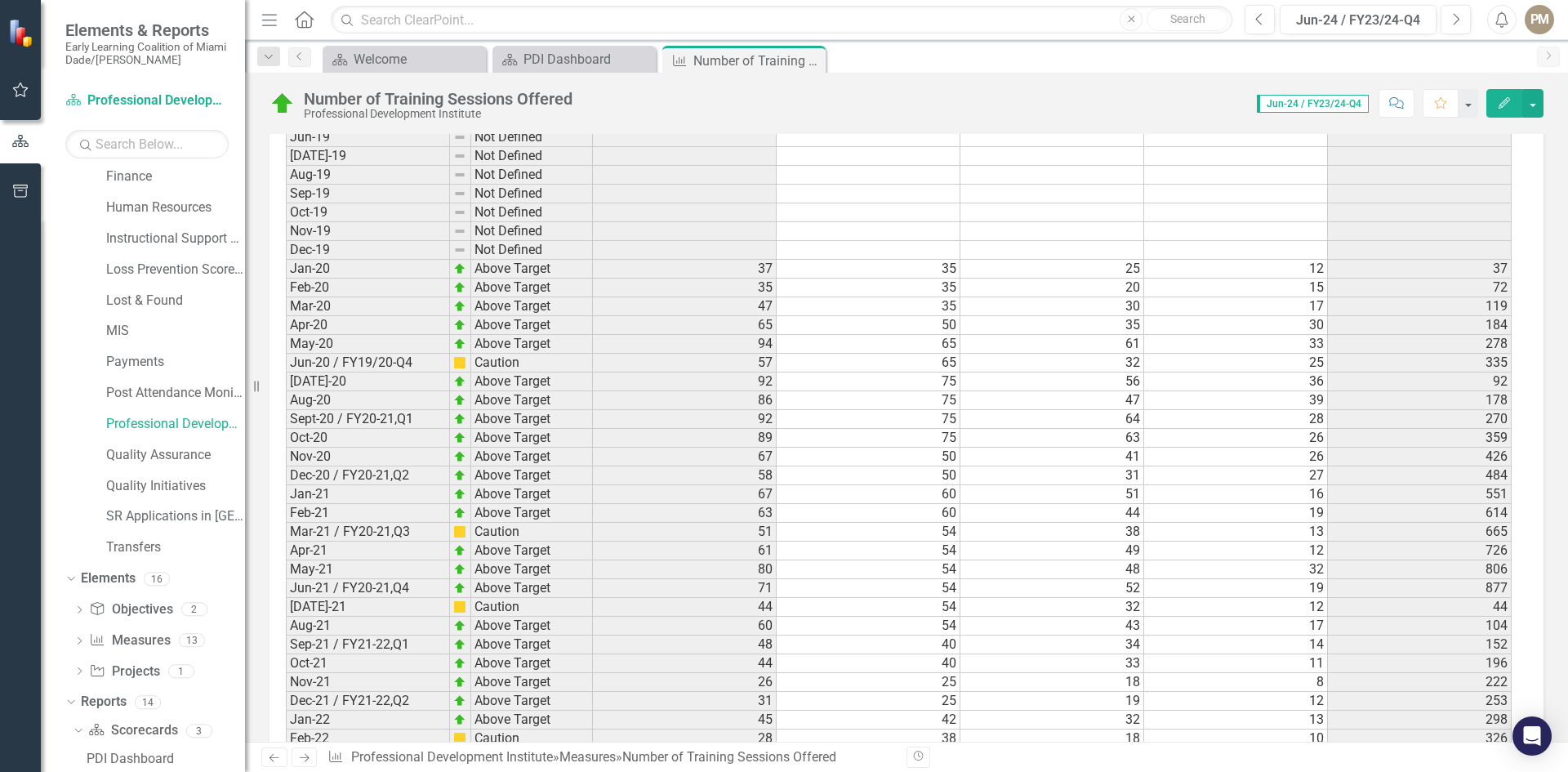
scroll to position [1715, 0]
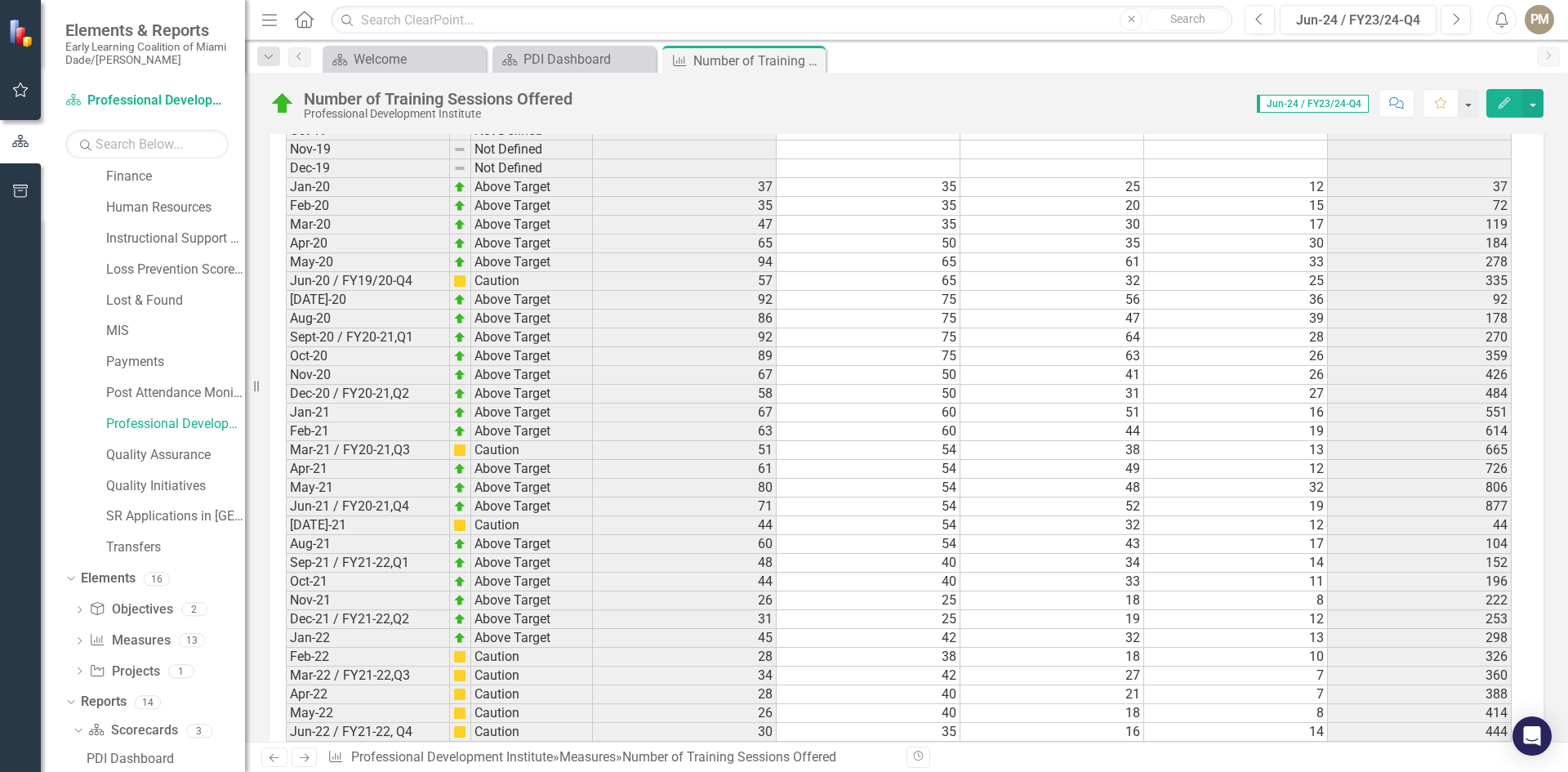
click at [365, 283] on td "Jun-20 / FY19/20-Q4" at bounding box center [368, 281] width 164 height 19
click at [332, 300] on td "[DATE]-20" at bounding box center [368, 300] width 164 height 19
click at [369, 330] on td "Sept-20 / FY20-21,Q1" at bounding box center [368, 338] width 164 height 19
click at [385, 363] on td "Oct-20" at bounding box center [368, 356] width 164 height 19
click at [286, 386] on div "Period Status Jan-18 Not Defined Feb-18 Not Defined Mar-18 Not Defined Apr-18 N…" at bounding box center [286, 612] width 0 height 1837
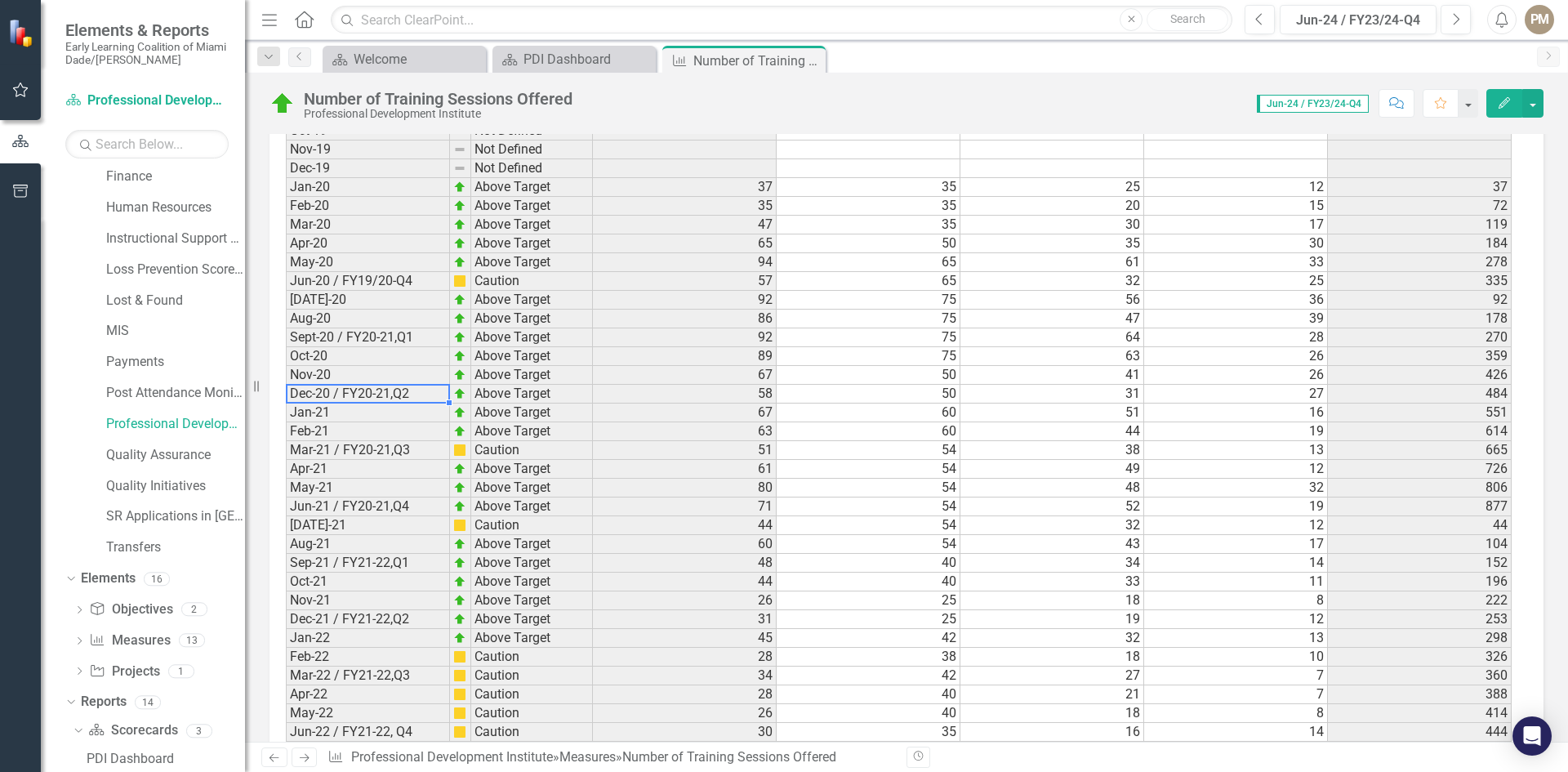
click at [385, 410] on td "Jan-21" at bounding box center [368, 412] width 164 height 19
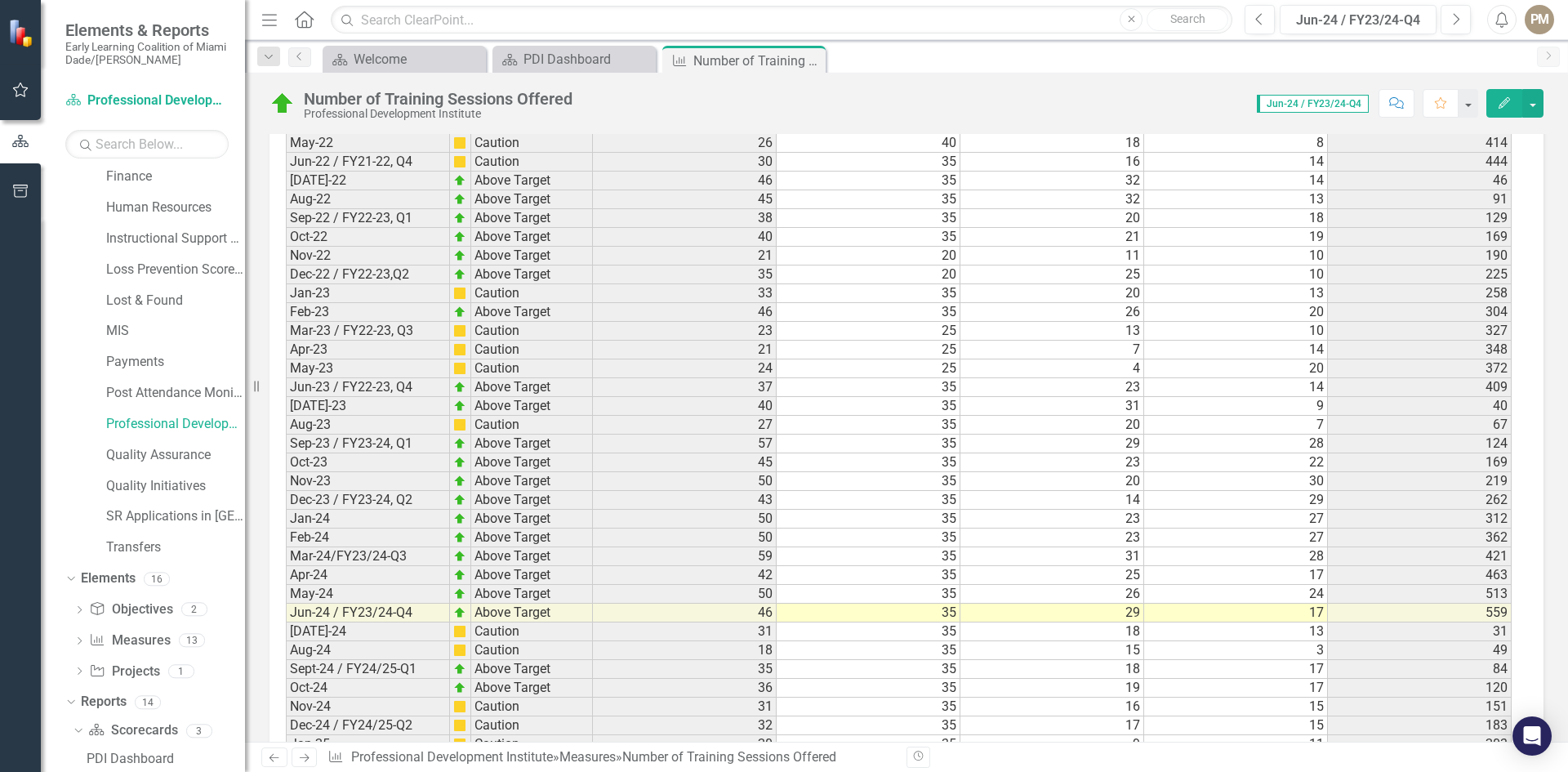
scroll to position [2287, 0]
click at [416, 662] on td "Sept-24 / FY24/25-Q1" at bounding box center [368, 667] width 164 height 19
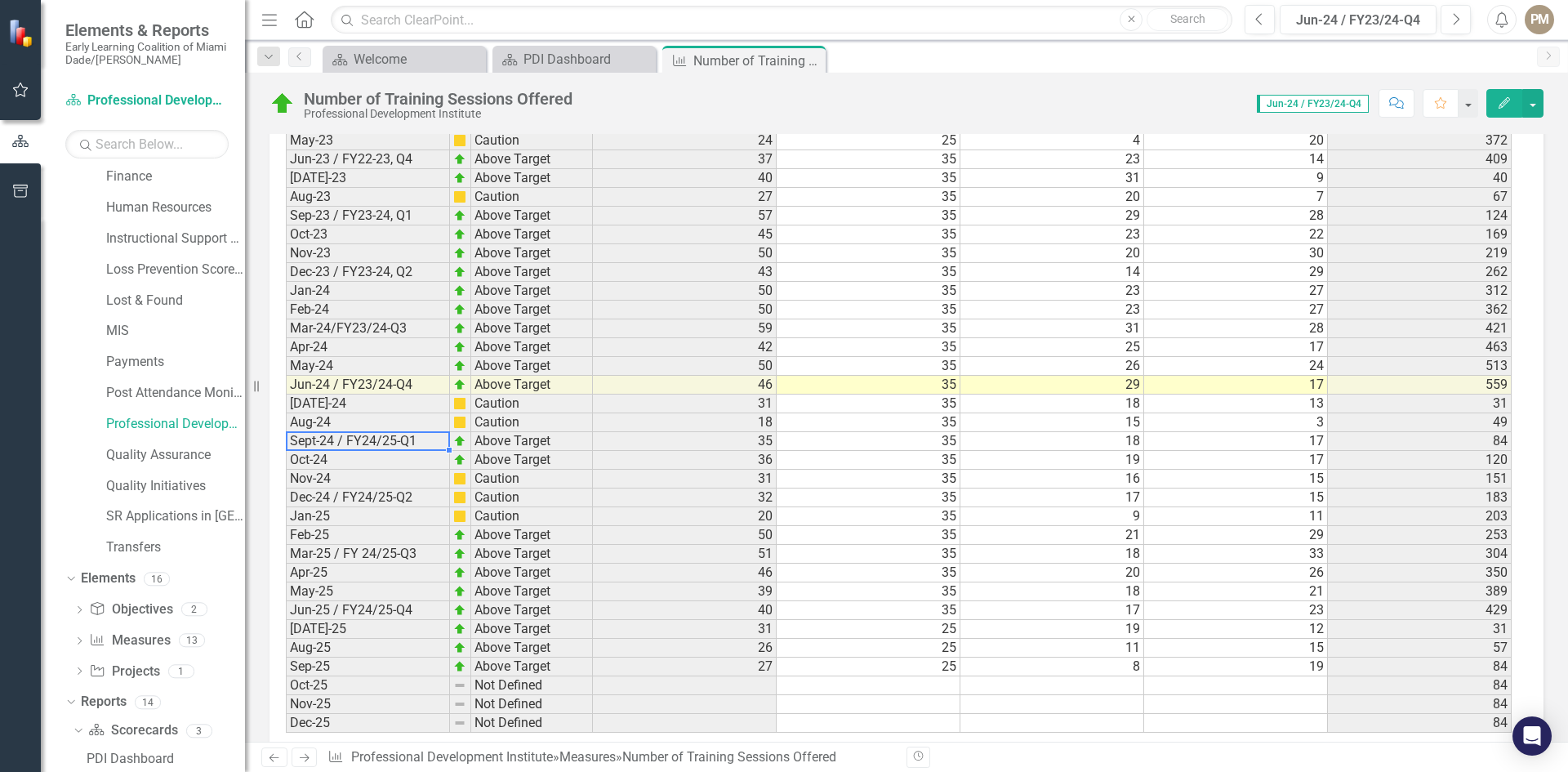
scroll to position [2545, 0]
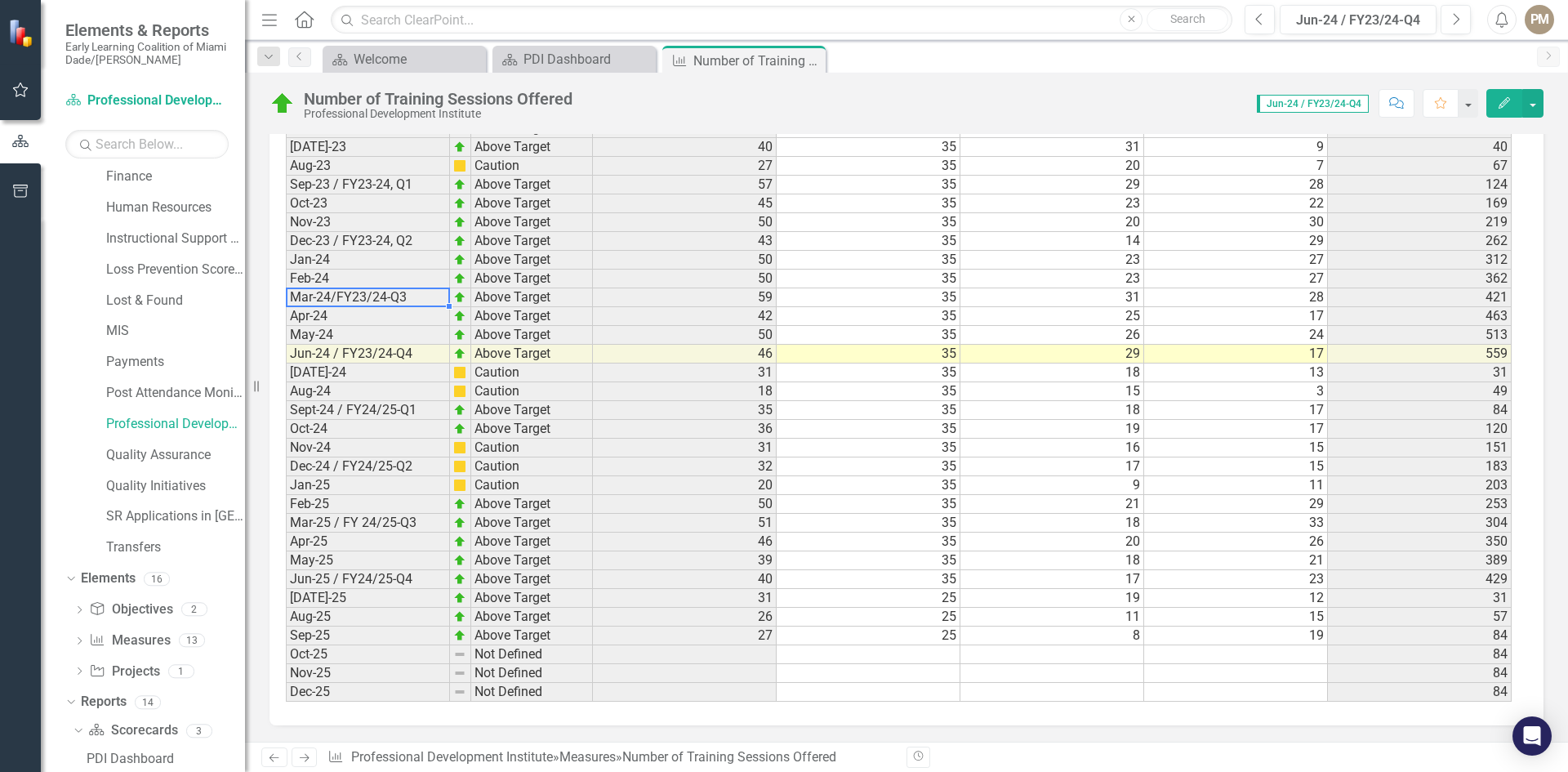
click at [360, 296] on td "Mar-24/FY23/24-Q3" at bounding box center [368, 297] width 164 height 19
click at [364, 238] on td "Dec-23 / FY23-24, Q2" at bounding box center [368, 241] width 164 height 19
click at [340, 184] on td "Sep-23 / FY23-24, Q1" at bounding box center [368, 184] width 164 height 19
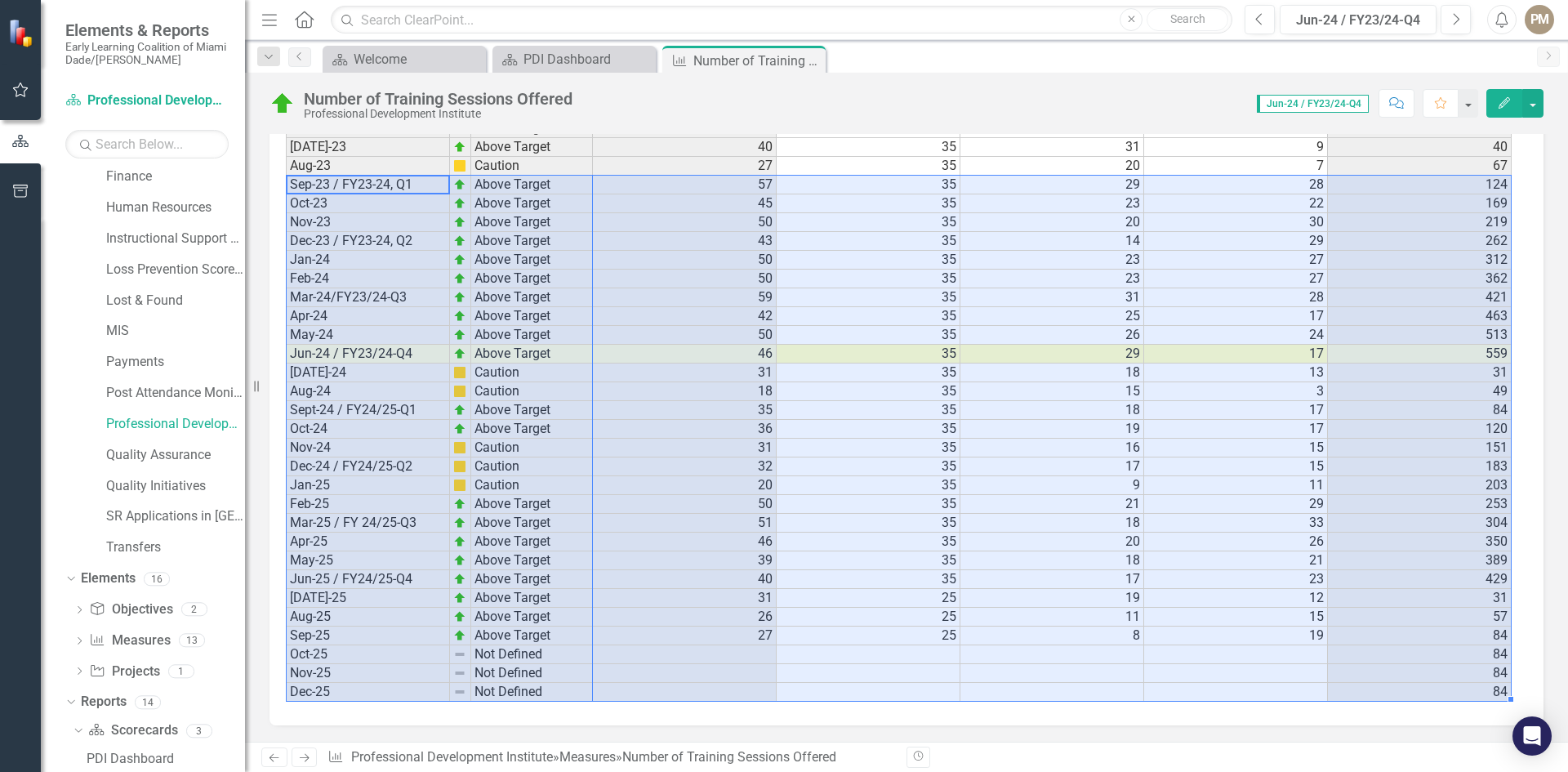
drag, startPoint x: 322, startPoint y: 180, endPoint x: 1491, endPoint y: 703, distance: 1280.7
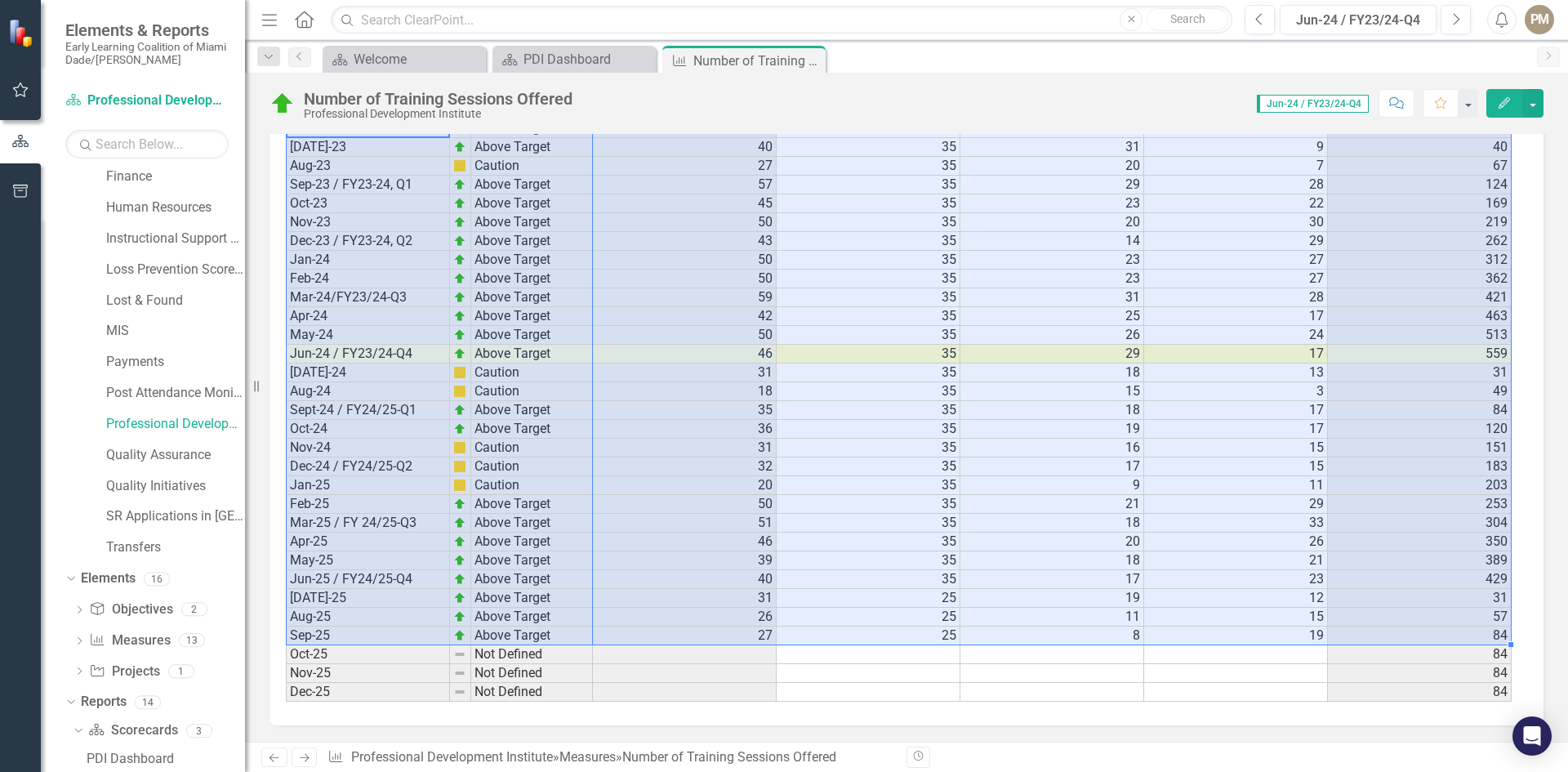
drag, startPoint x: 308, startPoint y: 209, endPoint x: 1501, endPoint y: 634, distance: 1266.4
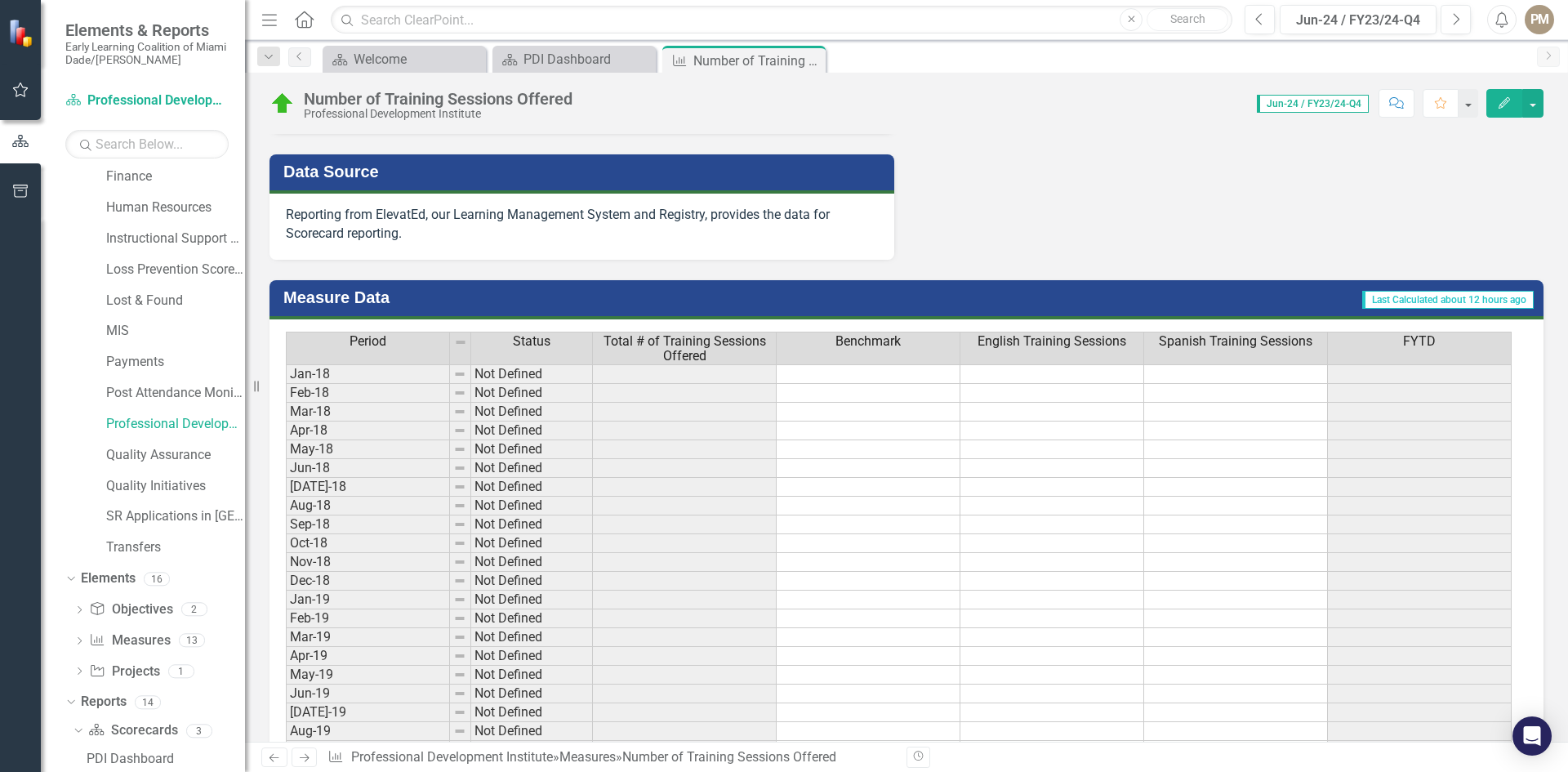
scroll to position [1074, 0]
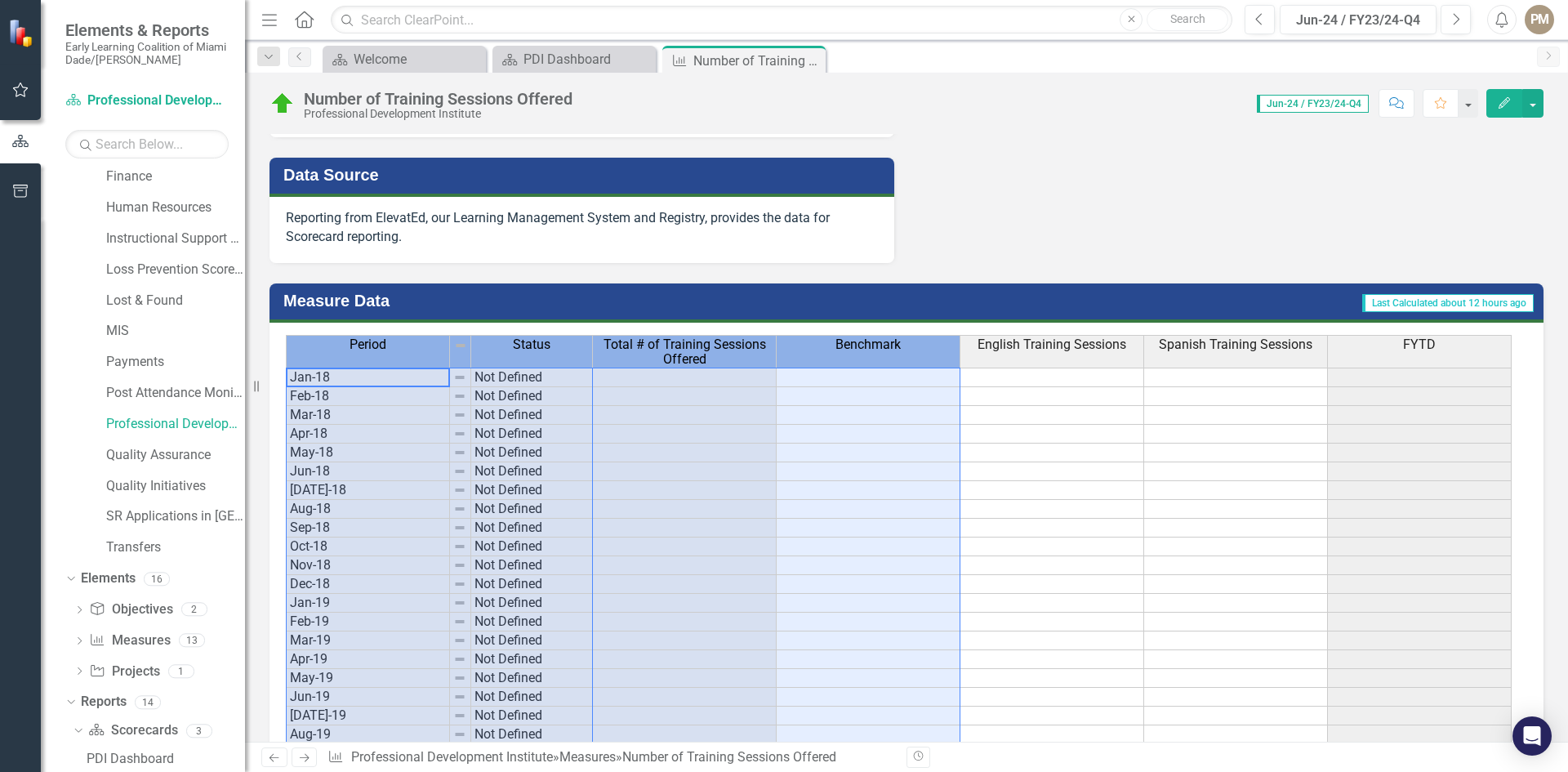
drag, startPoint x: 302, startPoint y: 350, endPoint x: 904, endPoint y: 343, distance: 602.0
drag, startPoint x: 616, startPoint y: 347, endPoint x: 402, endPoint y: 352, distance: 214.1
click at [614, 347] on span "Total # of Training Sessions Offered" at bounding box center [684, 352] width 176 height 29
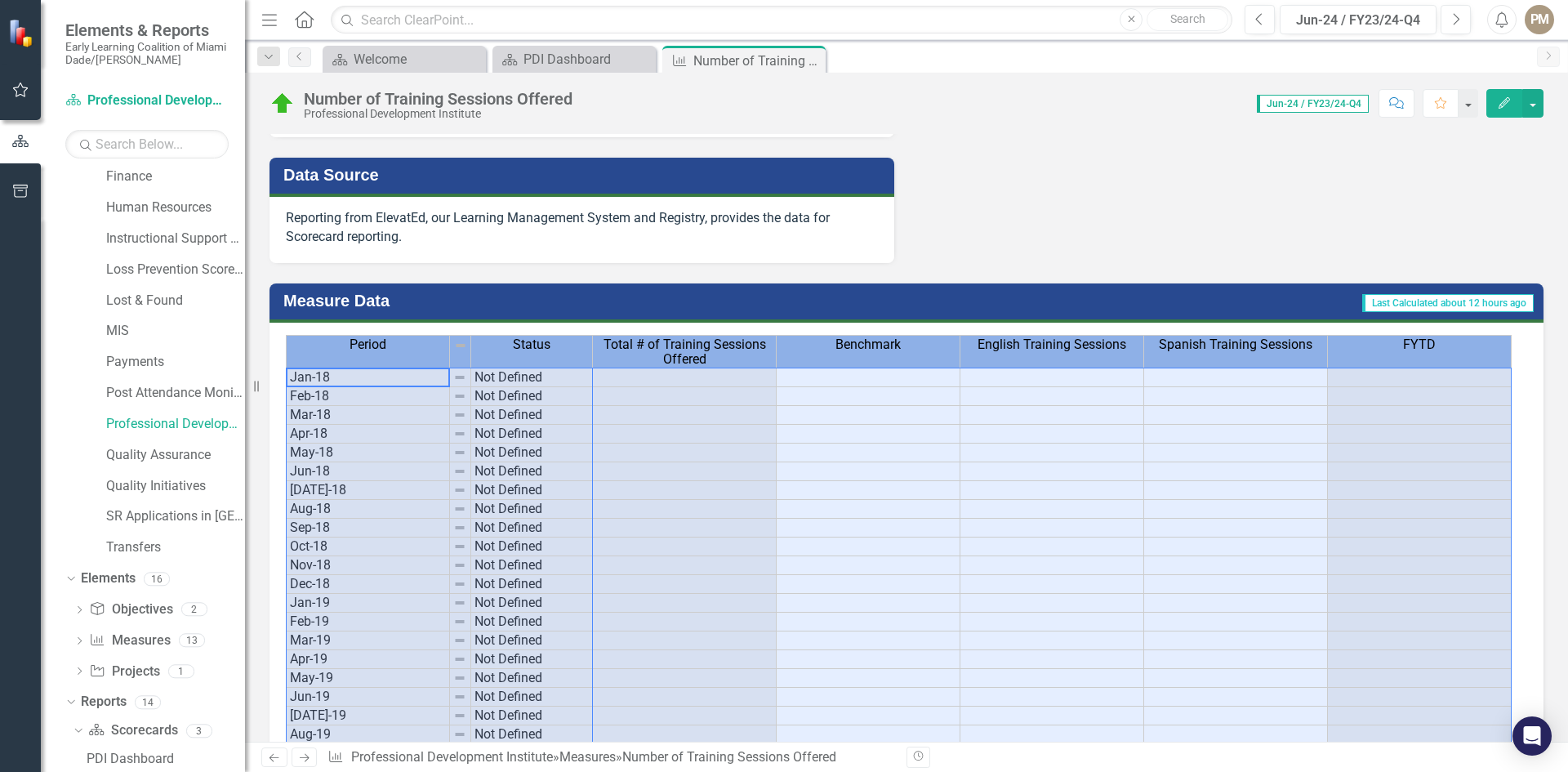
drag, startPoint x: 330, startPoint y: 348, endPoint x: 1484, endPoint y: 356, distance: 1154.0
drag, startPoint x: 672, startPoint y: 356, endPoint x: 601, endPoint y: 335, distance: 74.0
click at [672, 356] on span "Total # of Training Sessions Offered" at bounding box center [684, 352] width 176 height 29
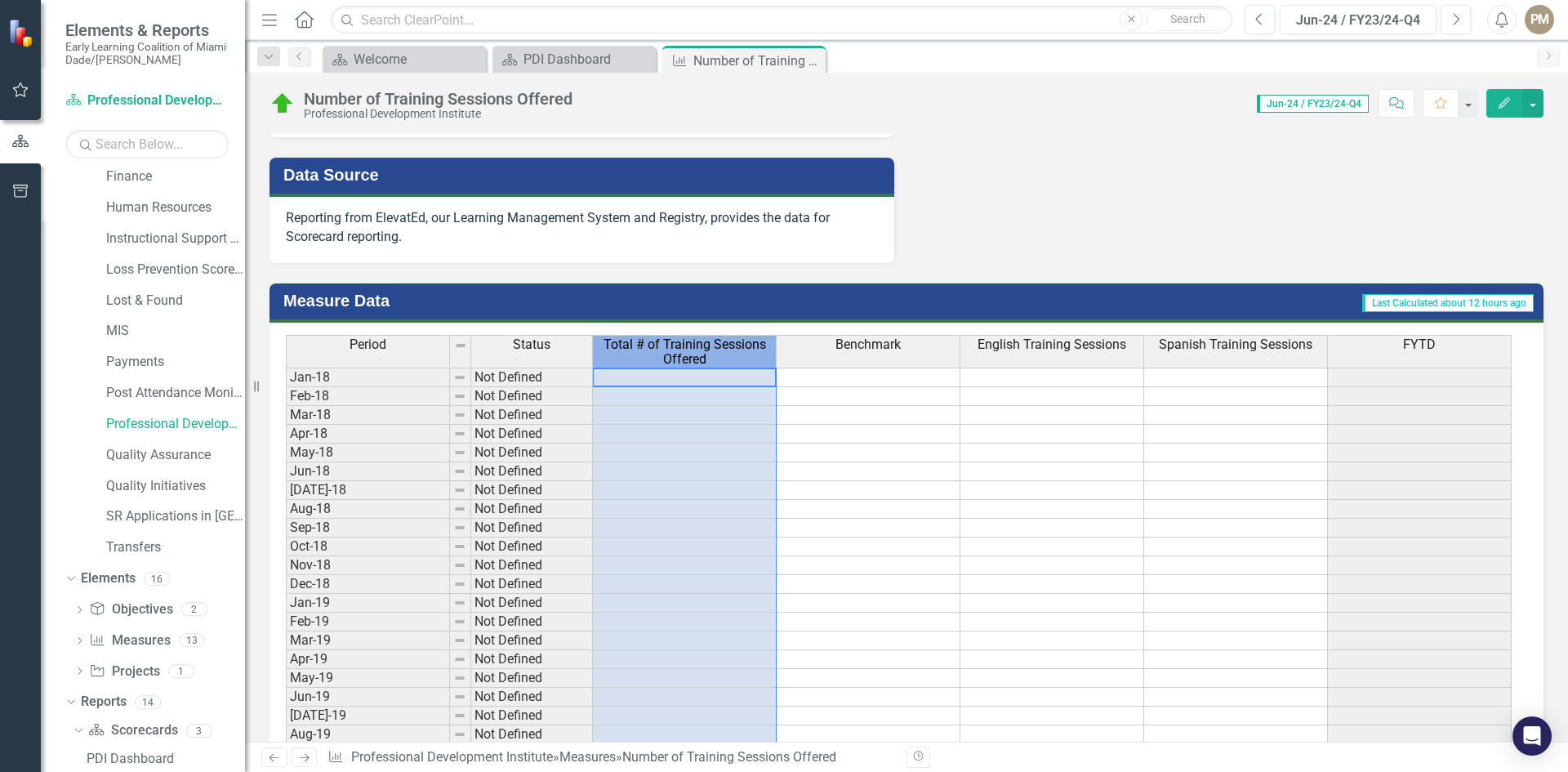
click at [614, 340] on span "Total # of Training Sessions Offered" at bounding box center [684, 352] width 176 height 29
click at [727, 354] on span "Total # of Training Sessions Offered" at bounding box center [684, 352] width 176 height 29
drag, startPoint x: 711, startPoint y: 358, endPoint x: 641, endPoint y: 347, distance: 70.9
click at [645, 350] on span "Total # of Training Sessions Offered" at bounding box center [684, 352] width 176 height 29
click at [641, 346] on span "Total # of Training Sessions Offered" at bounding box center [684, 352] width 176 height 29
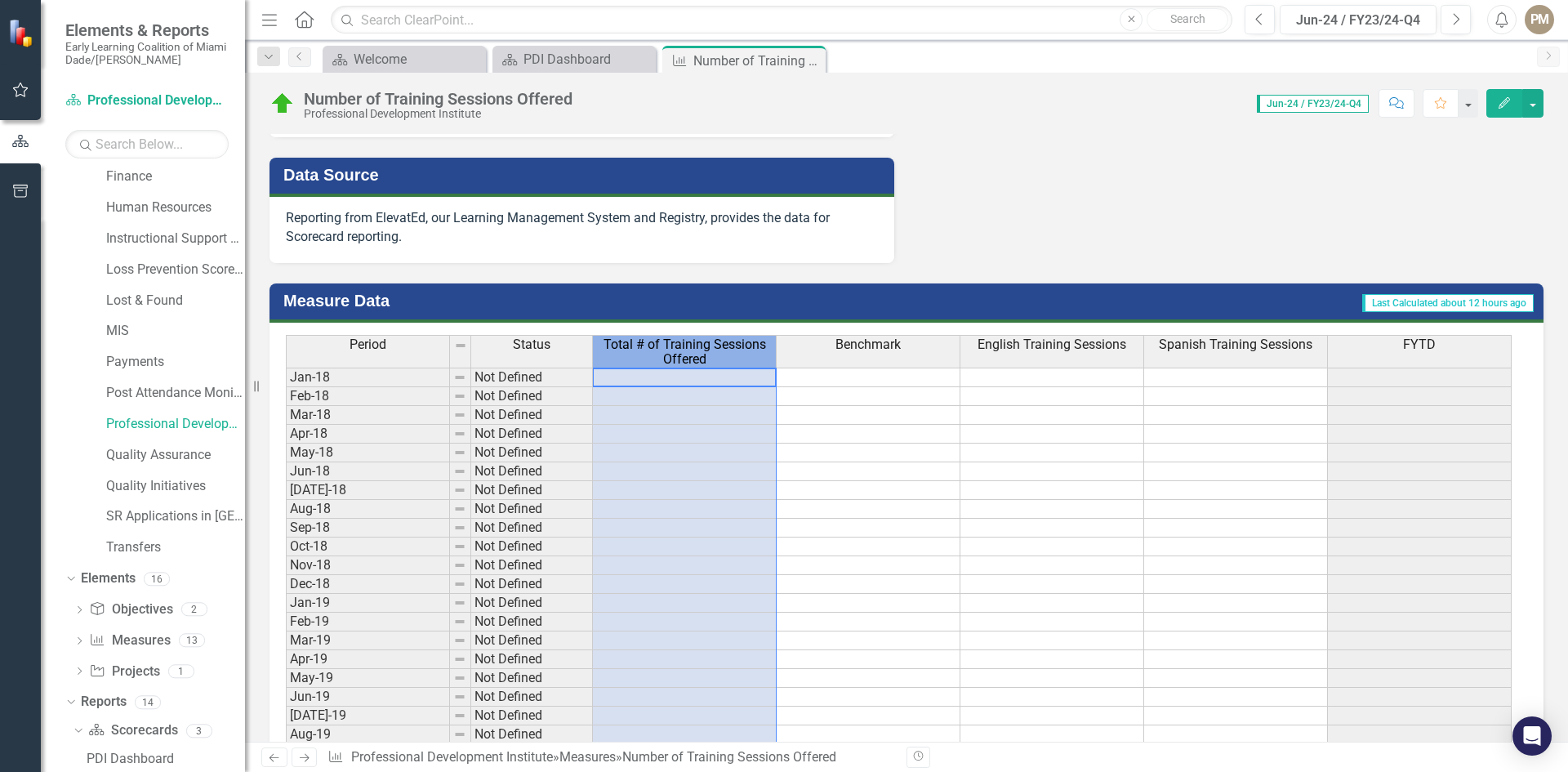
click at [641, 346] on span "Total # of Training Sessions Offered" at bounding box center [684, 352] width 176 height 29
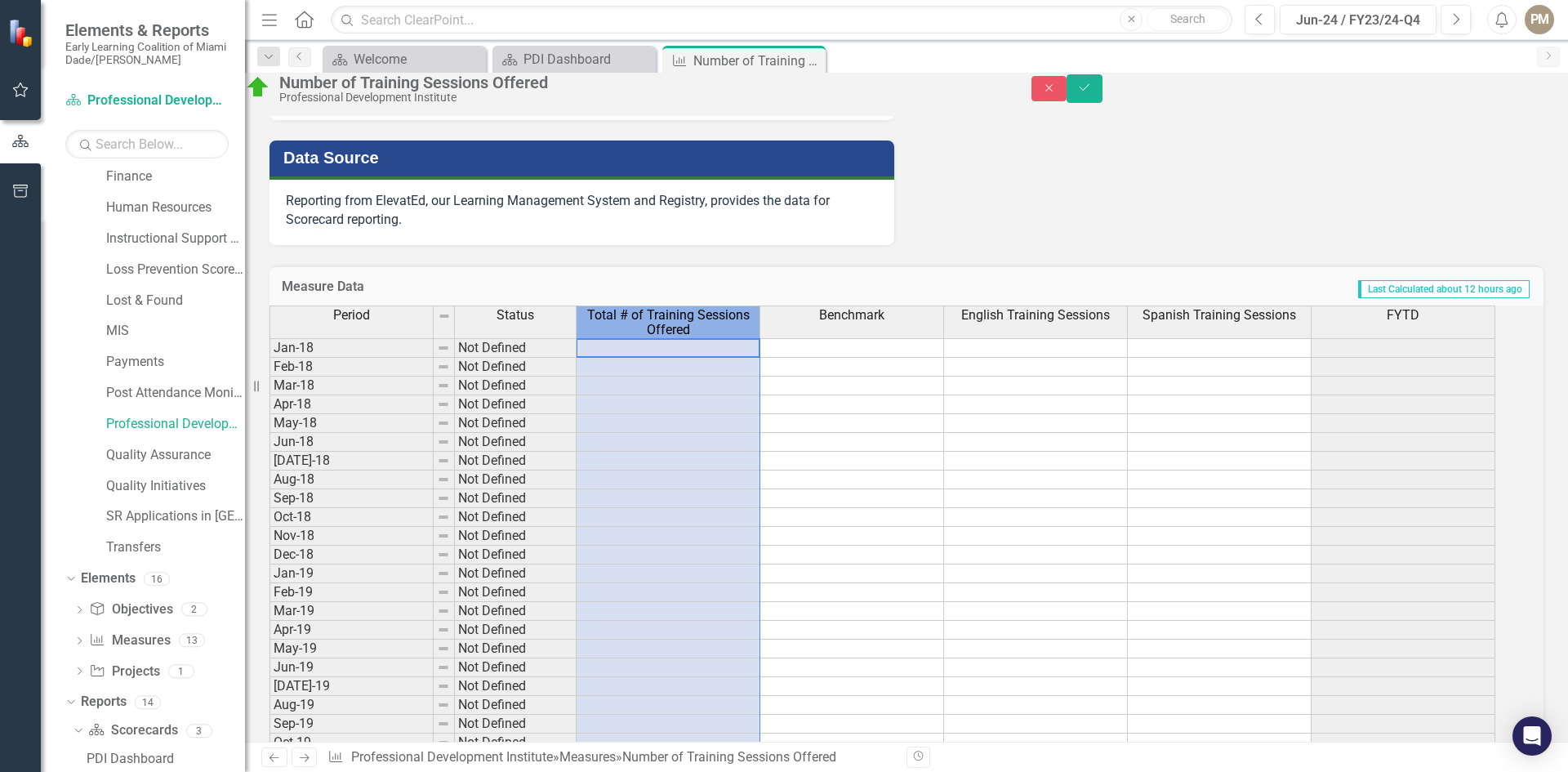
click at [655, 337] on span "Total # of Training Sessions Offered" at bounding box center [668, 322] width 176 height 29
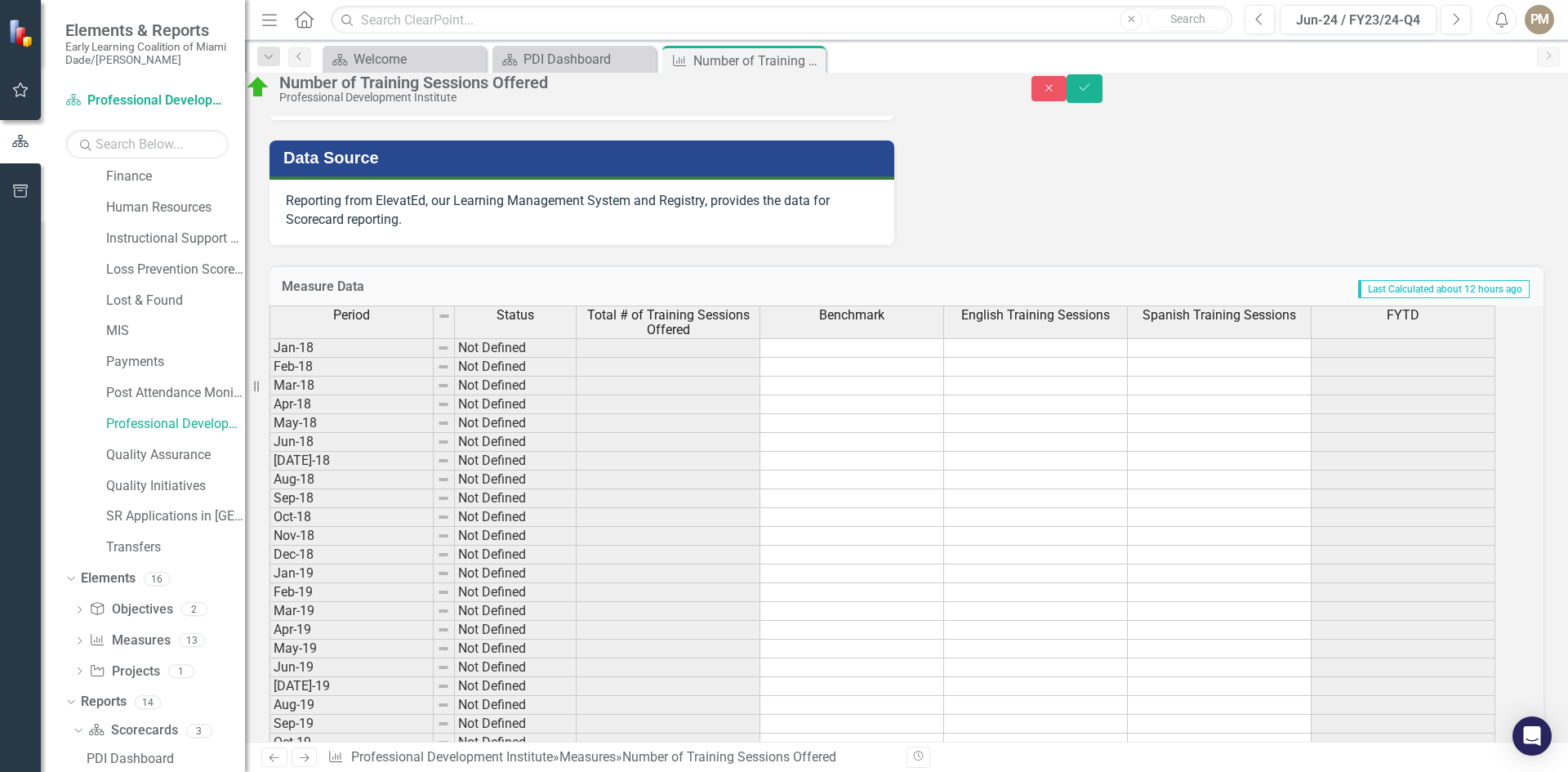
click at [431, 91] on div "Number of Training Sessions Offered" at bounding box center [639, 83] width 719 height 18
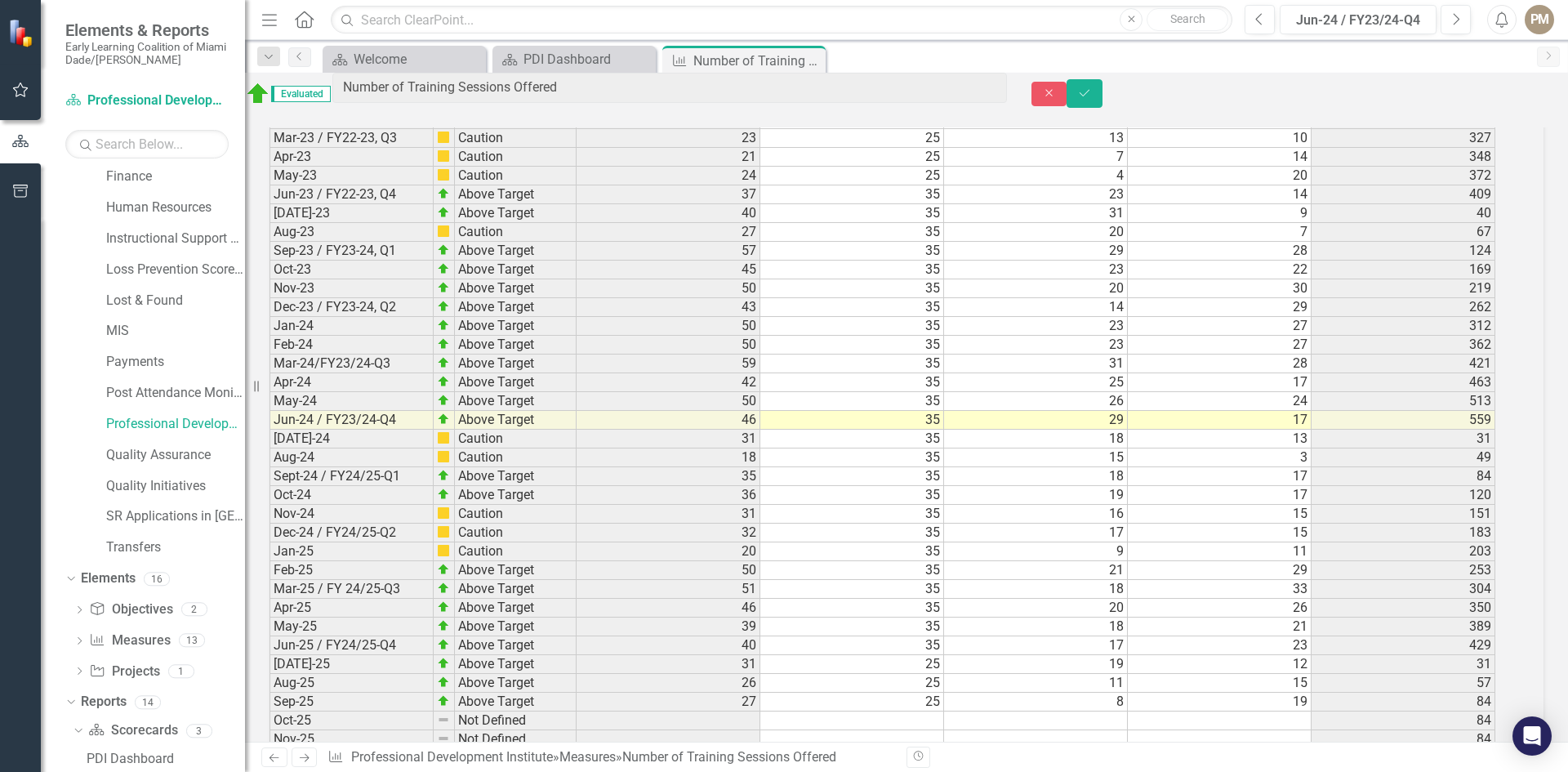
scroll to position [2464, 0]
click at [356, 352] on td "Feb-24" at bounding box center [351, 343] width 164 height 19
click at [363, 334] on td "Jan-24" at bounding box center [351, 324] width 164 height 19
click at [319, 427] on td "Jun-24 / FY23/24-Q4" at bounding box center [351, 417] width 164 height 19
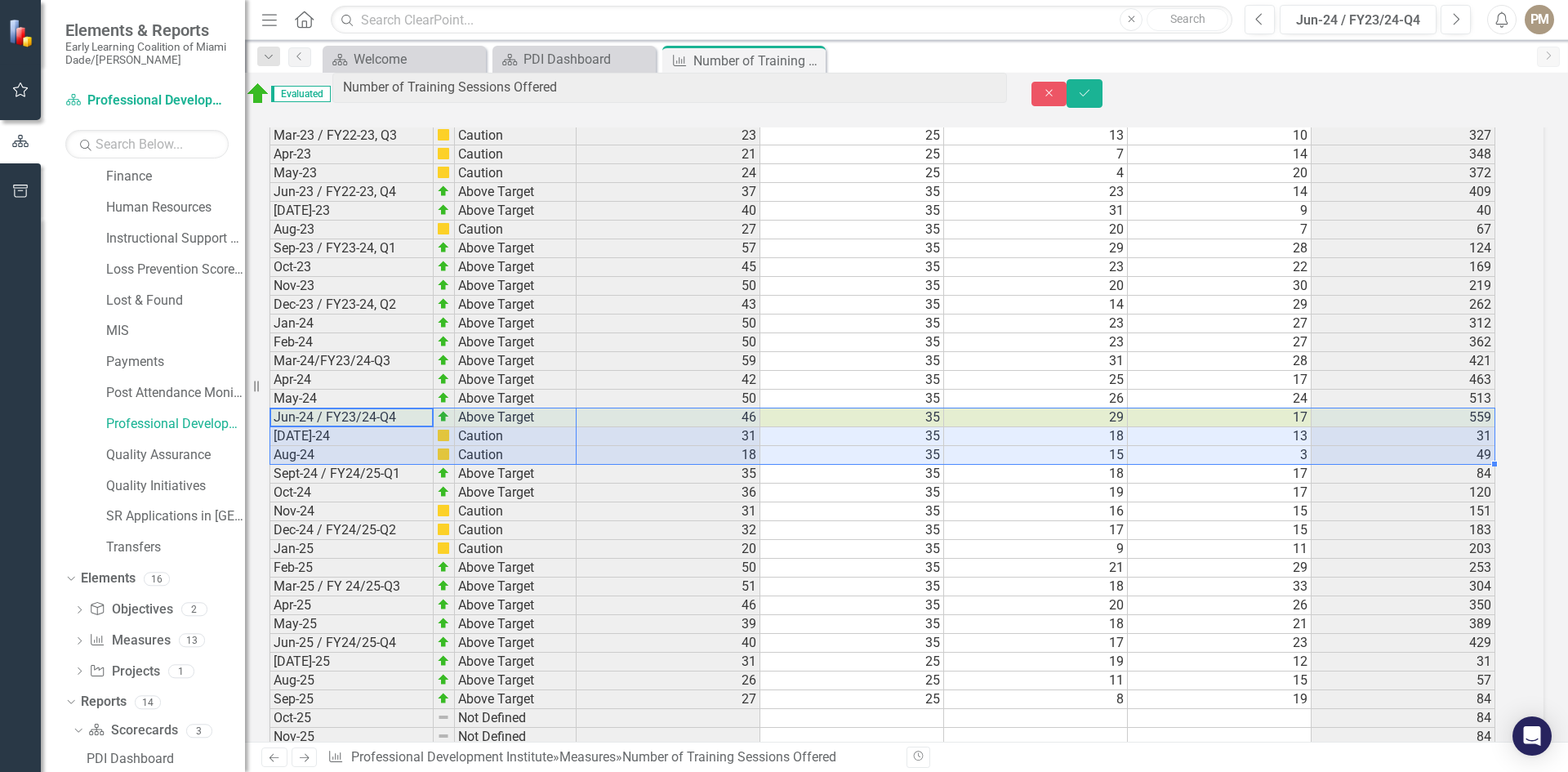
drag, startPoint x: 308, startPoint y: 433, endPoint x: 1378, endPoint y: 468, distance: 1070.6
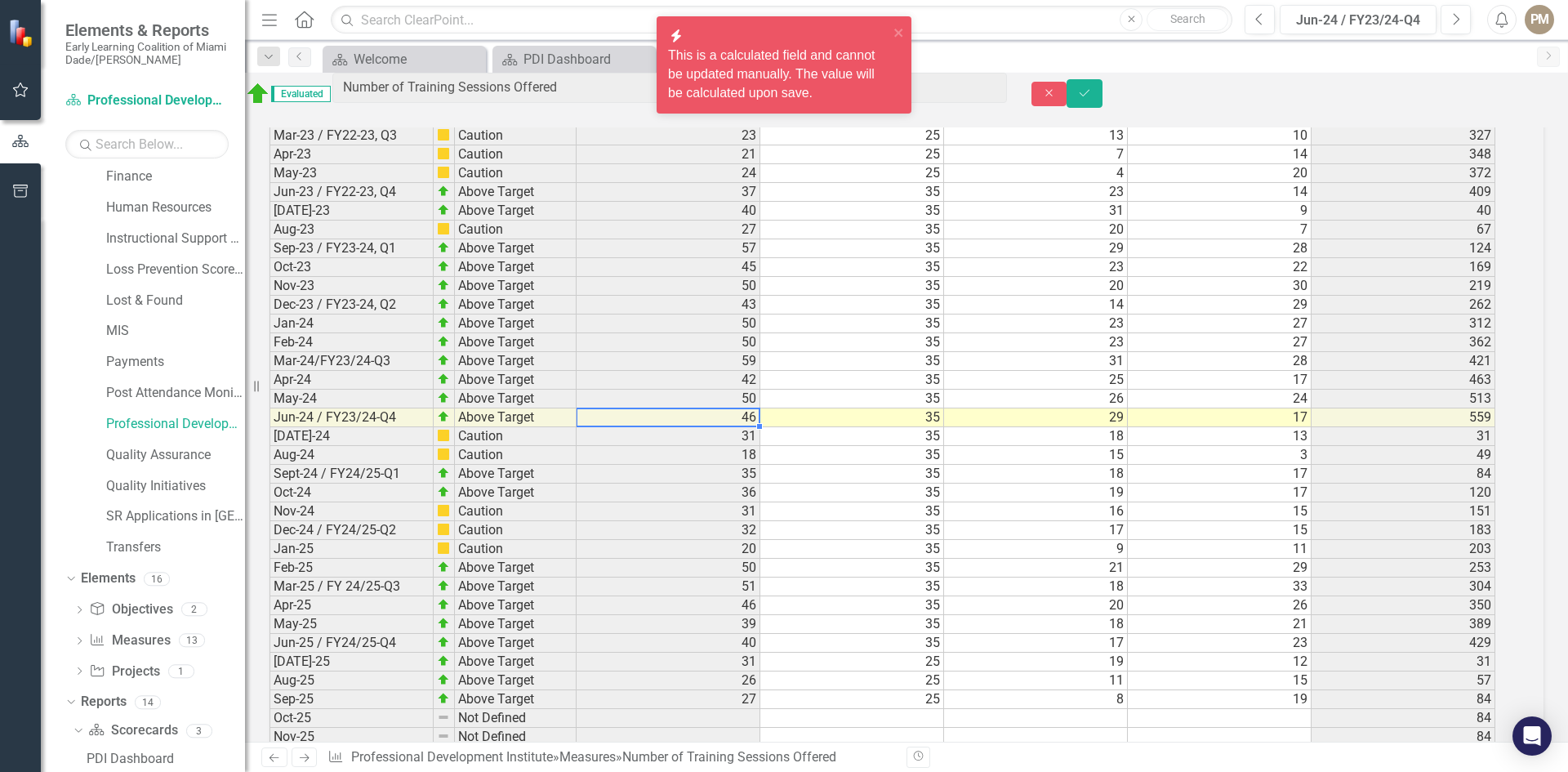
click at [658, 427] on td "46" at bounding box center [668, 417] width 184 height 19
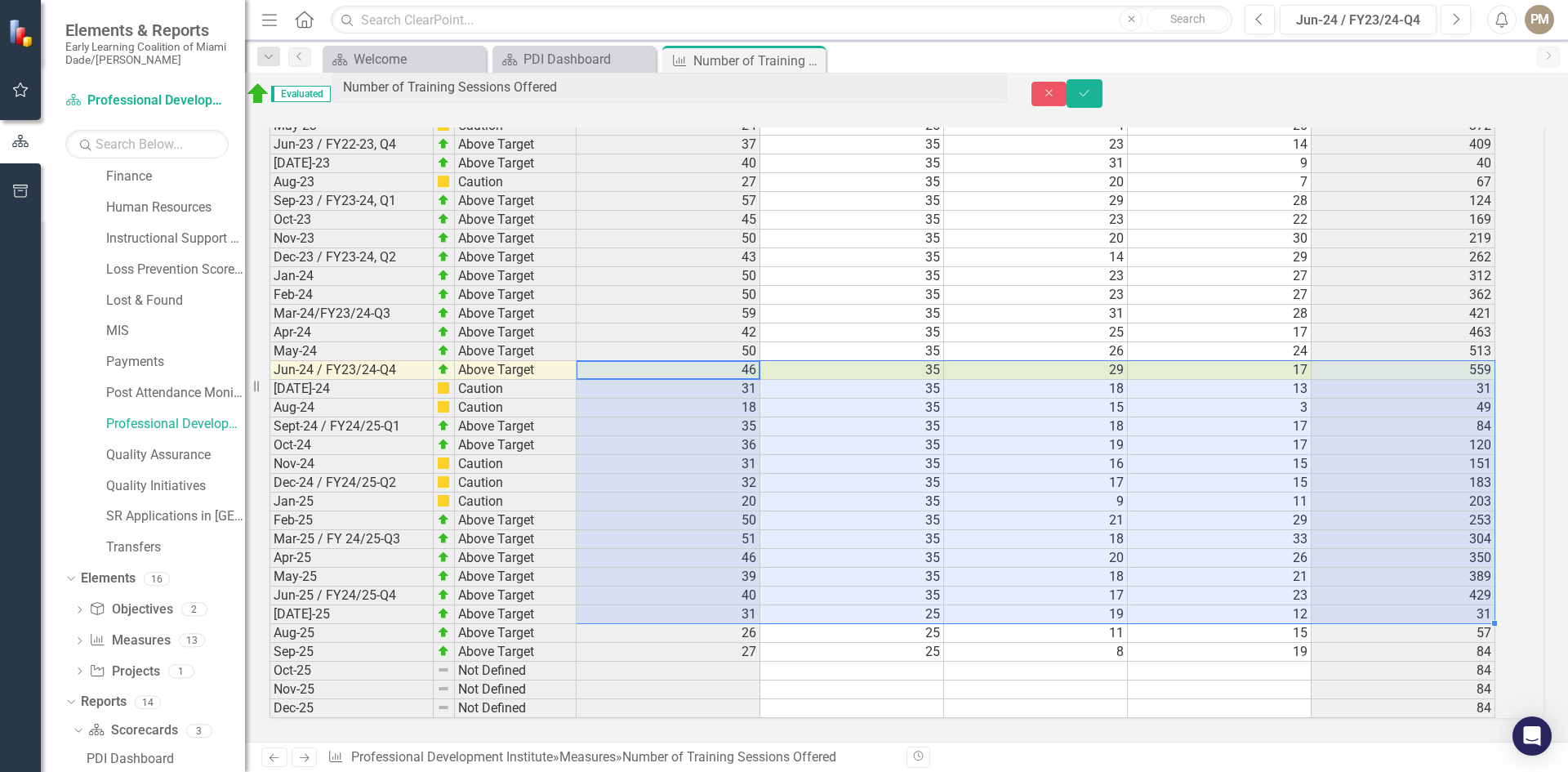
scroll to position [2545, 0]
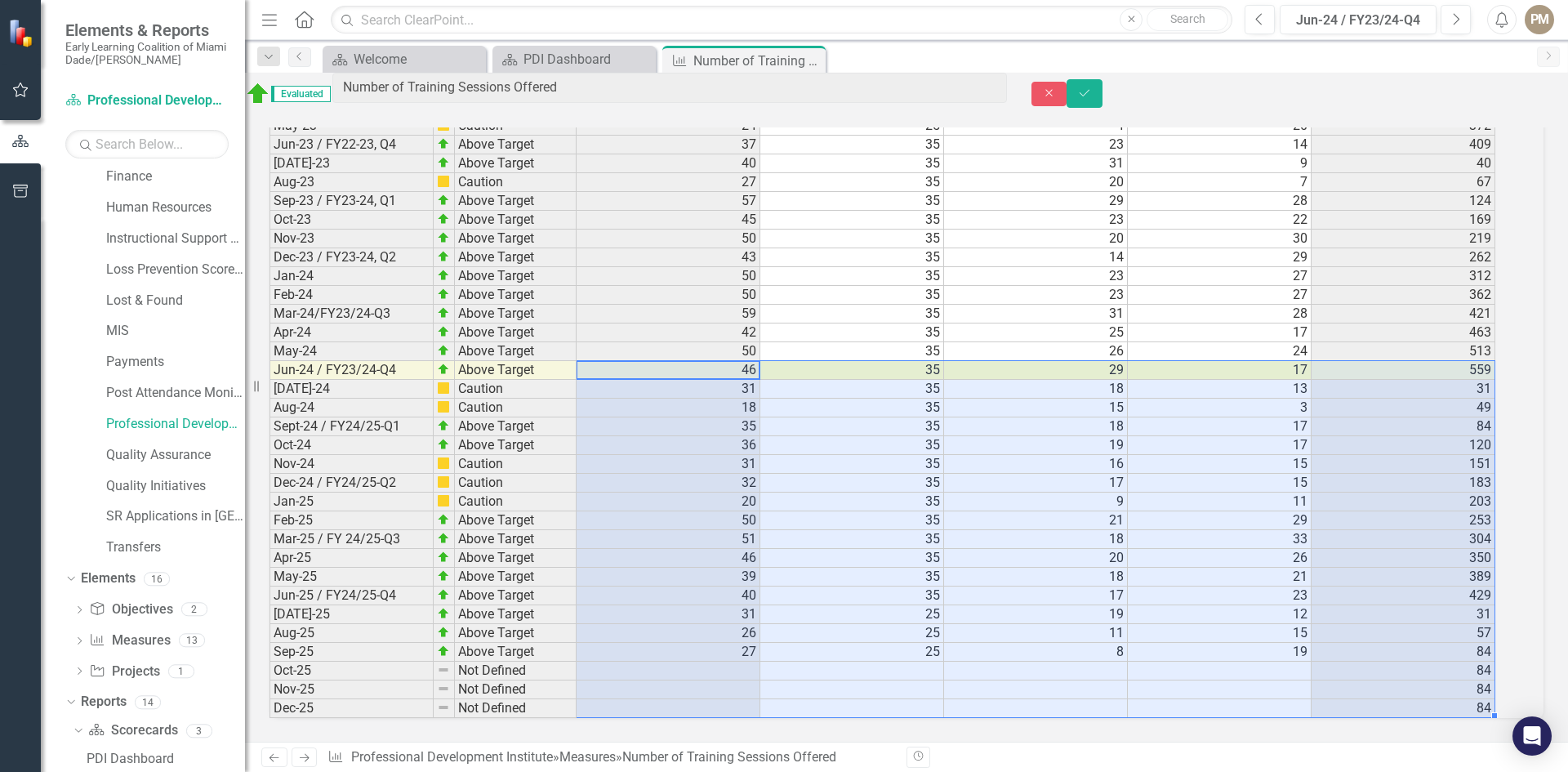
drag, startPoint x: 652, startPoint y: 438, endPoint x: 1399, endPoint y: 696, distance: 790.3
drag, startPoint x: 1108, startPoint y: 525, endPoint x: 1087, endPoint y: 539, distance: 25.2
click at [1108, 530] on td "18" at bounding box center [1036, 539] width 184 height 19
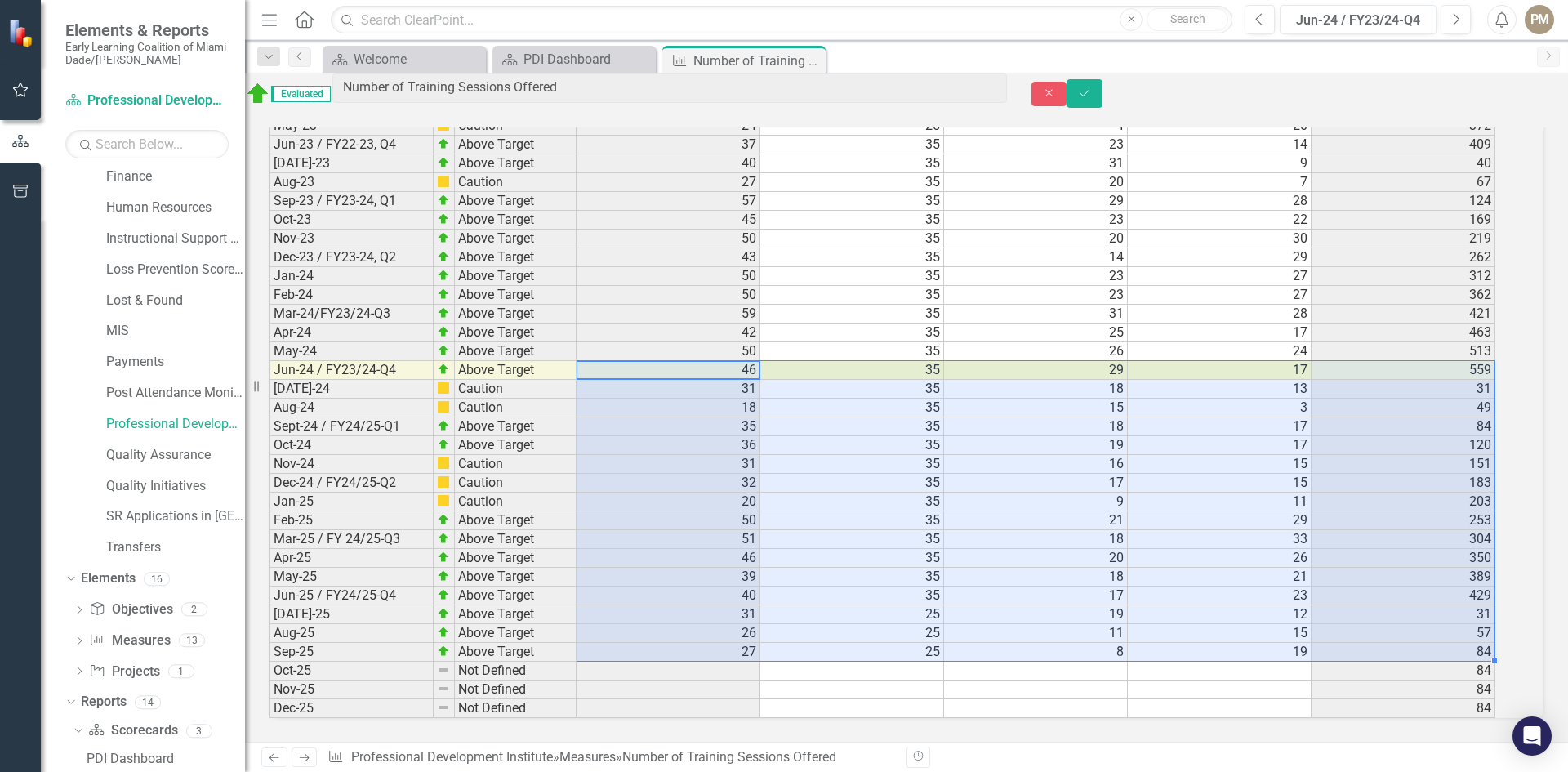
drag, startPoint x: 684, startPoint y: 352, endPoint x: 1443, endPoint y: 643, distance: 812.9
